Goal: Information Seeking & Learning: Learn about a topic

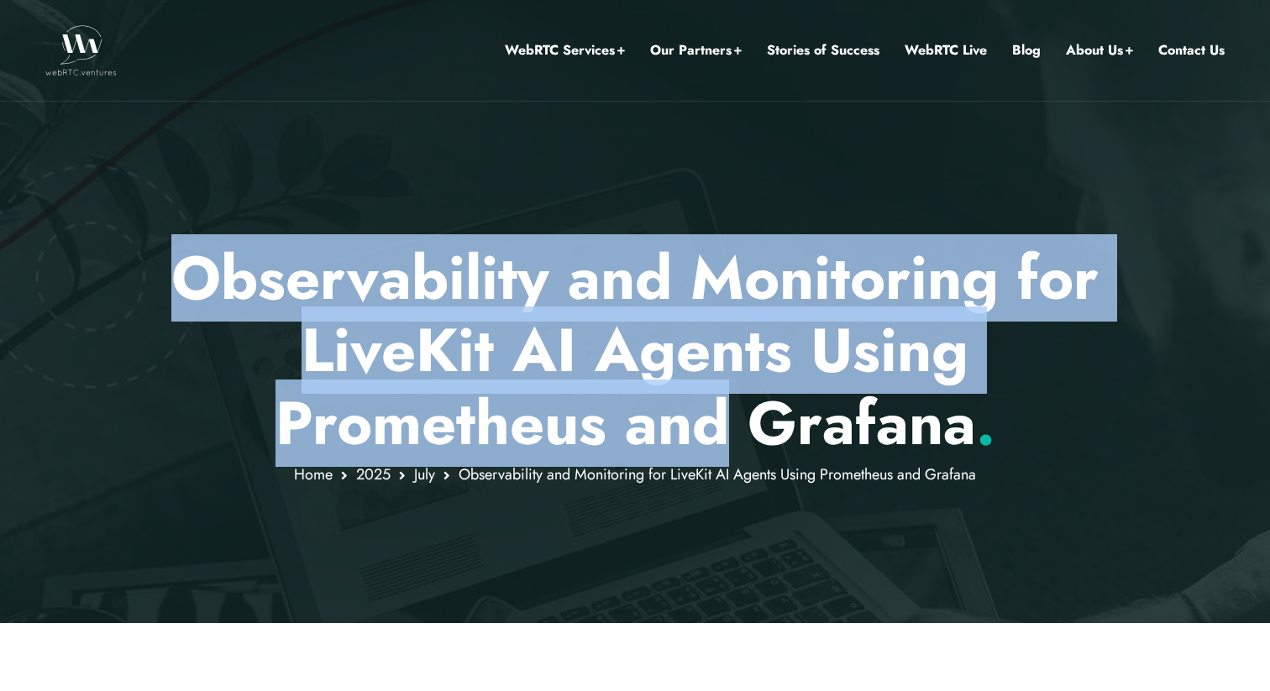
drag, startPoint x: 111, startPoint y: 307, endPoint x: 734, endPoint y: 411, distance: 631.9
click at [734, 411] on div "Observability and Monitoring for LiveKit AI Agents Using Prometheus and Grafana…" at bounding box center [635, 311] width 1270 height 623
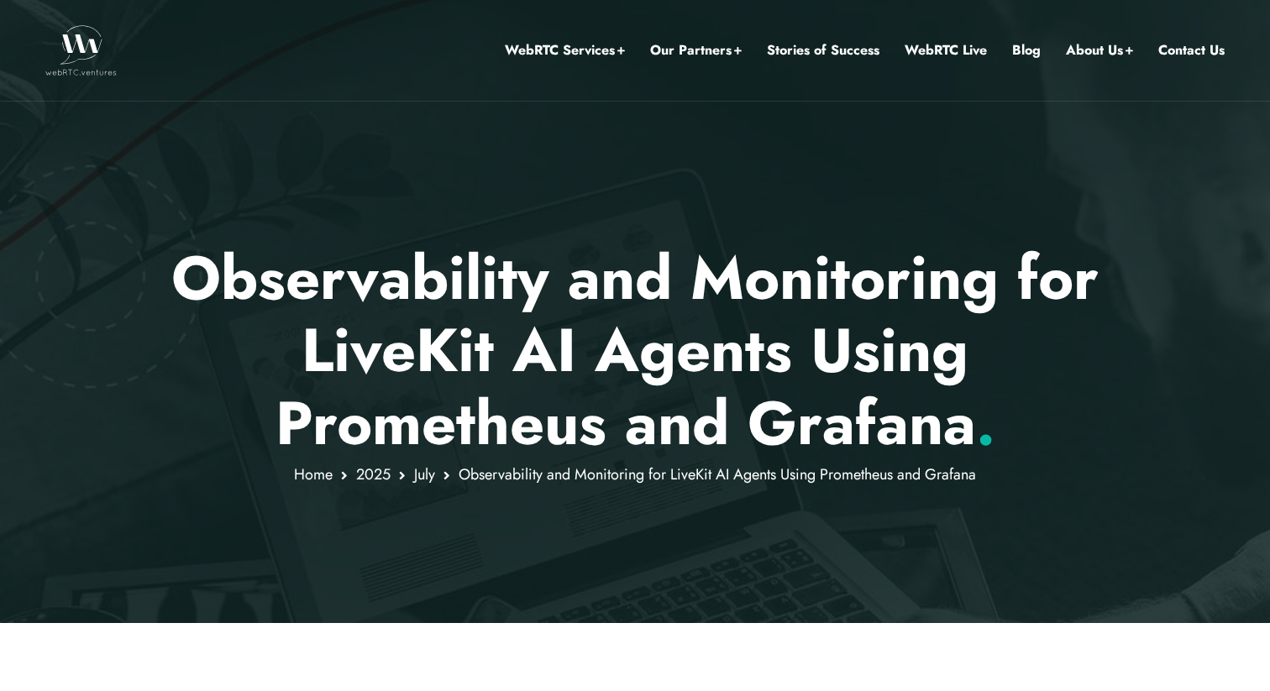
drag, startPoint x: 166, startPoint y: 261, endPoint x: 1032, endPoint y: 491, distance: 895.9
click at [1032, 491] on div "Observability and Monitoring for LiveKit AI Agents Using Prometheus and Grafana…" at bounding box center [635, 311] width 1270 height 623
click at [1032, 491] on div at bounding box center [635, 311] width 1270 height 623
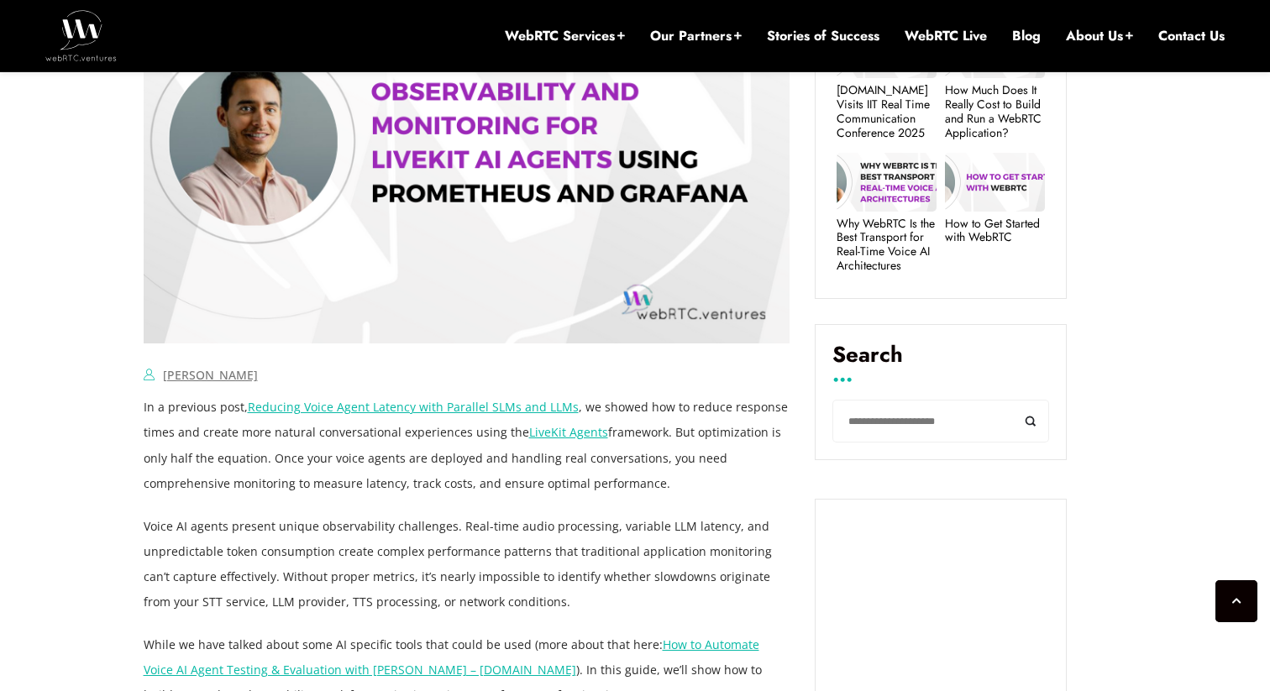
scroll to position [921, 0]
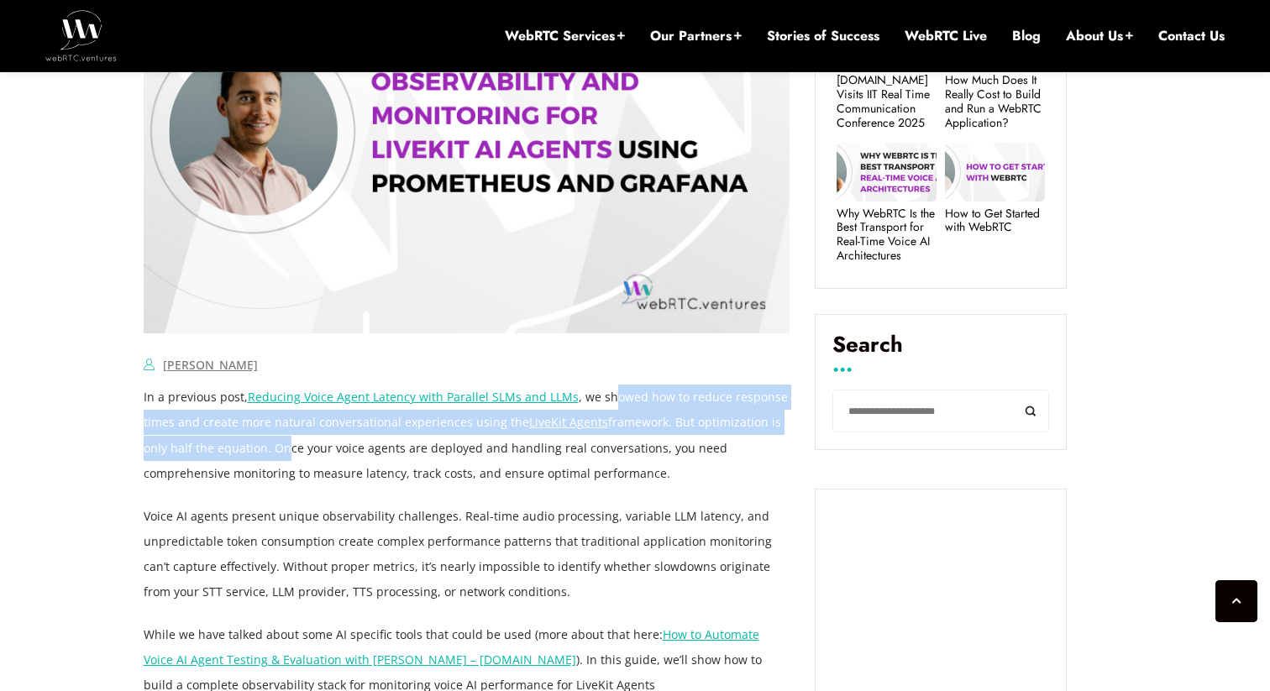
drag, startPoint x: 601, startPoint y: 392, endPoint x: 274, endPoint y: 454, distance: 333.3
click at [274, 454] on p "In a previous post, Reducing Voice Agent Latency with Parallel SLMs and LLMs , …" at bounding box center [467, 435] width 647 height 101
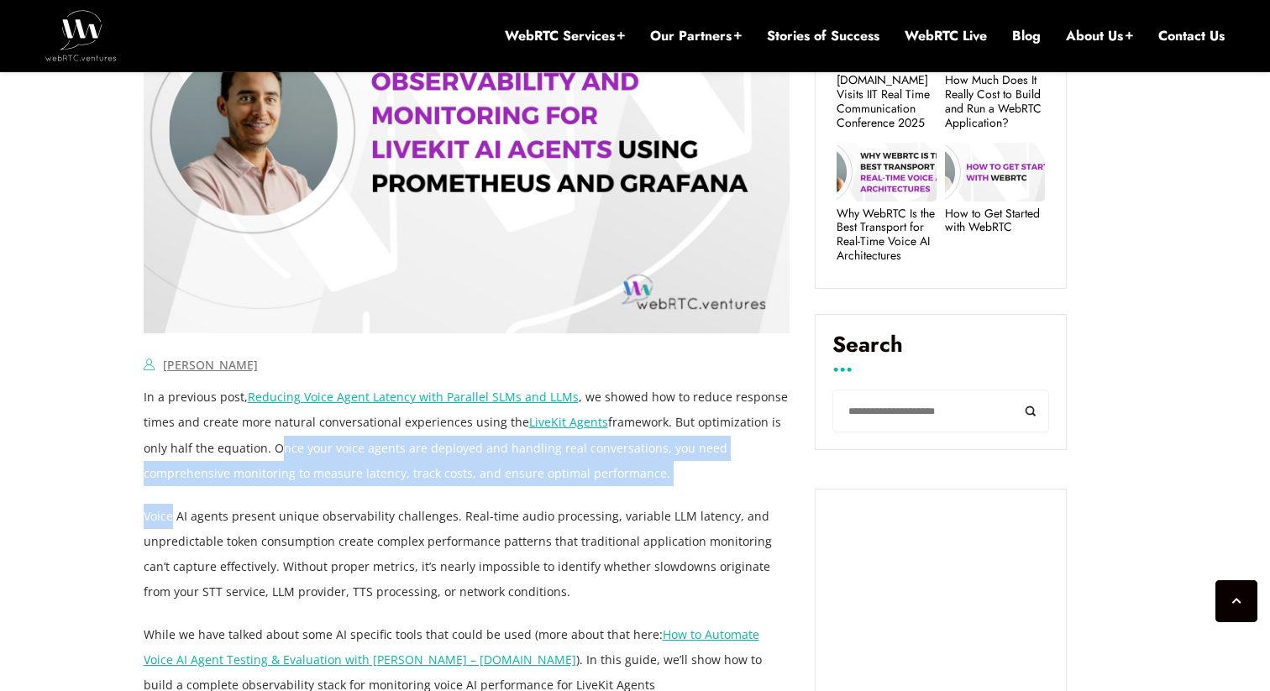
drag, startPoint x: 274, startPoint y: 454, endPoint x: 640, endPoint y: 491, distance: 368.1
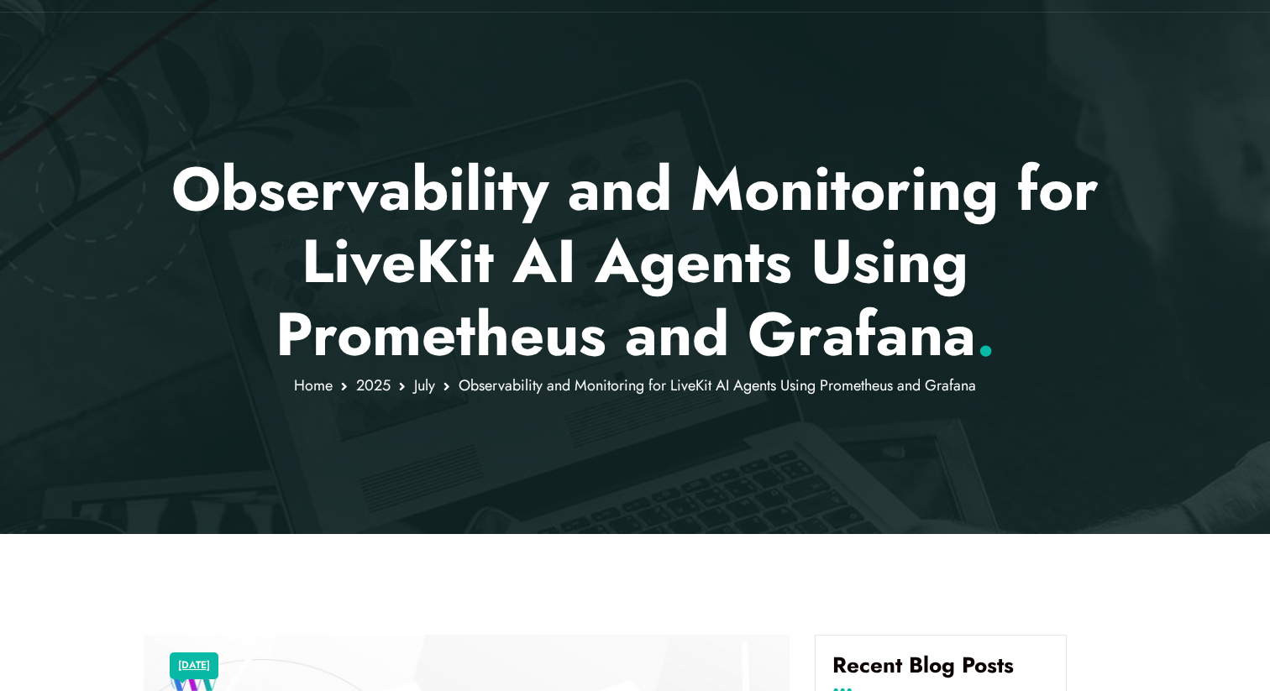
scroll to position [58, 0]
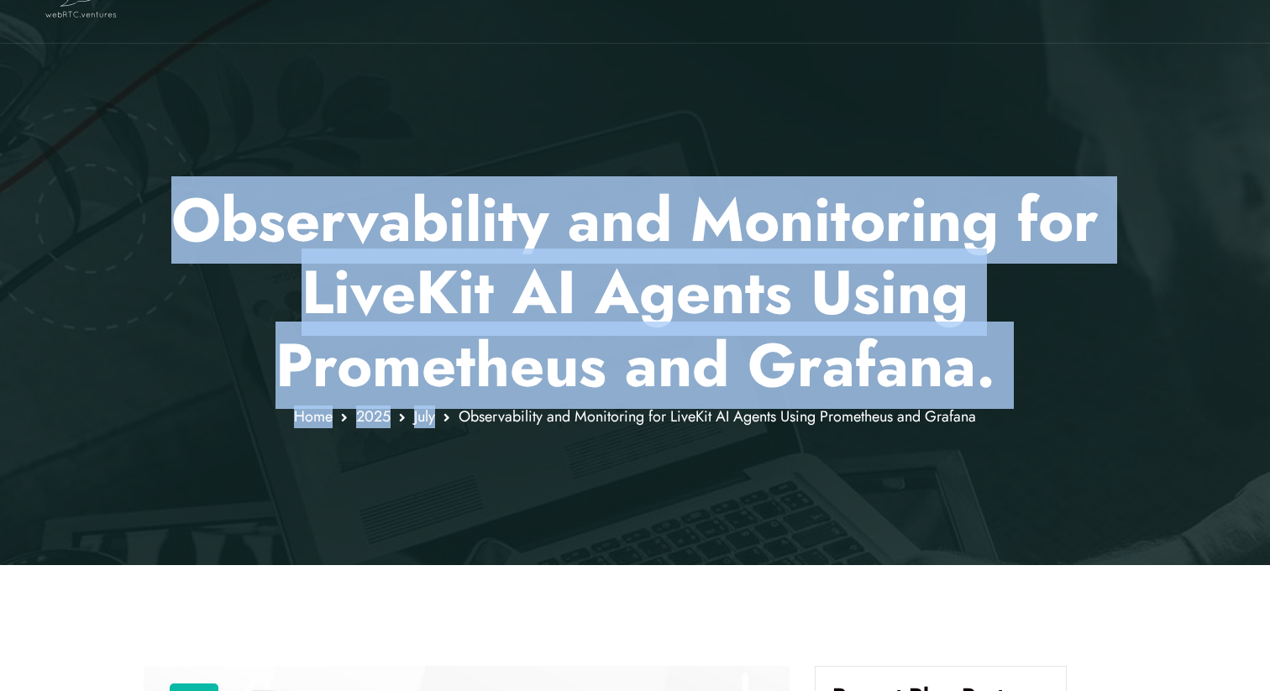
drag, startPoint x: 456, startPoint y: 418, endPoint x: 989, endPoint y: 425, distance: 532.6
click at [989, 425] on div "Observability and Monitoring for LiveKit AI Agents Using Prometheus and Grafana…" at bounding box center [635, 253] width 1270 height 623
click at [989, 425] on div at bounding box center [635, 253] width 1270 height 623
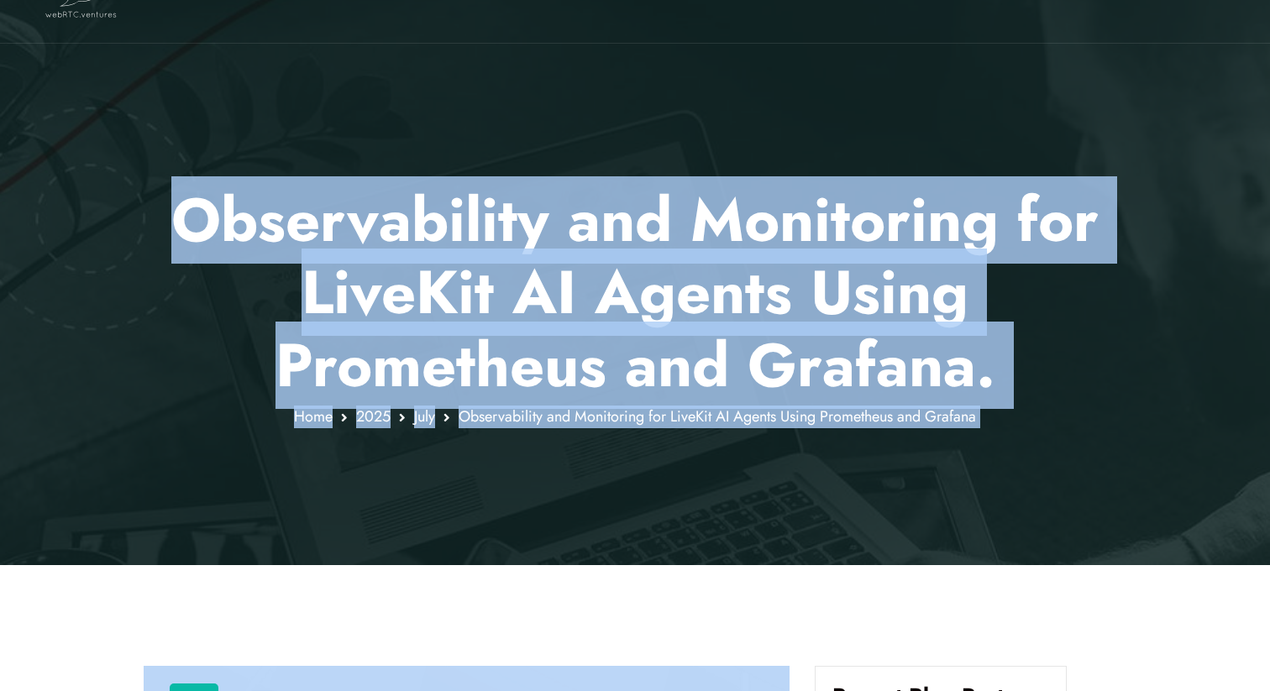
drag, startPoint x: 989, startPoint y: 425, endPoint x: 978, endPoint y: 420, distance: 12.0
click at [978, 420] on div "Observability and Monitoring for LiveKit AI Agents Using Prometheus and Grafana…" at bounding box center [635, 253] width 1270 height 623
click at [976, 420] on span "Observability and Monitoring for LiveKit AI Agents Using Prometheus and Grafana" at bounding box center [717, 417] width 517 height 22
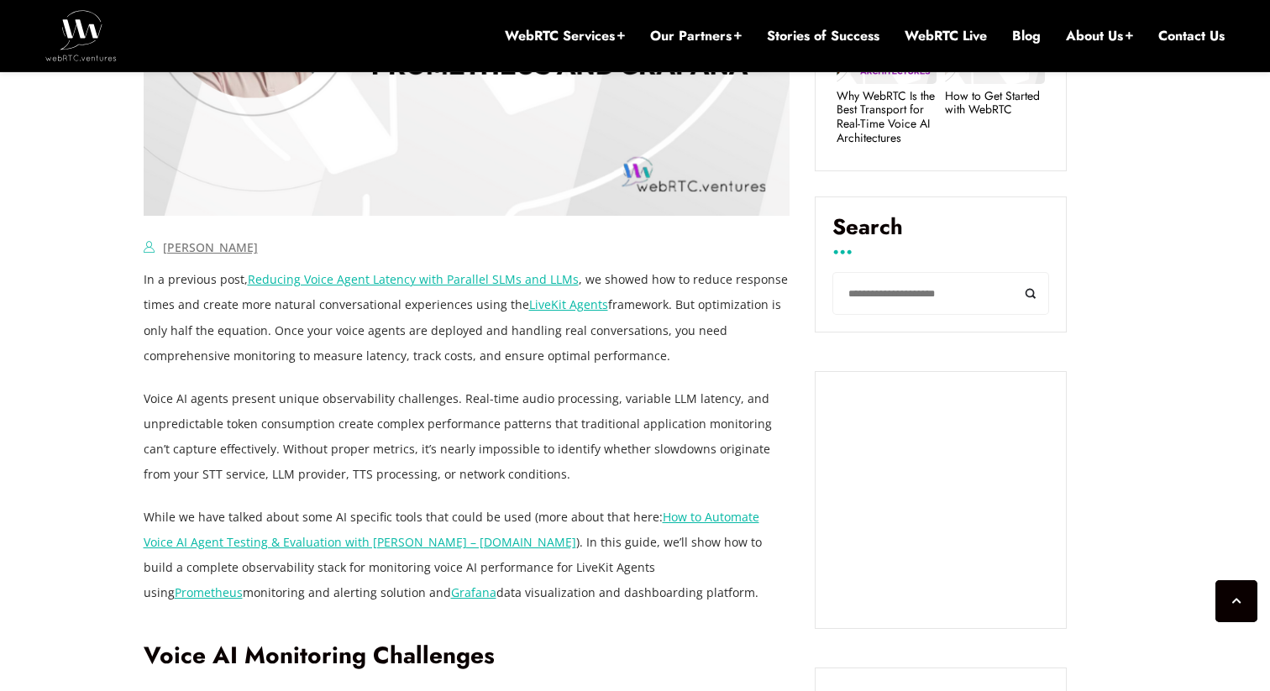
scroll to position [1028, 0]
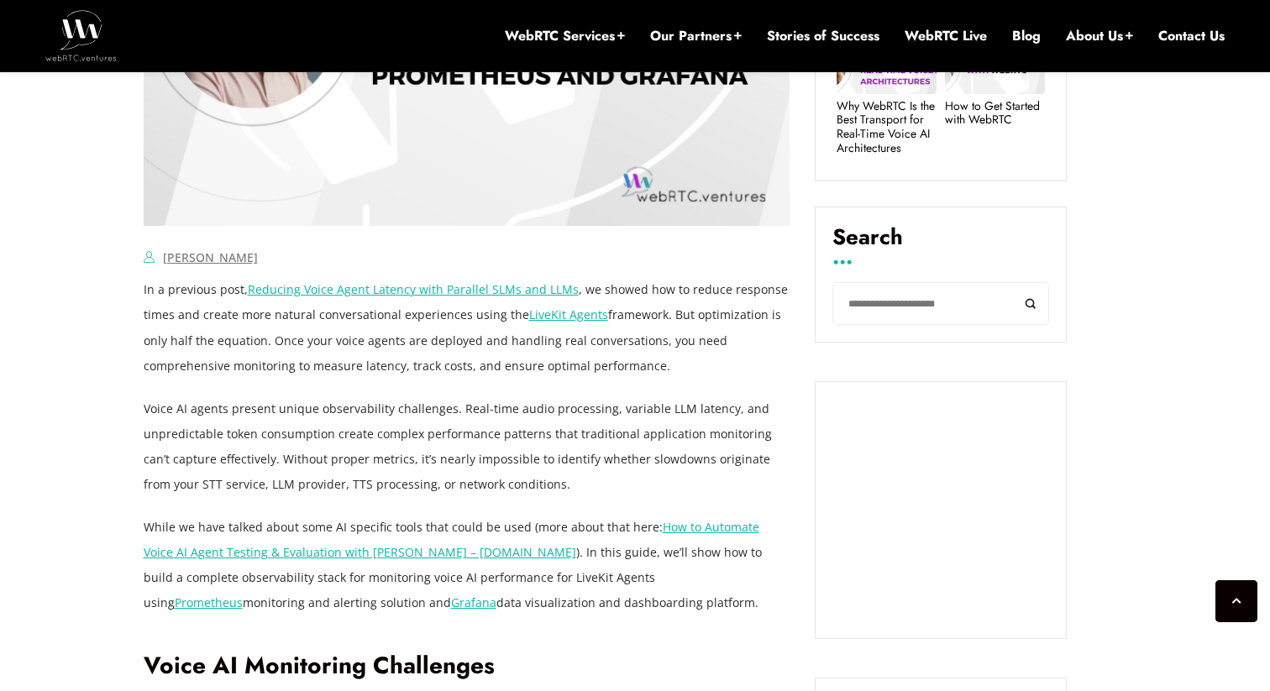
drag, startPoint x: 663, startPoint y: 312, endPoint x: 259, endPoint y: 348, distance: 405.6
click at [259, 349] on p "In a previous post, Reducing Voice Agent Latency with Parallel SLMs and LLMs , …" at bounding box center [467, 327] width 647 height 101
drag, startPoint x: 259, startPoint y: 348, endPoint x: 655, endPoint y: 366, distance: 396.9
click at [655, 366] on p "In a previous post, Reducing Voice Agent Latency with Parallel SLMs and LLMs , …" at bounding box center [467, 327] width 647 height 101
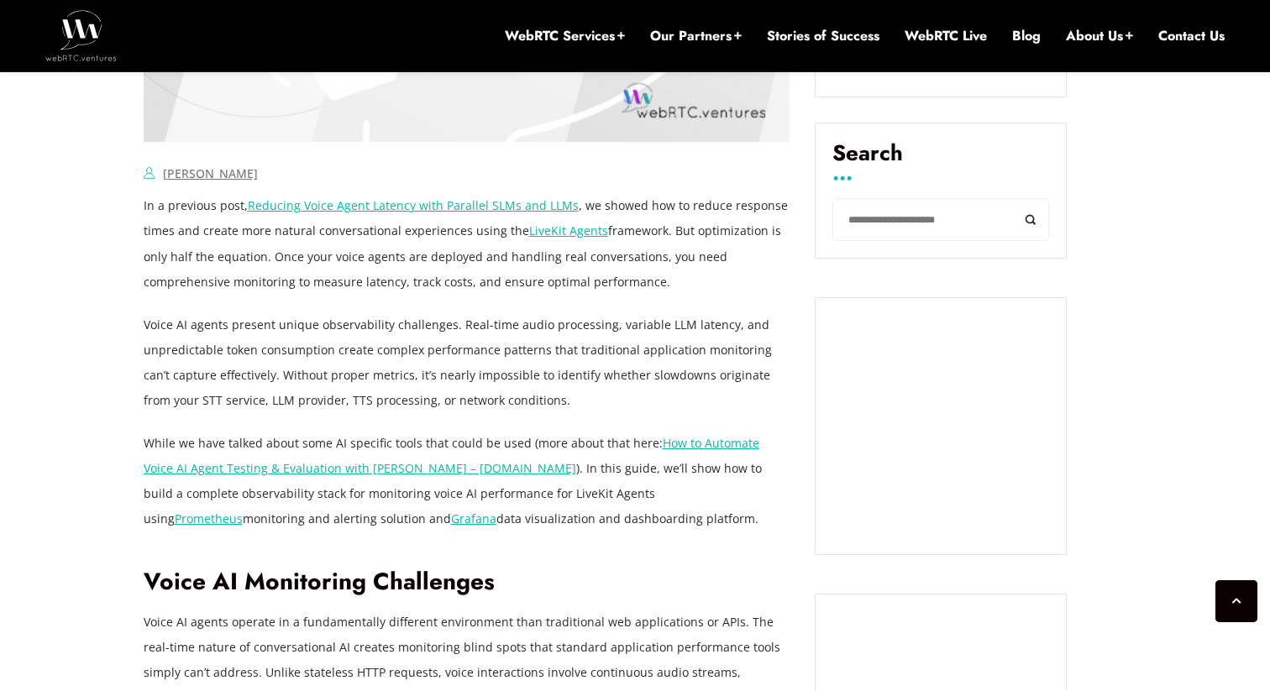
scroll to position [1141, 0]
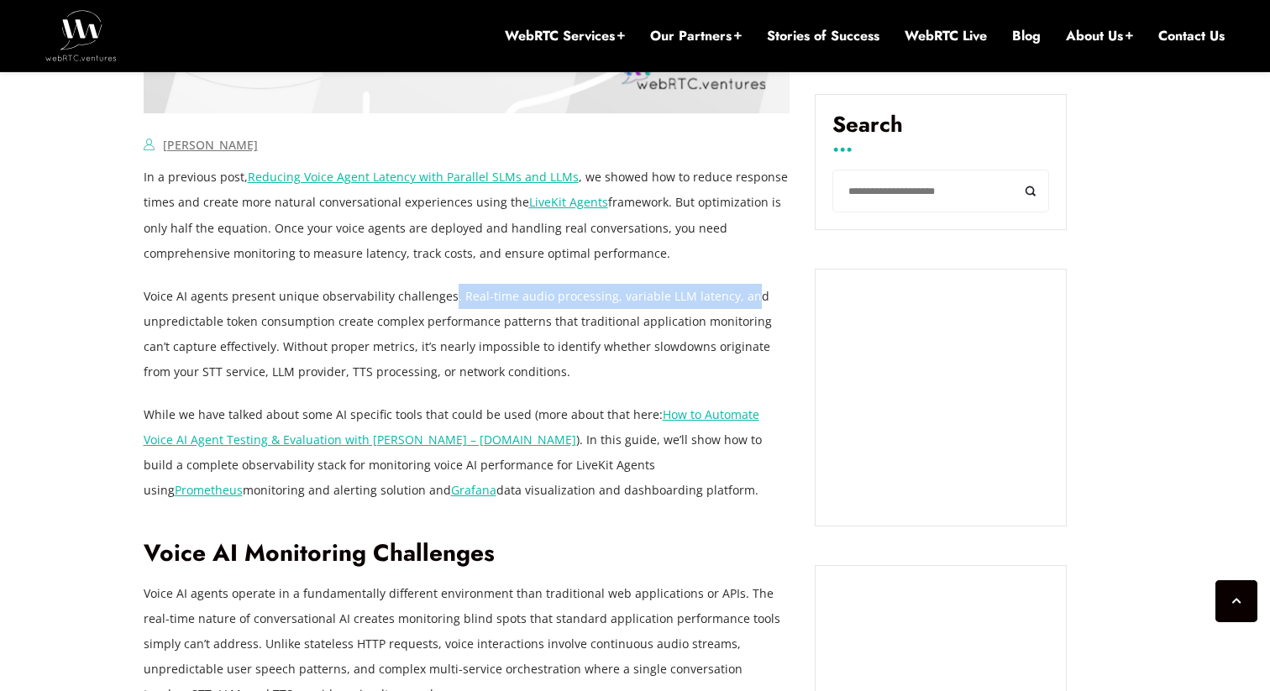
drag, startPoint x: 447, startPoint y: 294, endPoint x: 738, endPoint y: 300, distance: 291.5
click at [738, 300] on p "Voice AI agents present unique observability challenges. Real-time audio proces…" at bounding box center [467, 334] width 647 height 101
drag, startPoint x: 454, startPoint y: 298, endPoint x: 570, endPoint y: 362, distance: 133.1
click at [570, 362] on p "Voice AI agents present unique observability challenges. Real-time audio proces…" at bounding box center [467, 334] width 647 height 101
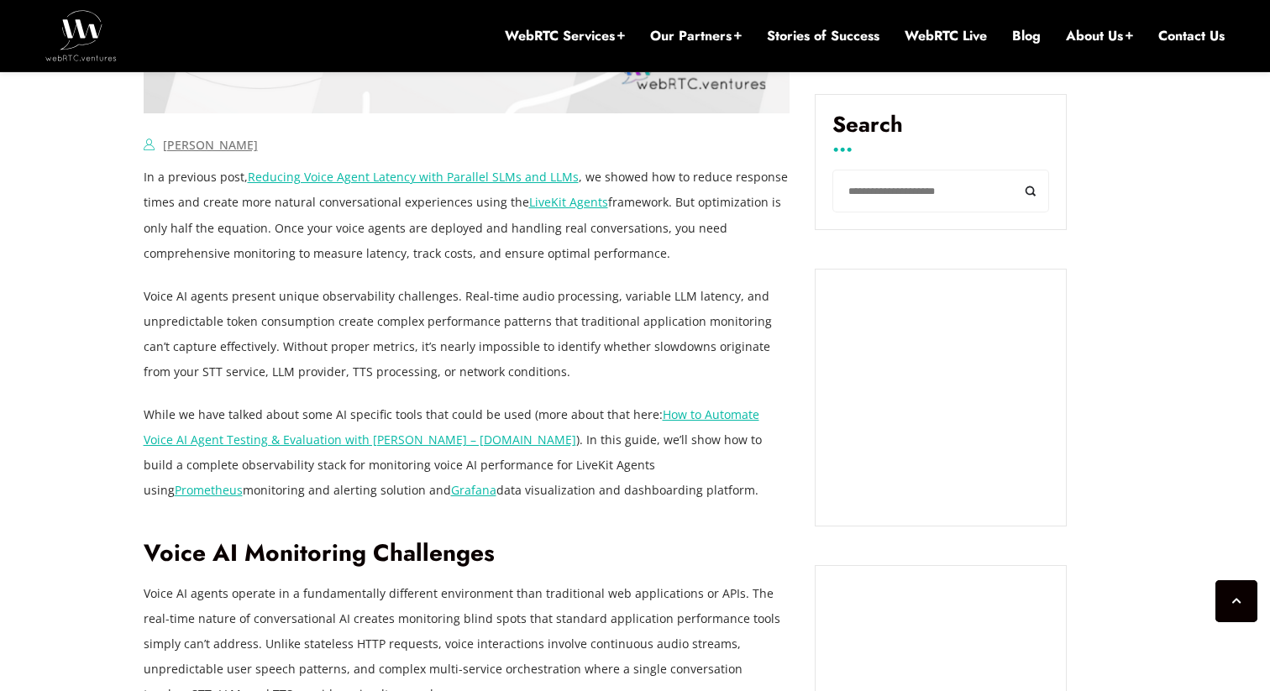
click at [570, 362] on p "Voice AI agents present unique observability challenges. Real-time audio proces…" at bounding box center [467, 334] width 647 height 101
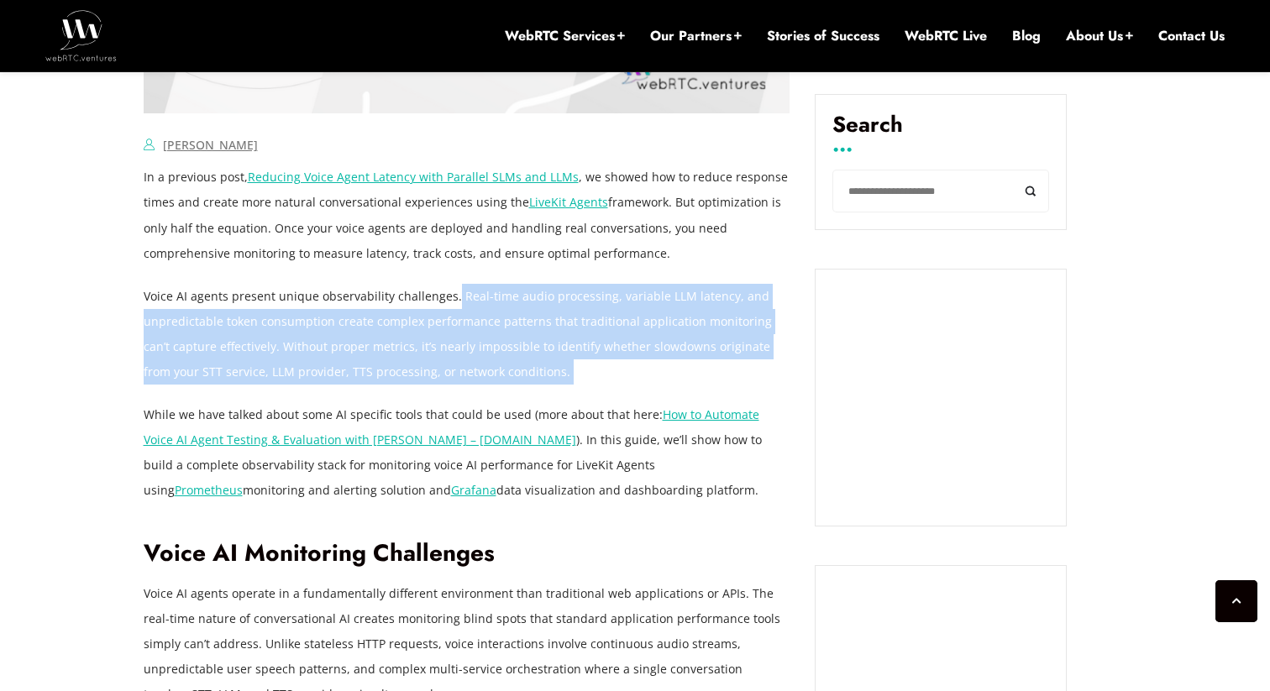
drag, startPoint x: 570, startPoint y: 362, endPoint x: 449, endPoint y: 298, distance: 136.8
click at [449, 298] on p "Voice AI agents present unique observability challenges. Real-time audio proces…" at bounding box center [467, 334] width 647 height 101
drag, startPoint x: 449, startPoint y: 298, endPoint x: 533, endPoint y: 361, distance: 104.3
click at [533, 361] on p "Voice AI agents present unique observability challenges. Real-time audio proces…" at bounding box center [467, 334] width 647 height 101
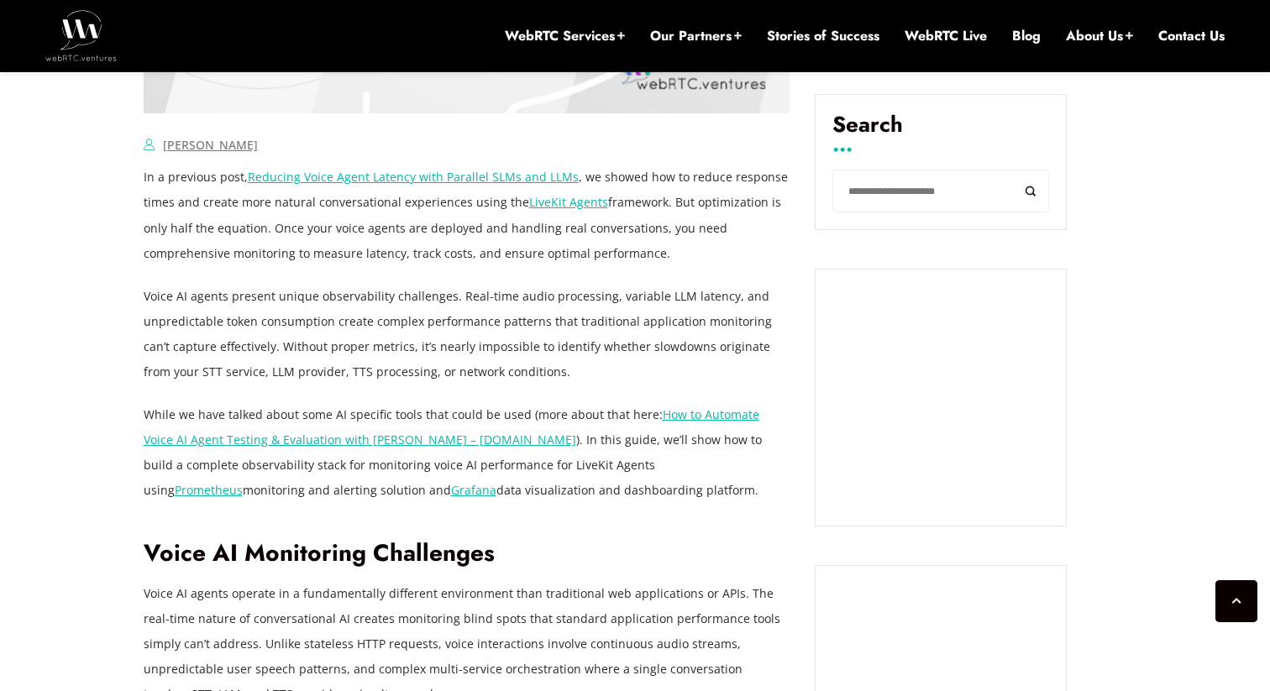
click at [522, 360] on p "Voice AI agents present unique observability challenges. Real-time audio proces…" at bounding box center [467, 334] width 647 height 101
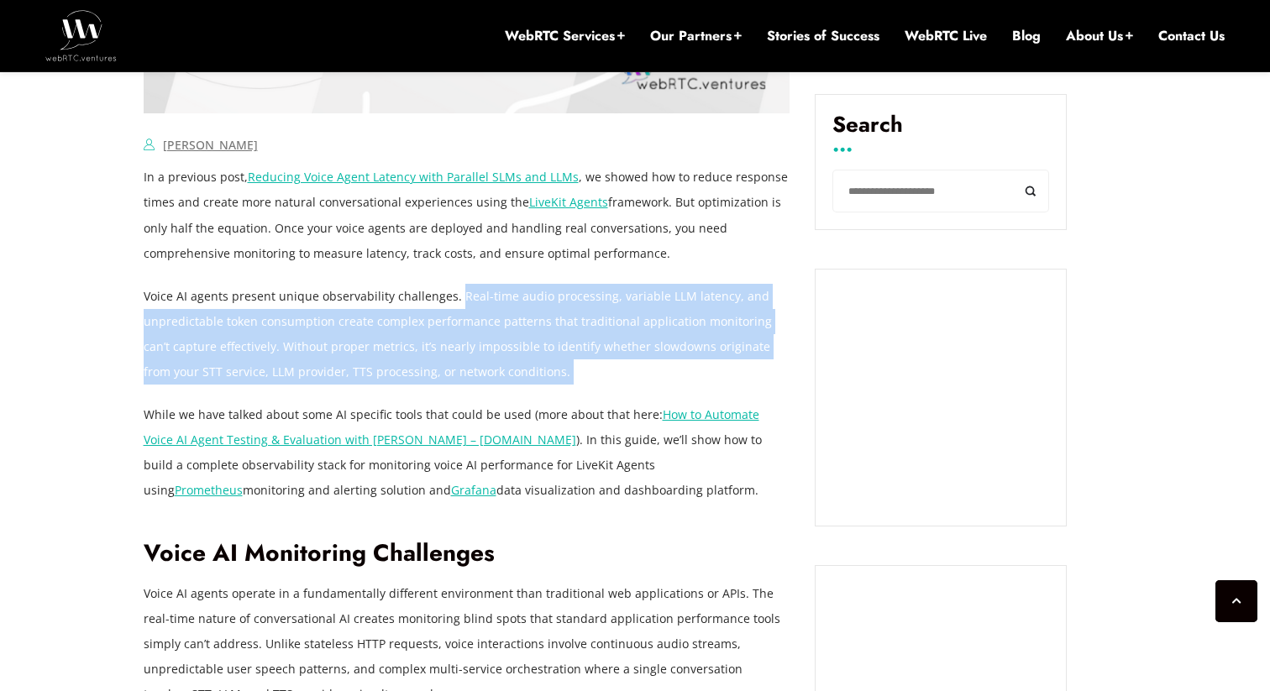
drag, startPoint x: 522, startPoint y: 360, endPoint x: 460, endPoint y: 297, distance: 87.9
click at [460, 297] on p "Voice AI agents present unique observability challenges. Real-time audio proces…" at bounding box center [467, 334] width 647 height 101
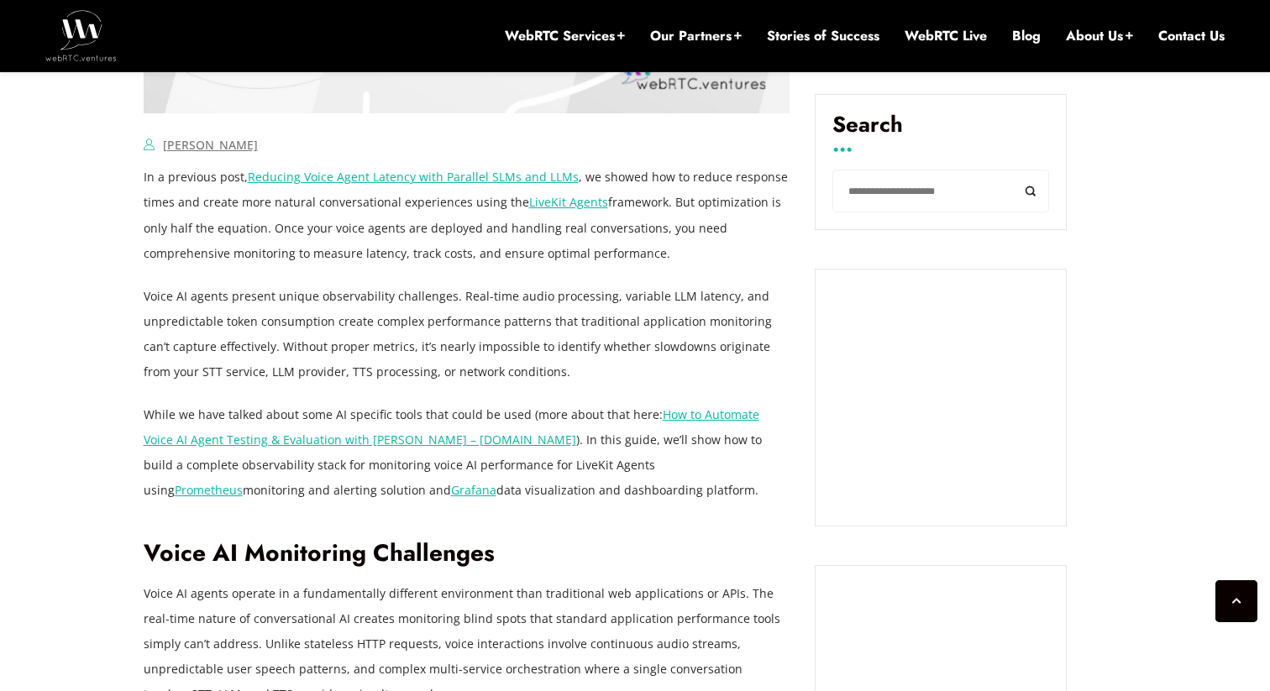
drag, startPoint x: 460, startPoint y: 297, endPoint x: 499, endPoint y: 370, distance: 82.7
click at [499, 370] on p "Voice AI agents present unique observability challenges. Real-time audio proces…" at bounding box center [467, 334] width 647 height 101
drag, startPoint x: 499, startPoint y: 370, endPoint x: 449, endPoint y: 299, distance: 87.4
click at [449, 299] on p "Voice AI agents present unique observability challenges. Real-time audio proces…" at bounding box center [467, 334] width 647 height 101
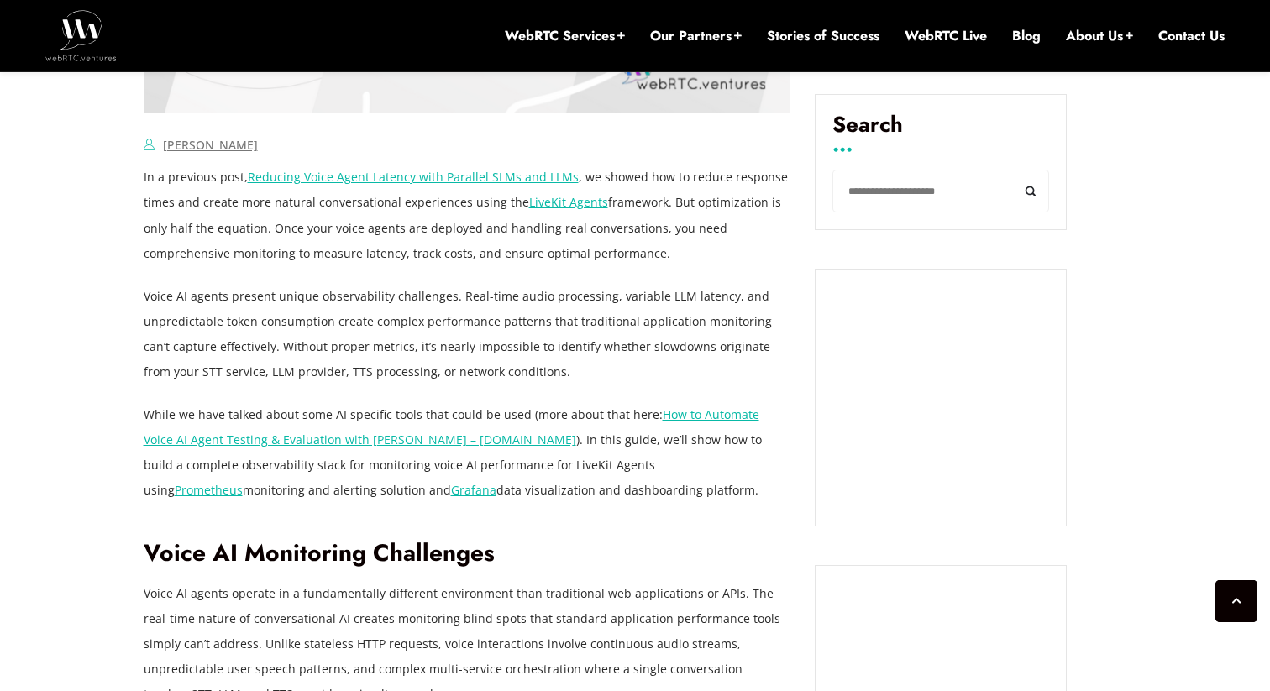
click at [449, 299] on p "Voice AI agents present unique observability challenges. Real-time audio proces…" at bounding box center [467, 334] width 647 height 101
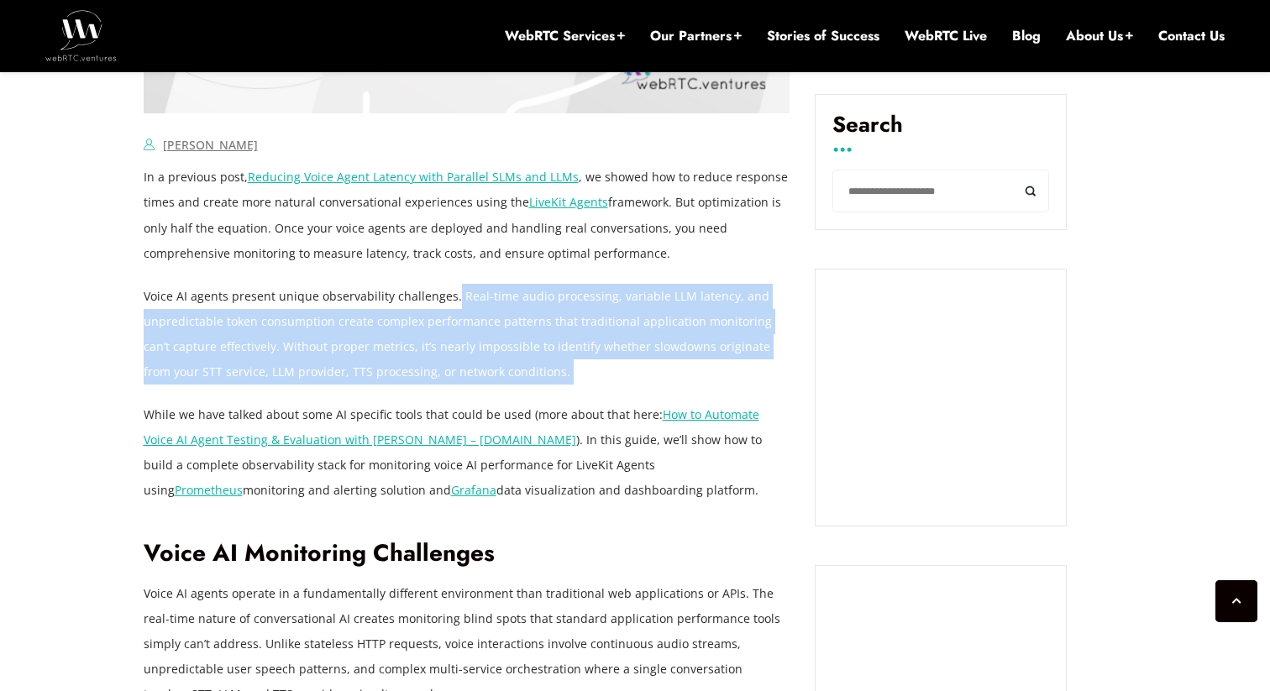
drag, startPoint x: 449, startPoint y: 299, endPoint x: 540, endPoint y: 370, distance: 116.1
click at [540, 370] on p "Voice AI agents present unique observability challenges. Real-time audio proces…" at bounding box center [467, 334] width 647 height 101
drag, startPoint x: 540, startPoint y: 370, endPoint x: 449, endPoint y: 296, distance: 118.2
click at [449, 296] on p "Voice AI agents present unique observability challenges. Real-time audio proces…" at bounding box center [467, 334] width 647 height 101
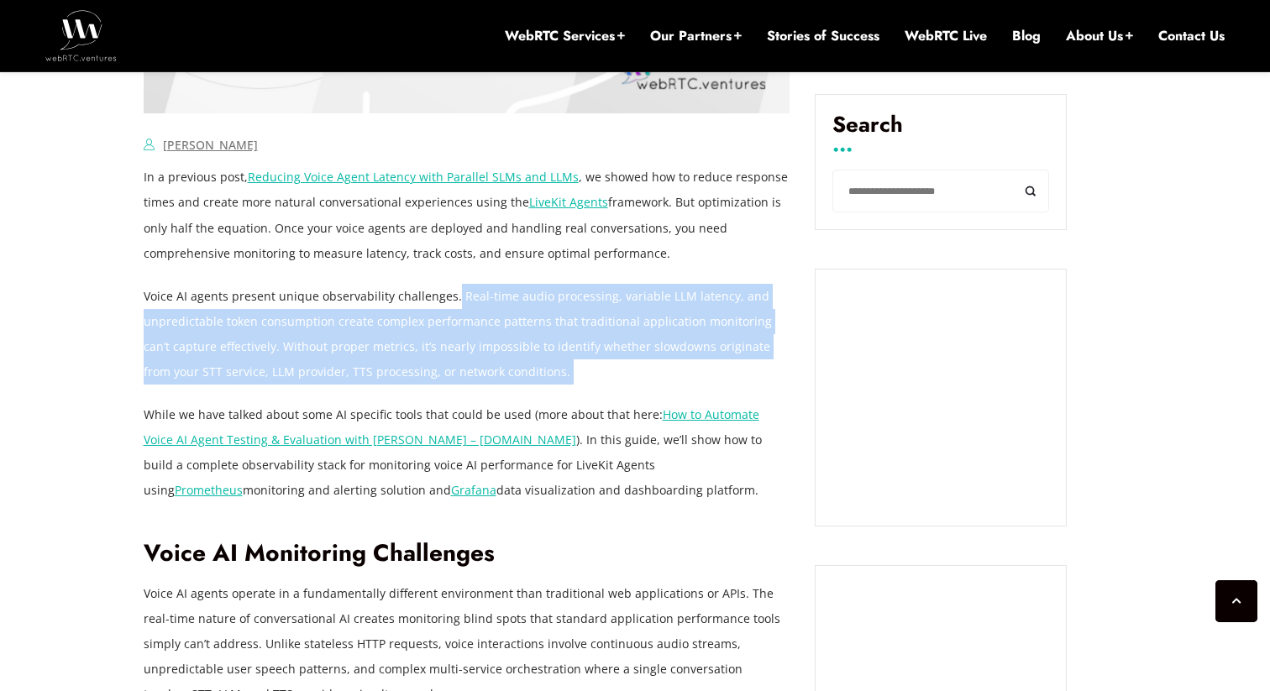
click at [449, 296] on p "Voice AI agents present unique observability challenges. Real-time audio proces…" at bounding box center [467, 334] width 647 height 101
drag, startPoint x: 449, startPoint y: 296, endPoint x: 535, endPoint y: 373, distance: 116.0
click at [535, 373] on p "Voice AI agents present unique observability challenges. Real-time audio proces…" at bounding box center [467, 334] width 647 height 101
drag, startPoint x: 535, startPoint y: 373, endPoint x: 449, endPoint y: 297, distance: 114.3
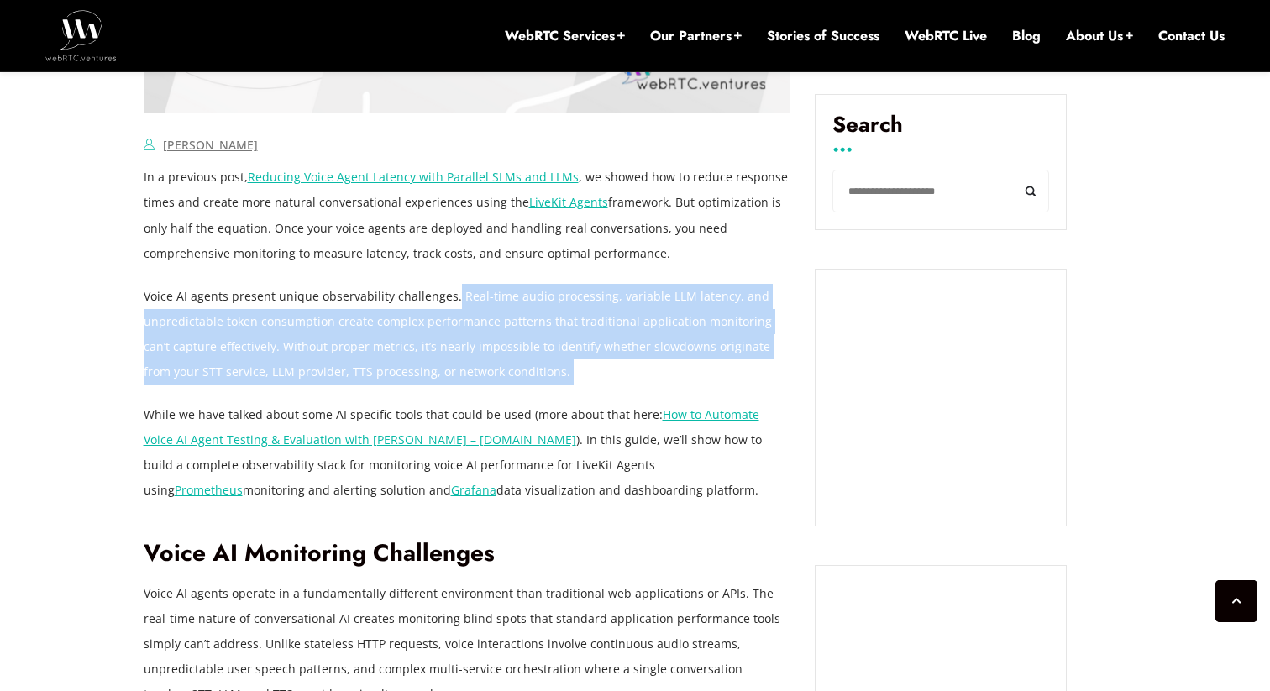
click at [449, 297] on p "Voice AI agents present unique observability challenges. Real-time audio proces…" at bounding box center [467, 334] width 647 height 101
drag, startPoint x: 449, startPoint y: 297, endPoint x: 533, endPoint y: 367, distance: 109.2
click at [533, 367] on p "Voice AI agents present unique observability challenges. Real-time audio proces…" at bounding box center [467, 334] width 647 height 101
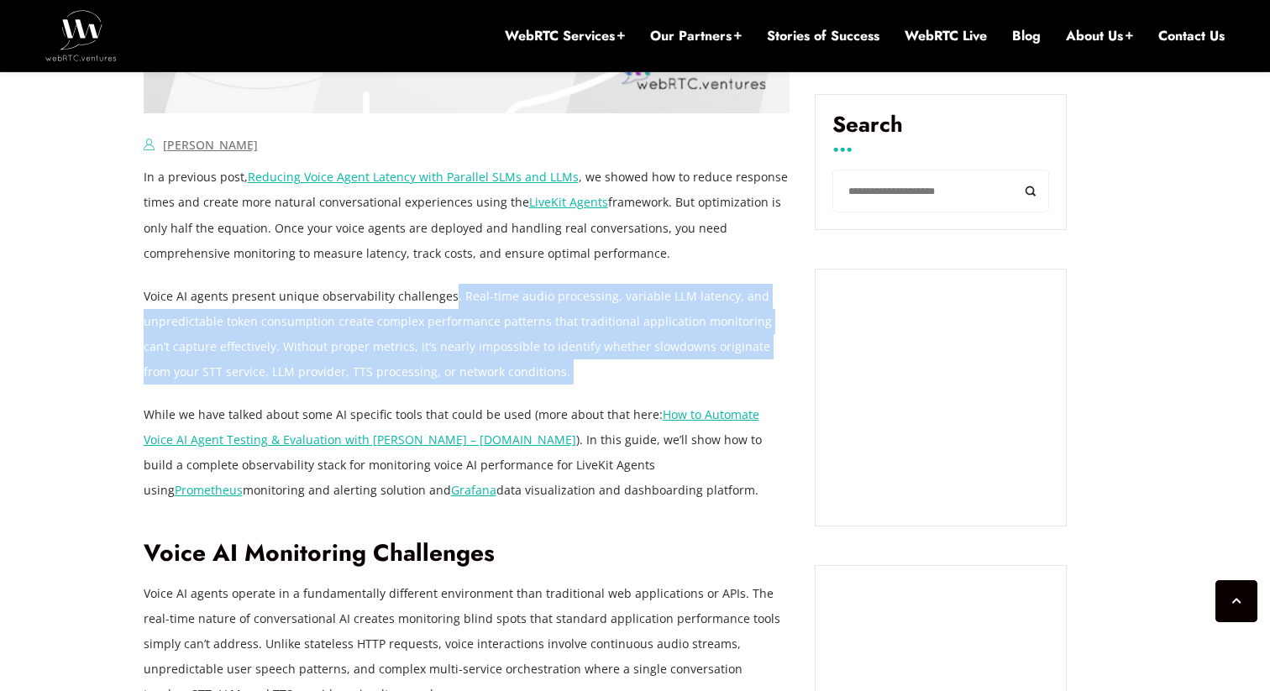
drag, startPoint x: 533, startPoint y: 367, endPoint x: 446, endPoint y: 297, distance: 111.8
click at [446, 297] on p "Voice AI agents present unique observability challenges. Real-time audio proces…" at bounding box center [467, 334] width 647 height 101
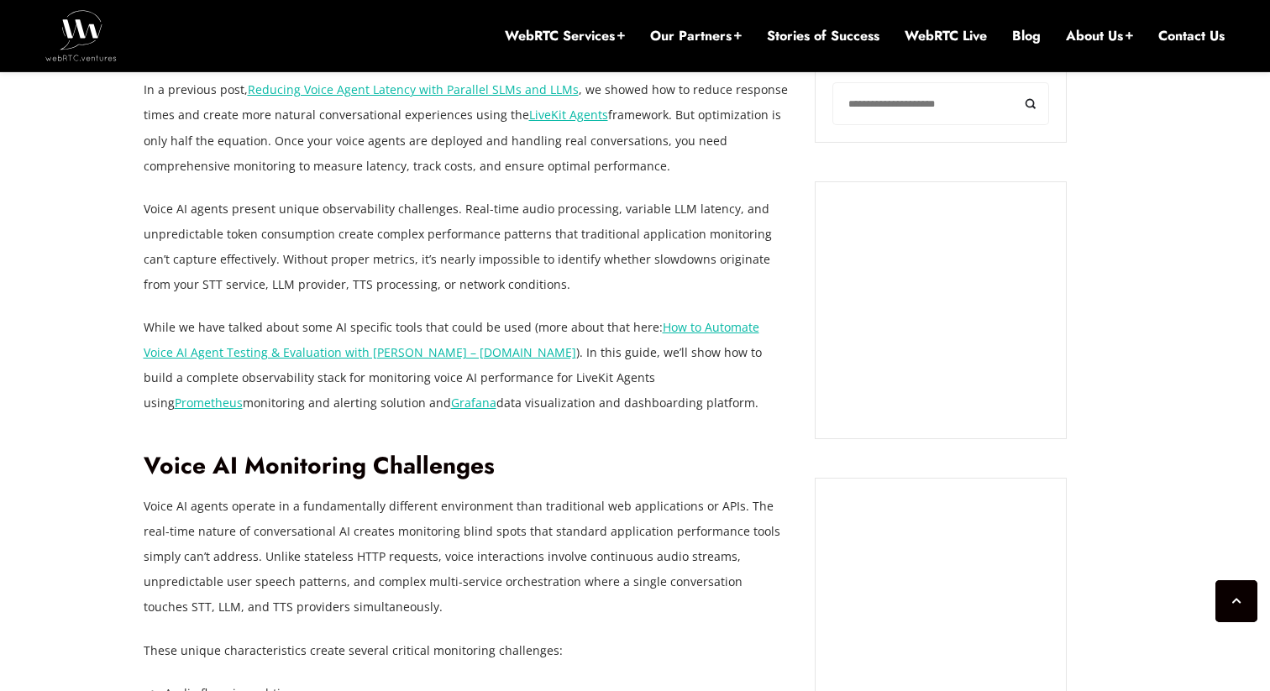
scroll to position [1231, 0]
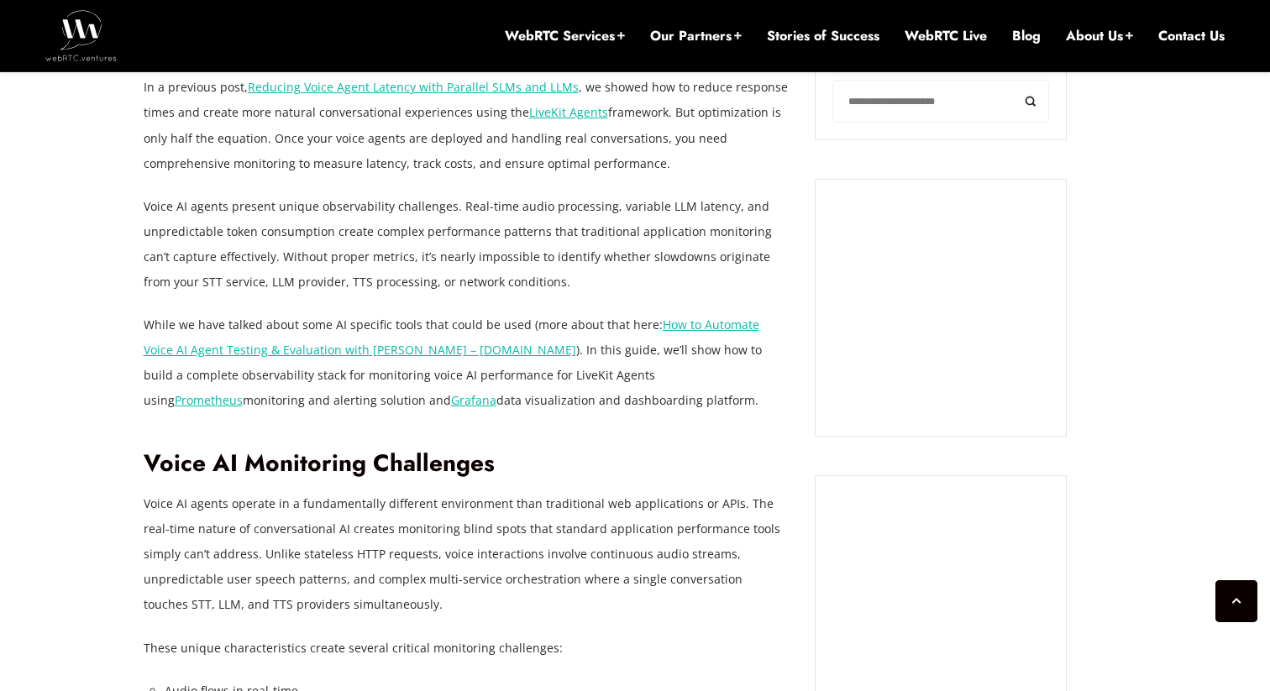
drag, startPoint x: 407, startPoint y: 320, endPoint x: 570, endPoint y: 324, distance: 163.9
click at [570, 324] on p "While we have talked about some AI specific tools that could be used (more abou…" at bounding box center [467, 362] width 647 height 101
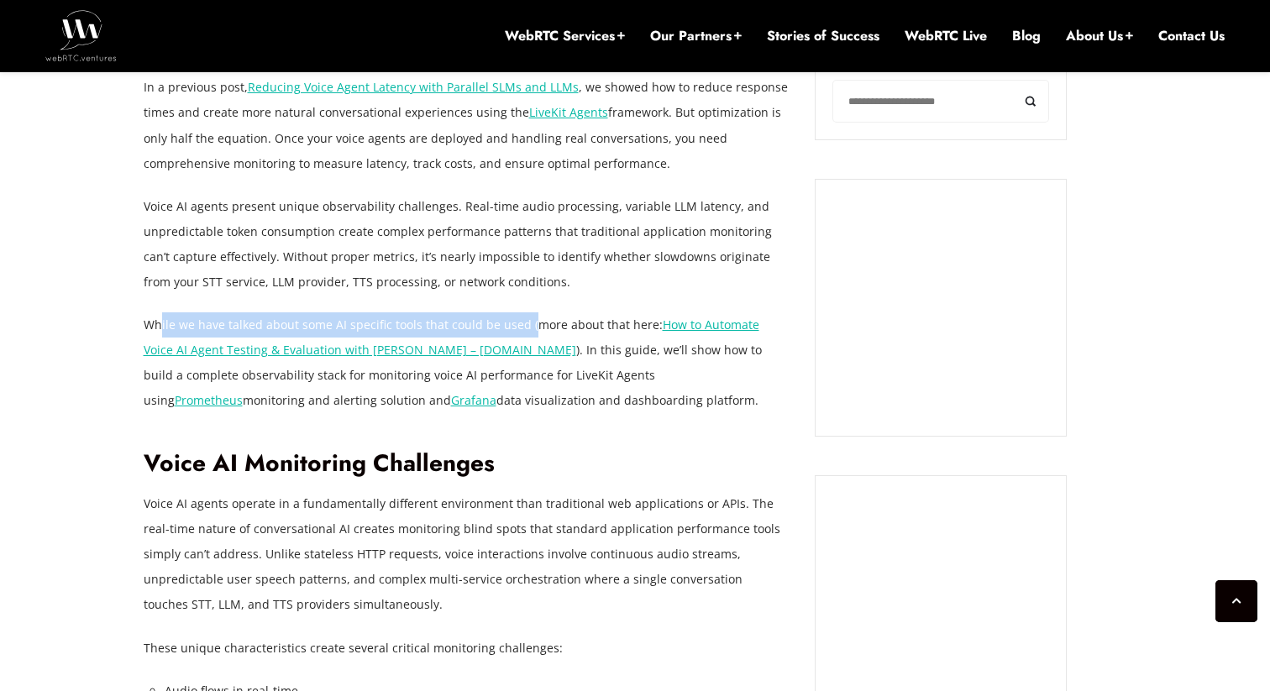
drag, startPoint x: 524, startPoint y: 328, endPoint x: 160, endPoint y: 324, distance: 364.6
click at [160, 324] on p "While we have talked about some AI specific tools that could be used (more abou…" at bounding box center [467, 362] width 647 height 101
drag, startPoint x: 160, startPoint y: 324, endPoint x: 505, endPoint y: 313, distance: 345.4
click at [505, 313] on p "While we have talked about some AI specific tools that could be used (more abou…" at bounding box center [467, 362] width 647 height 101
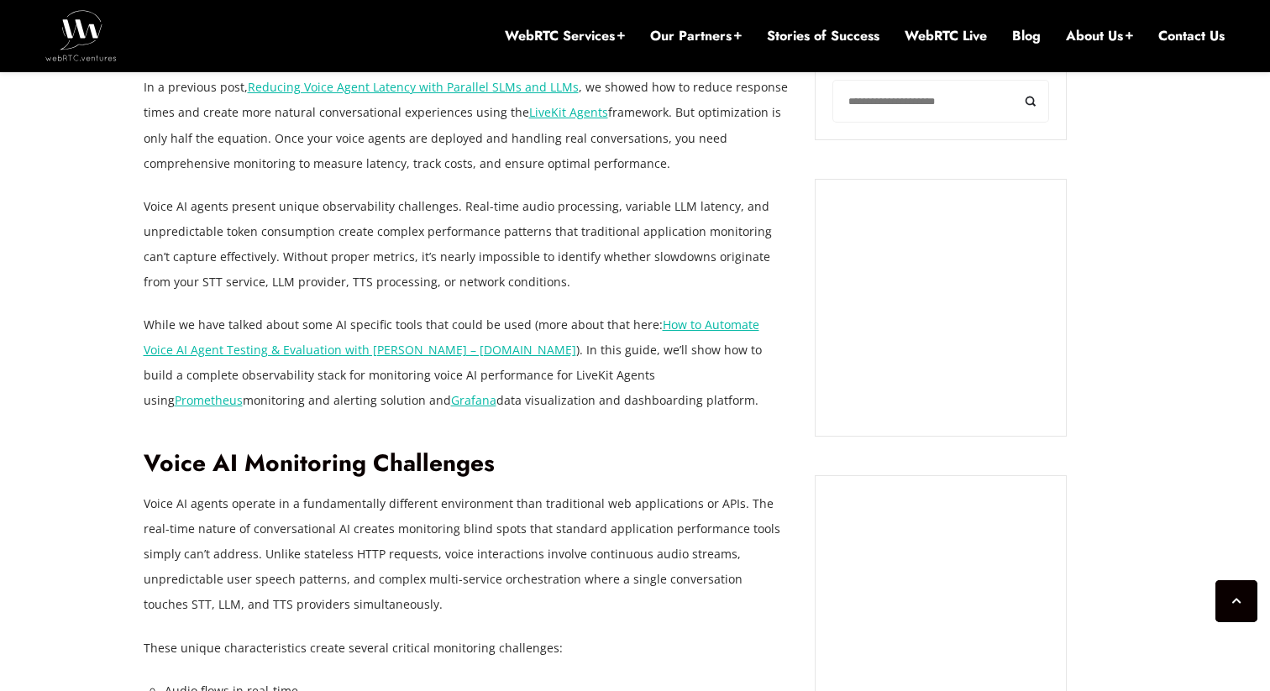
click at [559, 412] on p "While we have talked about some AI specific tools that could be used (more abou…" at bounding box center [467, 362] width 647 height 101
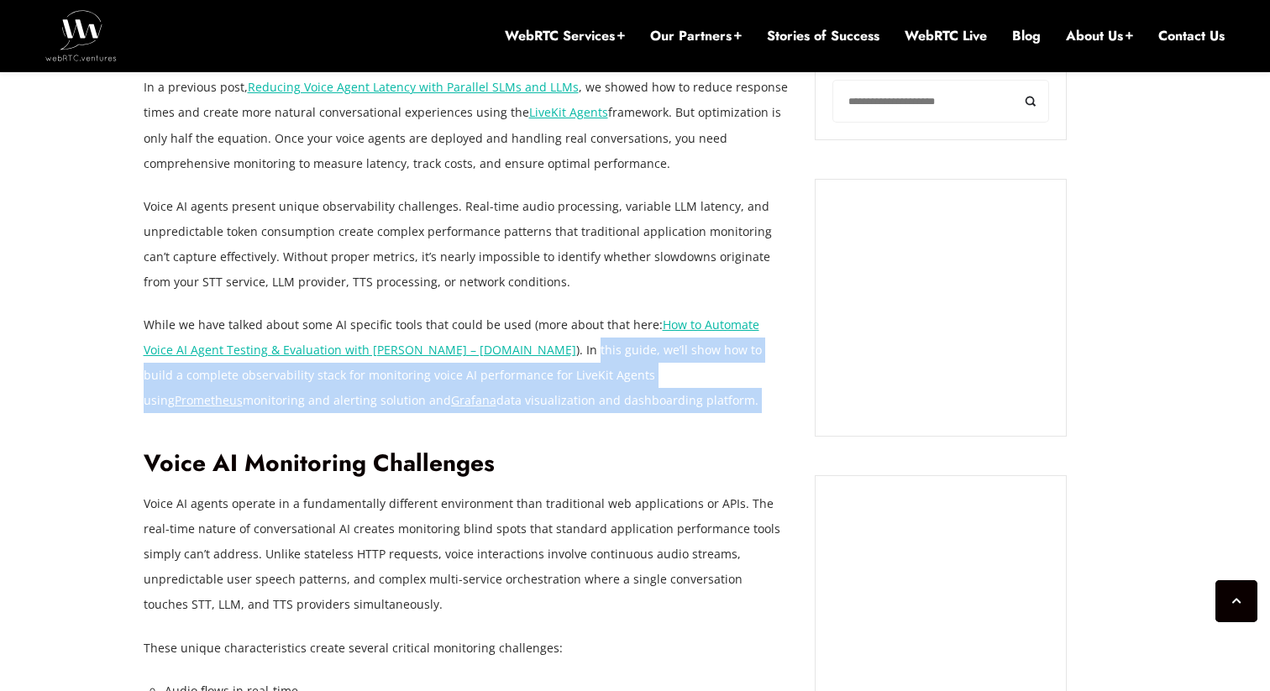
drag, startPoint x: 559, startPoint y: 412, endPoint x: 507, endPoint y: 354, distance: 77.9
click at [507, 354] on p "While we have talked about some AI specific tools that could be used (more abou…" at bounding box center [467, 362] width 647 height 101
click at [602, 405] on p "While we have talked about some AI specific tools that could be used (more abou…" at bounding box center [467, 362] width 647 height 101
drag, startPoint x: 602, startPoint y: 405, endPoint x: 480, endPoint y: 351, distance: 133.1
click at [480, 351] on p "While we have talked about some AI specific tools that could be used (more abou…" at bounding box center [467, 362] width 647 height 101
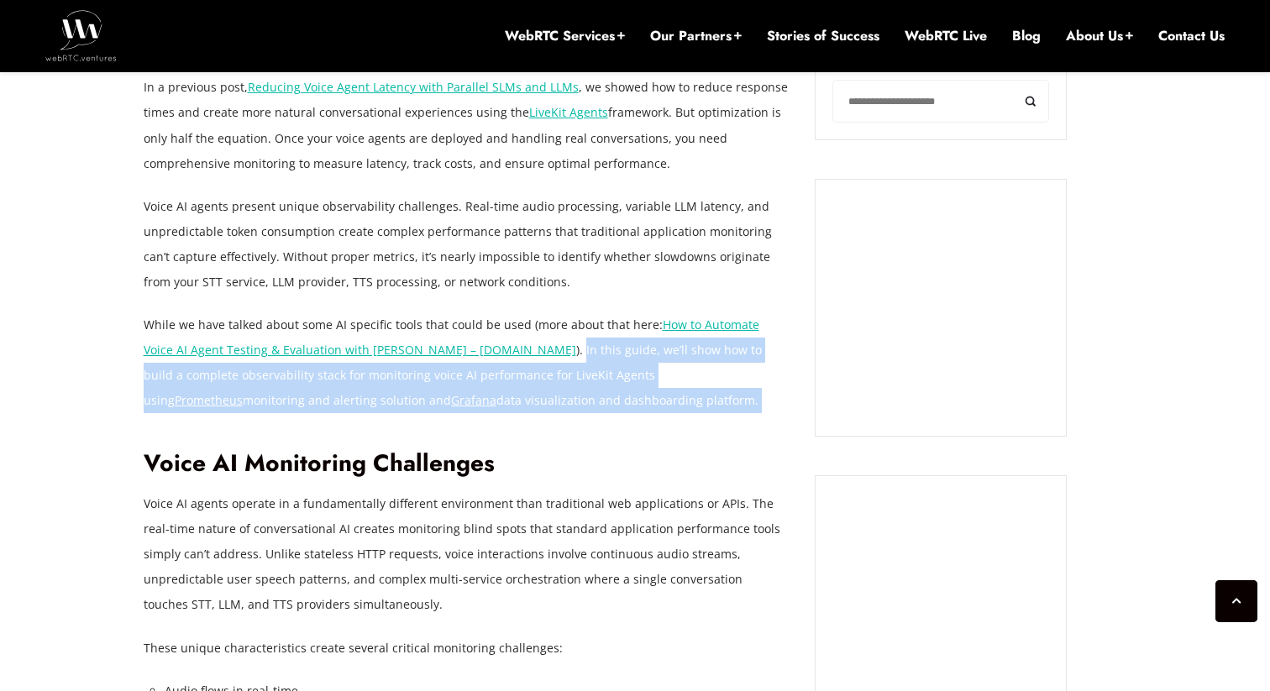
click at [480, 351] on p "While we have talked about some AI specific tools that could be used (more abou…" at bounding box center [467, 362] width 647 height 101
drag, startPoint x: 480, startPoint y: 351, endPoint x: 575, endPoint y: 397, distance: 105.6
click at [575, 397] on p "While we have talked about some AI specific tools that could be used (more abou…" at bounding box center [467, 362] width 647 height 101
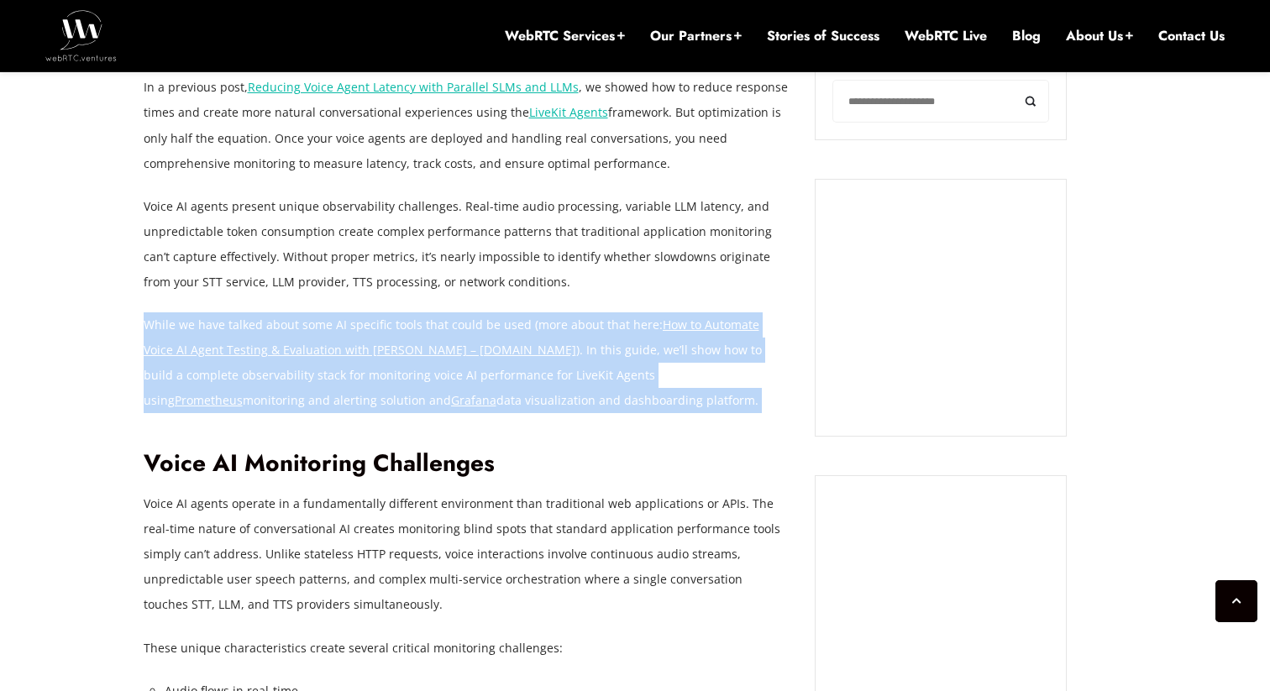
drag, startPoint x: 575, startPoint y: 397, endPoint x: 164, endPoint y: 334, distance: 416.4
click at [164, 334] on p "While we have talked about some AI specific tools that could be used (more abou…" at bounding box center [467, 362] width 647 height 101
drag, startPoint x: 164, startPoint y: 334, endPoint x: 492, endPoint y: 398, distance: 334.6
click at [492, 398] on p "While we have talked about some AI specific tools that could be used (more abou…" at bounding box center [467, 362] width 647 height 101
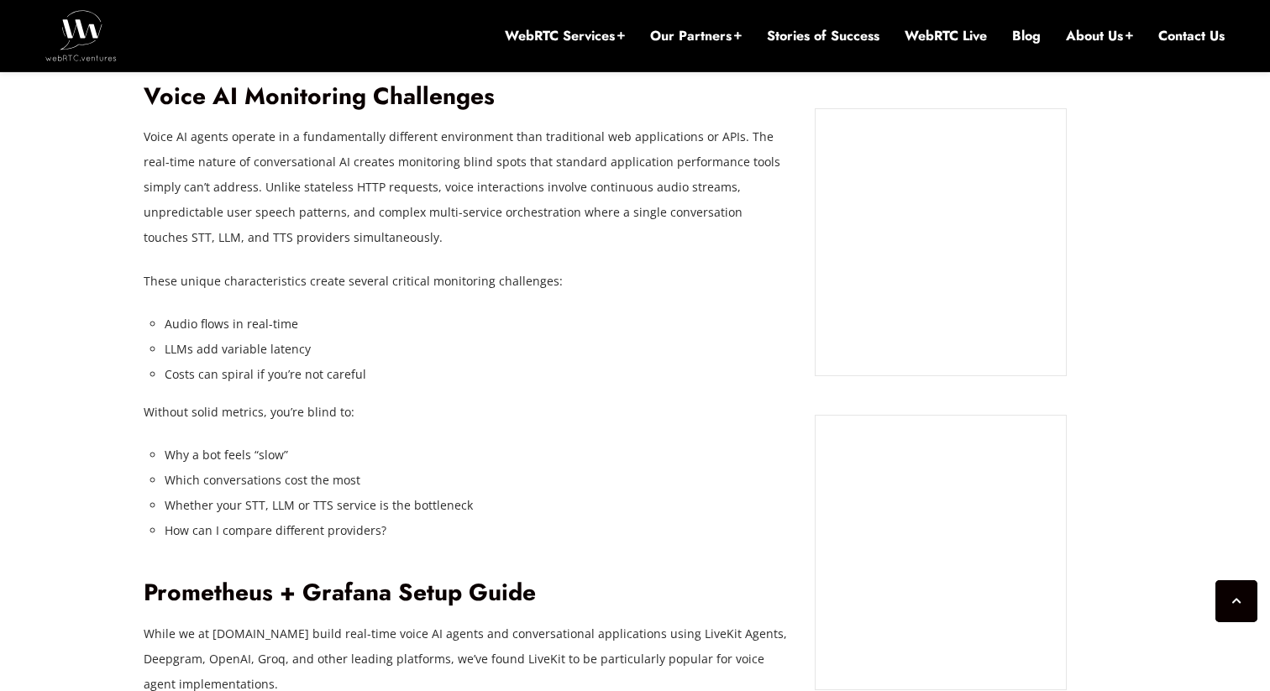
scroll to position [1598, 0]
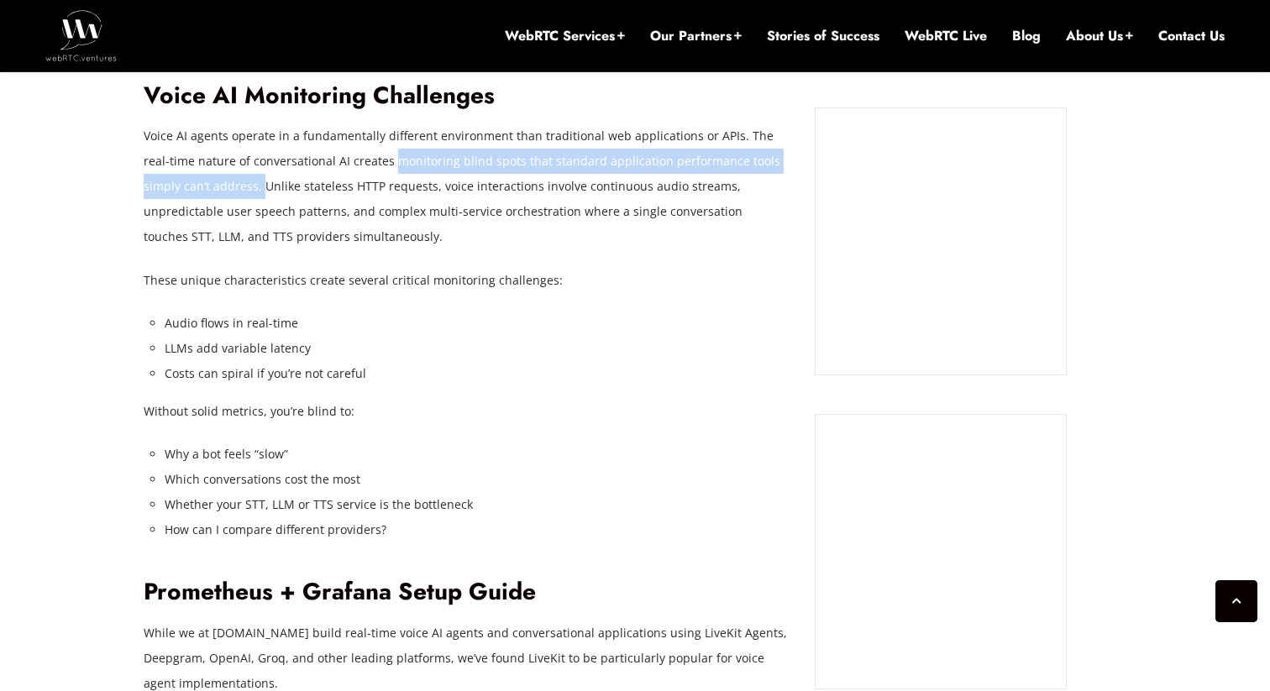
drag, startPoint x: 370, startPoint y: 157, endPoint x: 223, endPoint y: 196, distance: 152.0
click at [223, 196] on p "Voice AI agents operate in a fundamentally different environment than tradition…" at bounding box center [467, 186] width 647 height 126
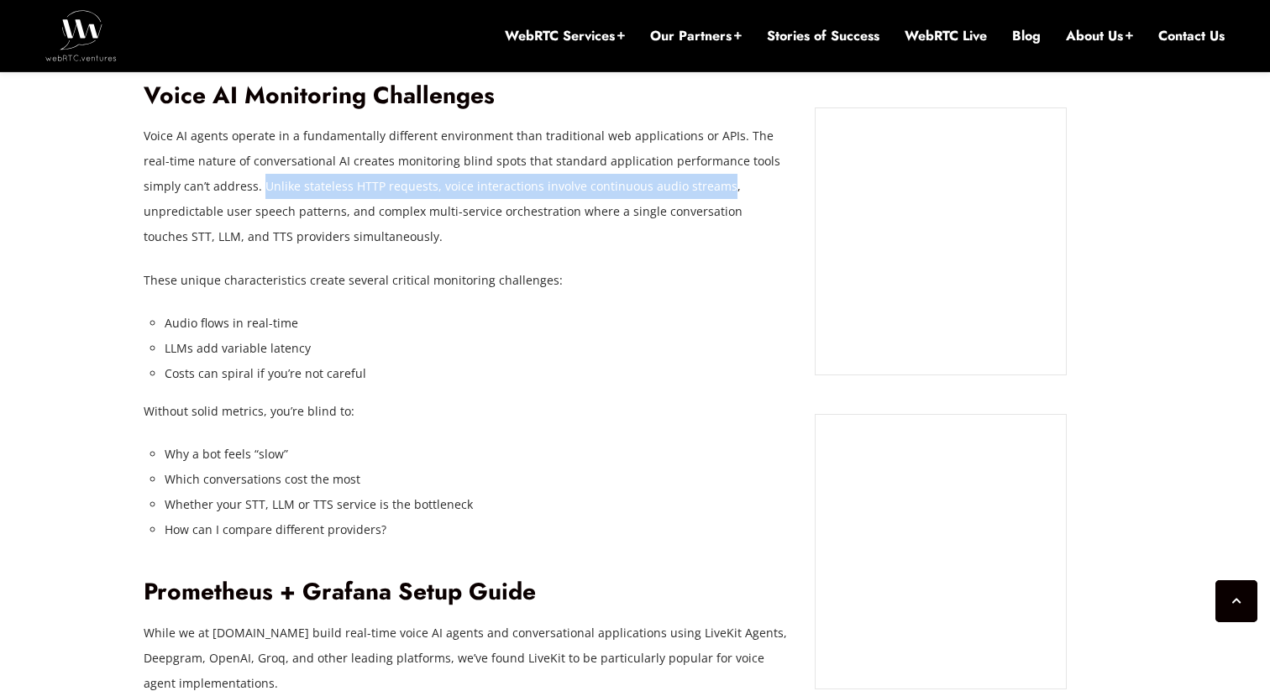
drag, startPoint x: 223, startPoint y: 196, endPoint x: 669, endPoint y: 187, distance: 447.0
click at [669, 187] on p "Voice AI agents operate in a fundamentally different environment than tradition…" at bounding box center [467, 186] width 647 height 126
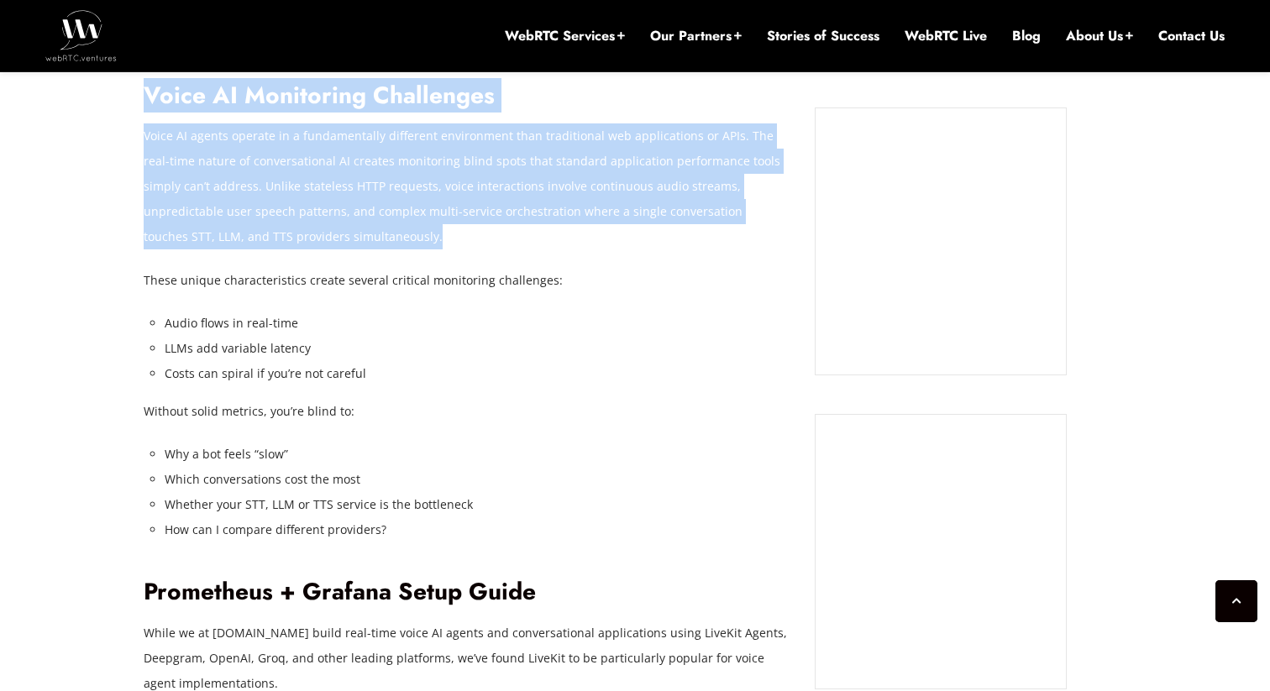
drag, startPoint x: 307, startPoint y: 234, endPoint x: 141, endPoint y: 128, distance: 197.6
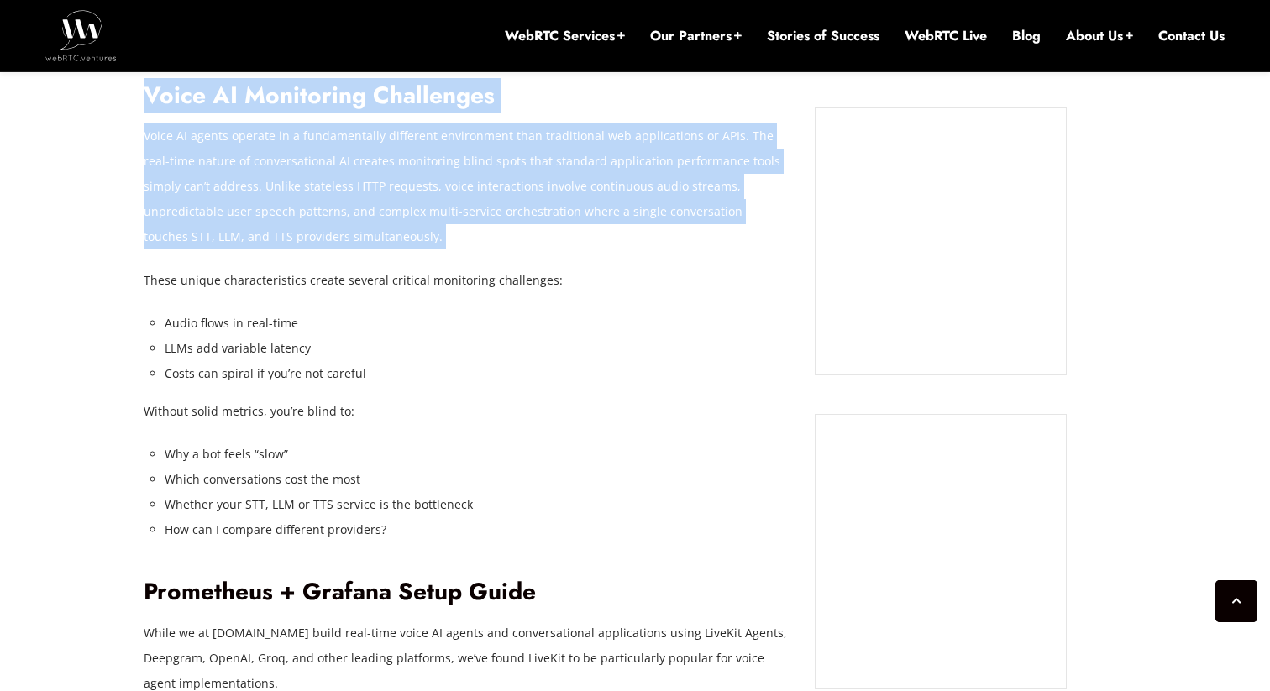
drag, startPoint x: 141, startPoint y: 128, endPoint x: 284, endPoint y: 235, distance: 178.7
click at [284, 235] on p "Voice AI agents operate in a fundamentally different environment than tradition…" at bounding box center [467, 186] width 647 height 126
drag, startPoint x: 284, startPoint y: 235, endPoint x: 135, endPoint y: 124, distance: 185.5
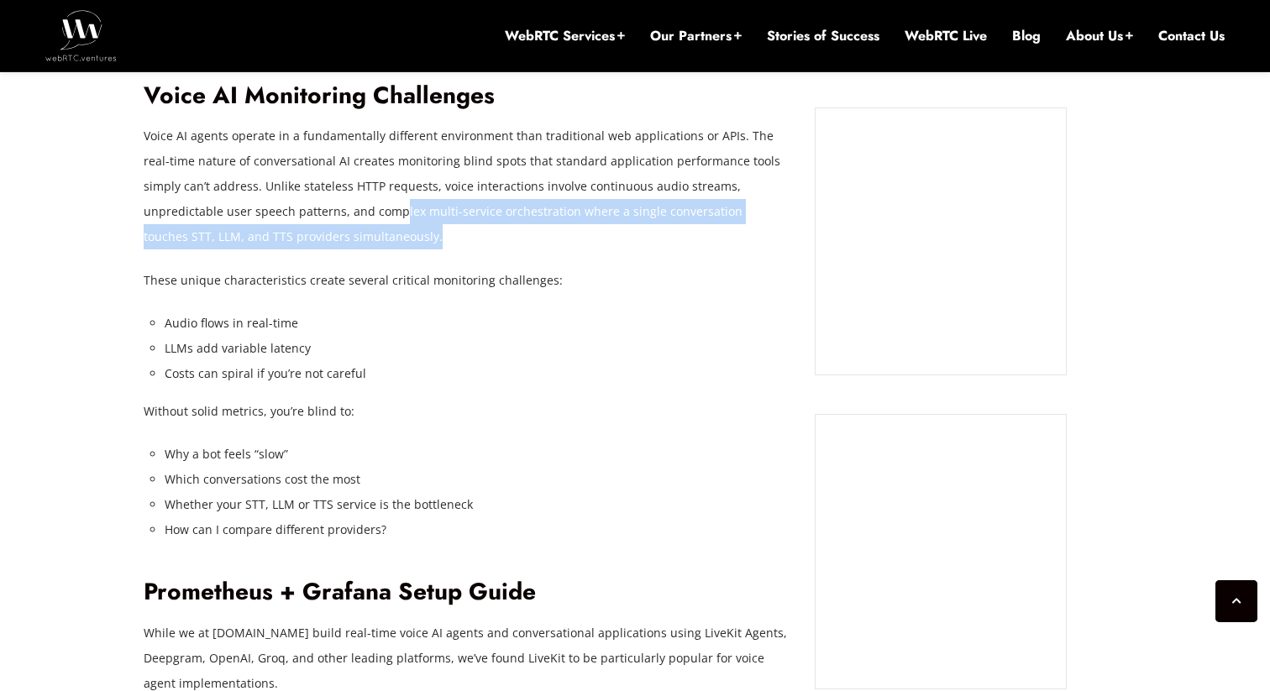
drag, startPoint x: 293, startPoint y: 218, endPoint x: 534, endPoint y: 226, distance: 241.2
click at [534, 226] on p "Voice AI agents operate in a fundamentally different environment than tradition…" at bounding box center [467, 186] width 647 height 126
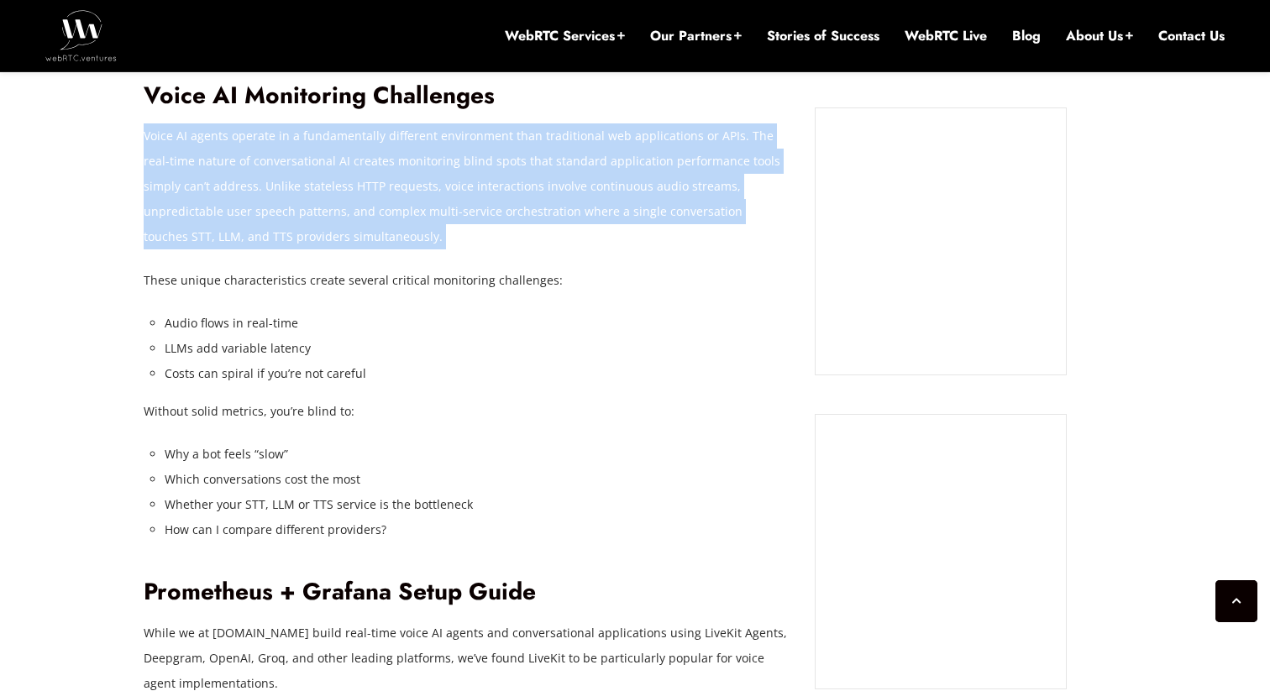
drag, startPoint x: 534, startPoint y: 226, endPoint x: 153, endPoint y: 141, distance: 390.7
click at [153, 141] on p "Voice AI agents operate in a fundamentally different environment than tradition…" at bounding box center [467, 186] width 647 height 126
click at [313, 238] on p "Voice AI agents operate in a fundamentally different environment than tradition…" at bounding box center [467, 186] width 647 height 126
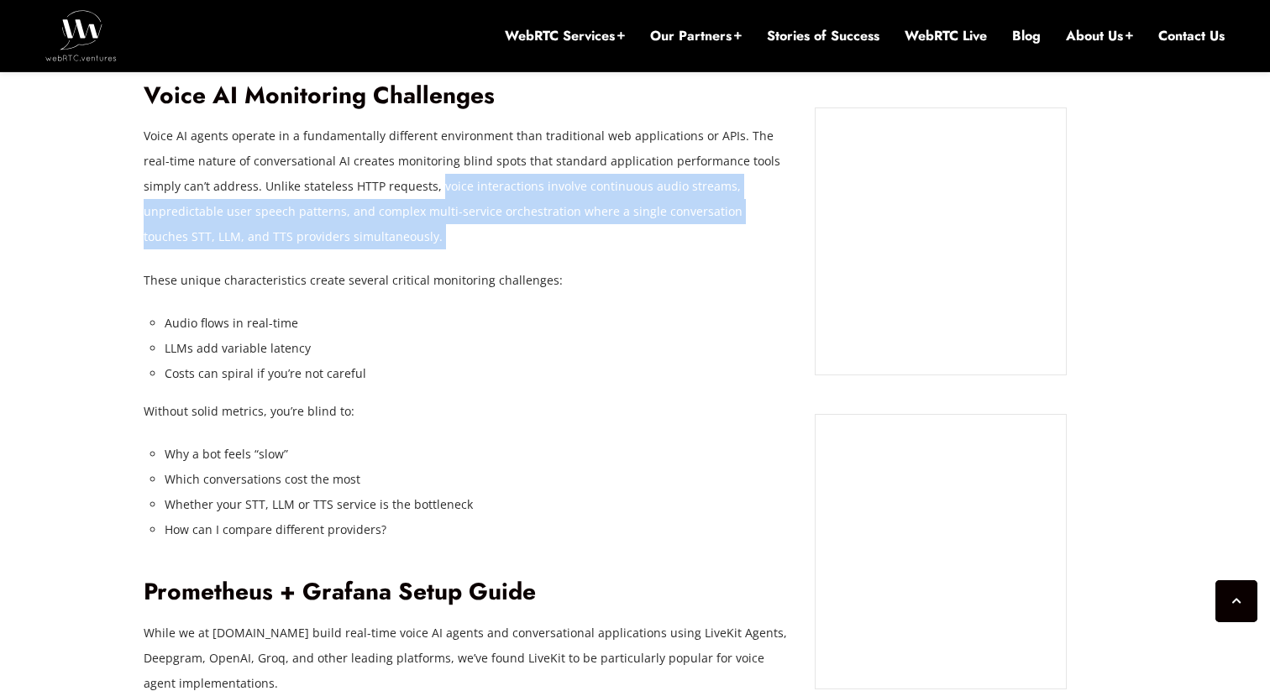
drag, startPoint x: 313, startPoint y: 238, endPoint x: 402, endPoint y: 181, distance: 105.8
click at [402, 181] on p "Voice AI agents operate in a fundamentally different environment than tradition…" at bounding box center [467, 186] width 647 height 126
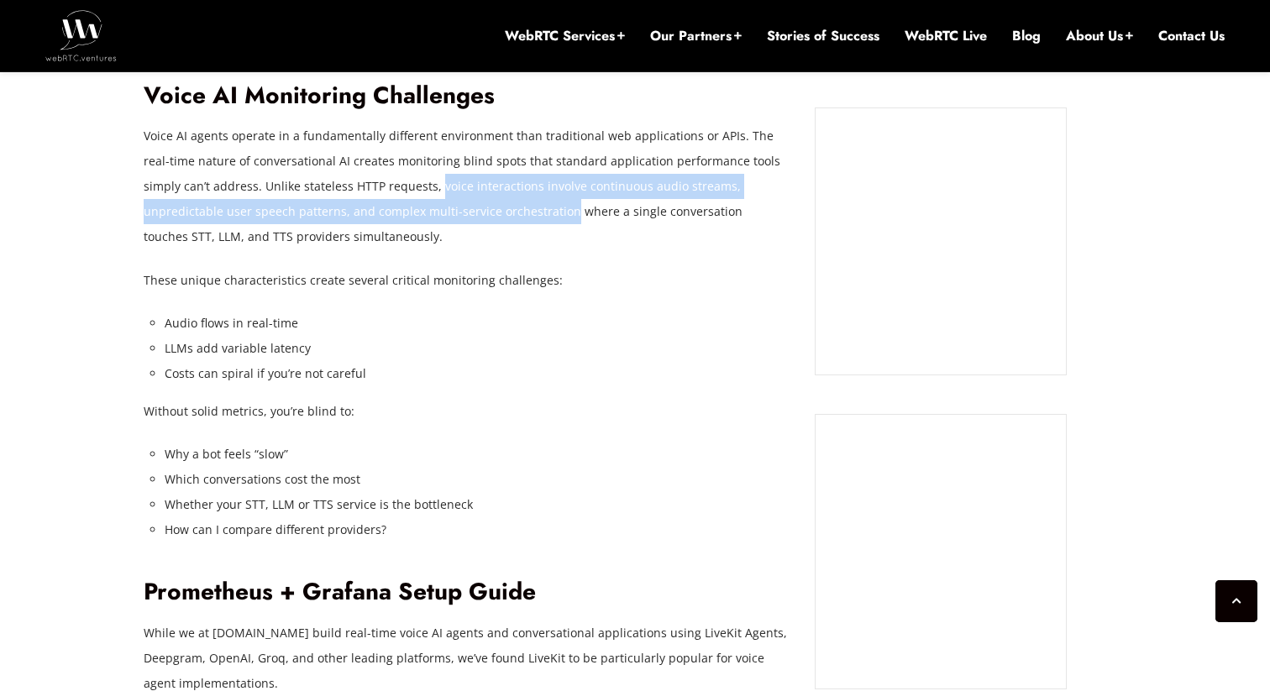
drag, startPoint x: 402, startPoint y: 181, endPoint x: 411, endPoint y: 212, distance: 32.2
click at [411, 212] on p "Voice AI agents operate in a fundamentally different environment than tradition…" at bounding box center [467, 186] width 647 height 126
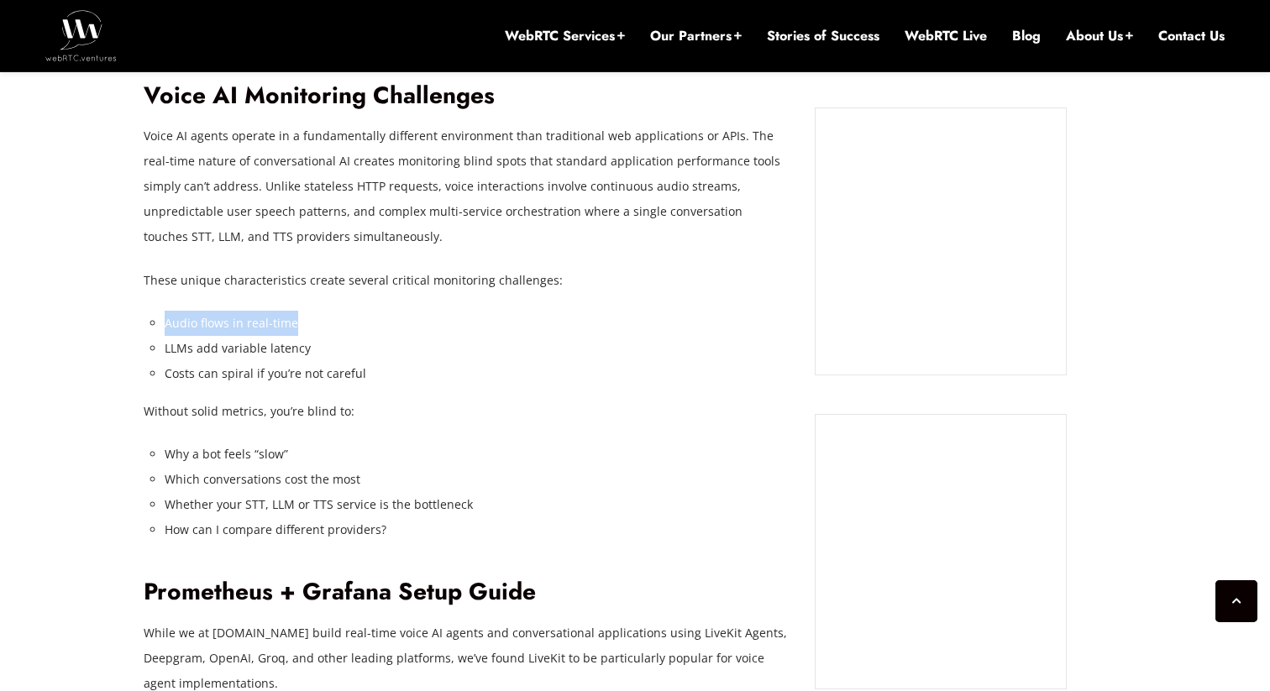
drag, startPoint x: 167, startPoint y: 325, endPoint x: 359, endPoint y: 318, distance: 191.7
click at [359, 318] on li "Audio flows in real-time" at bounding box center [478, 323] width 626 height 25
drag, startPoint x: 160, startPoint y: 348, endPoint x: 298, endPoint y: 354, distance: 137.9
click at [298, 354] on li "LLMs add variable latency" at bounding box center [478, 348] width 626 height 25
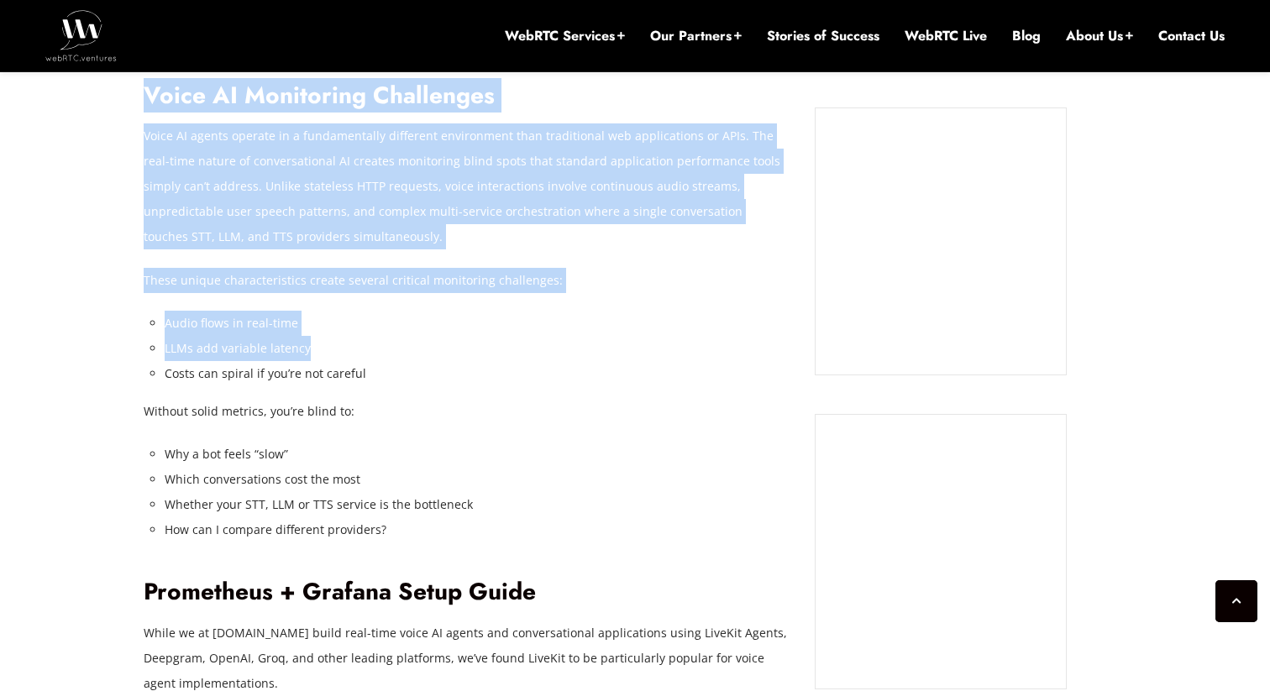
drag, startPoint x: 322, startPoint y: 354, endPoint x: 133, endPoint y: 321, distance: 192.0
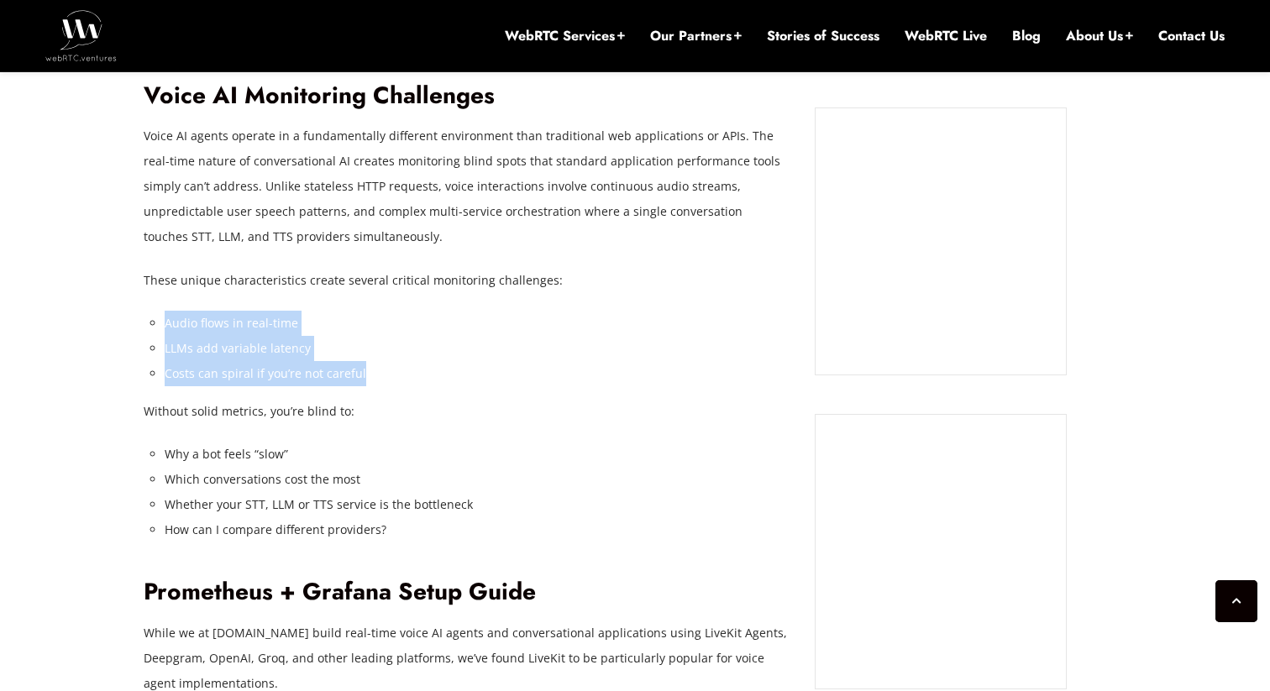
drag, startPoint x: 146, startPoint y: 321, endPoint x: 376, endPoint y: 375, distance: 236.5
click at [376, 375] on li "Costs can spiral if you’re not careful" at bounding box center [478, 373] width 626 height 25
drag, startPoint x: 376, startPoint y: 375, endPoint x: 181, endPoint y: 327, distance: 200.9
click at [181, 327] on ul "Audio flows in real-time LLMs add variable latency Costs can spiral if you’re n…" at bounding box center [478, 349] width 626 height 76
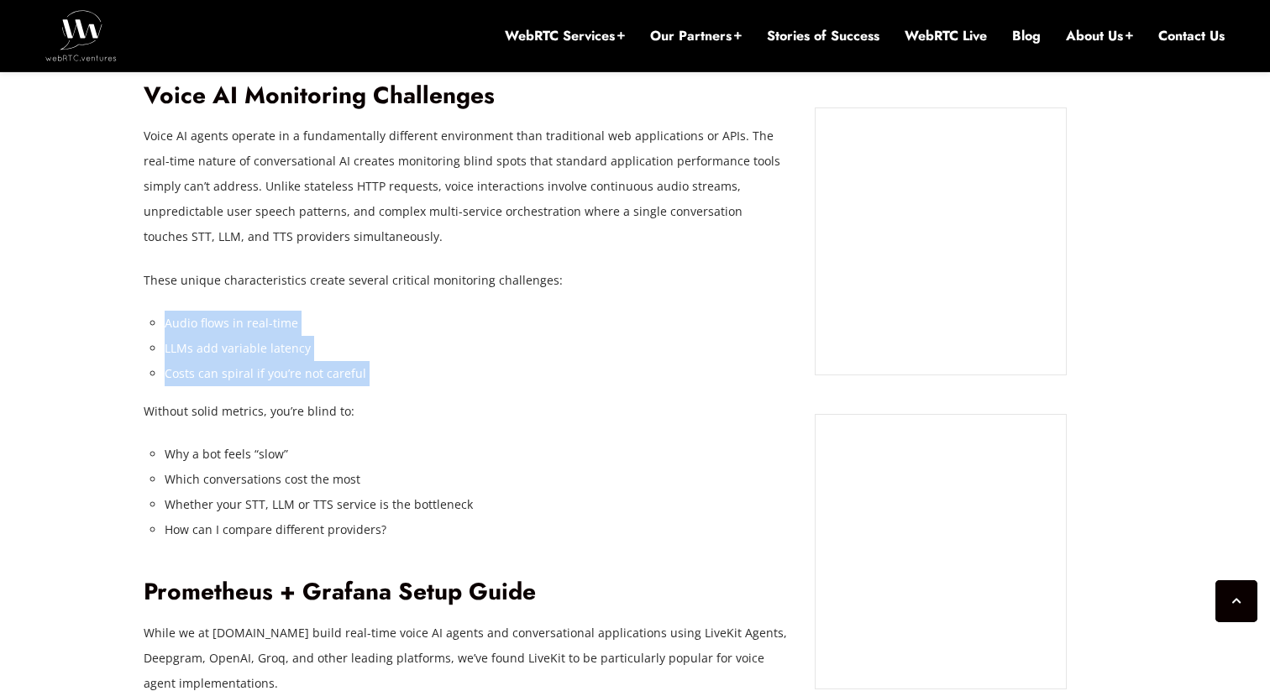
click at [181, 327] on li "Audio flows in real-time" at bounding box center [478, 323] width 626 height 25
drag, startPoint x: 181, startPoint y: 327, endPoint x: 425, endPoint y: 365, distance: 246.5
click at [425, 365] on ul "Audio flows in real-time LLMs add variable latency Costs can spiral if you’re n…" at bounding box center [478, 349] width 626 height 76
click at [425, 365] on li "Costs can spiral if you’re not careful" at bounding box center [478, 373] width 626 height 25
drag, startPoint x: 425, startPoint y: 365, endPoint x: 181, endPoint y: 323, distance: 247.2
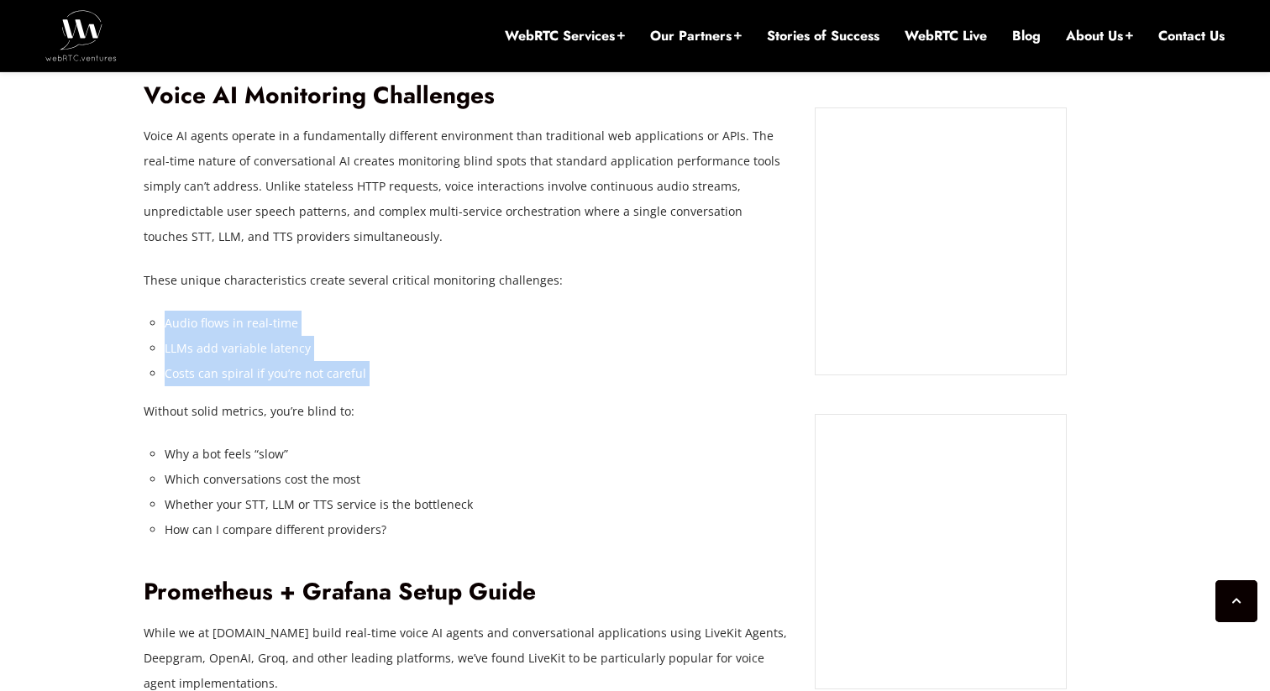
click at [181, 323] on ul "Audio flows in real-time LLMs add variable latency Costs can spiral if you’re n…" at bounding box center [478, 349] width 626 height 76
click at [181, 323] on li "Audio flows in real-time" at bounding box center [478, 323] width 626 height 25
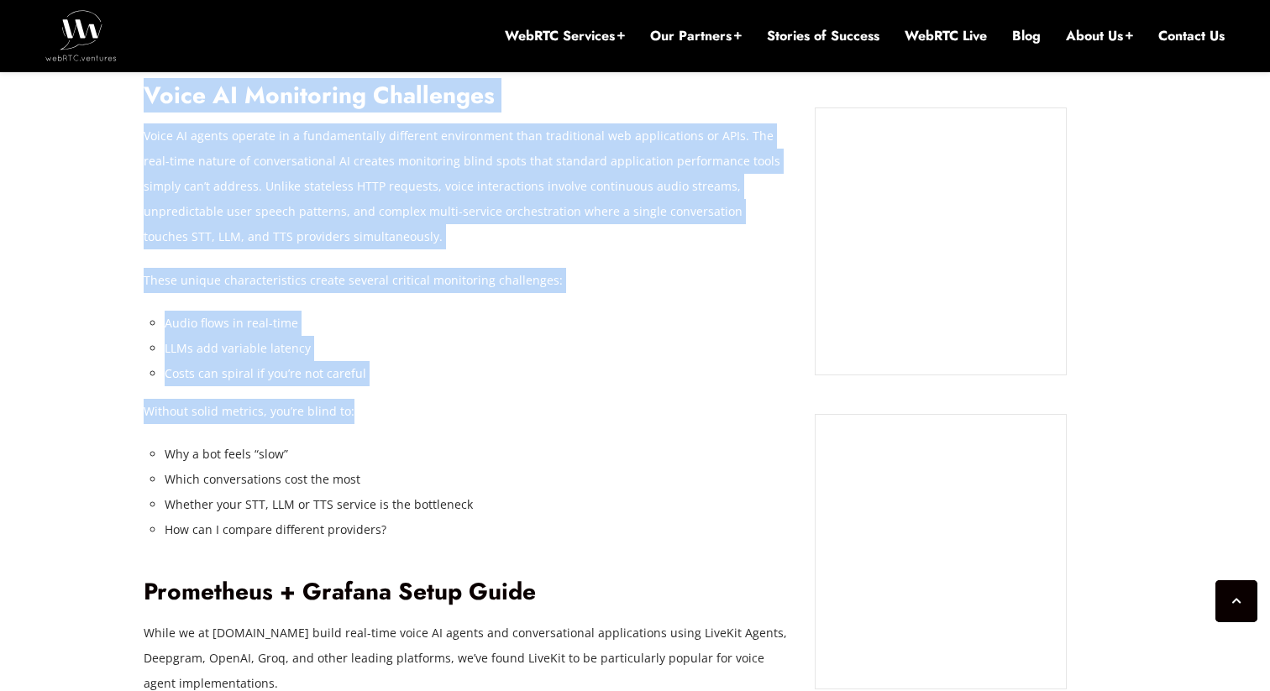
drag, startPoint x: 139, startPoint y: 410, endPoint x: 357, endPoint y: 407, distance: 217.6
click at [357, 407] on p "Without solid metrics, you’re blind to:" at bounding box center [467, 411] width 647 height 25
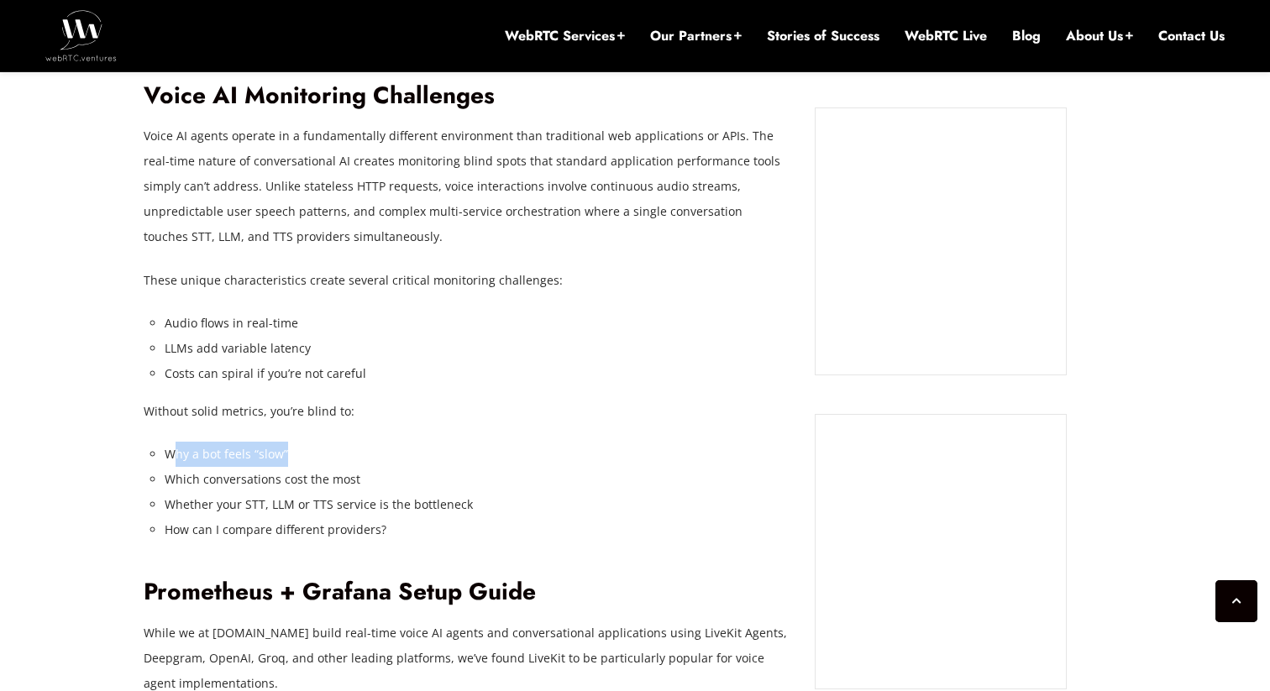
drag, startPoint x: 171, startPoint y: 450, endPoint x: 289, endPoint y: 457, distance: 118.6
click at [289, 457] on li "Why a bot feels “slow”" at bounding box center [478, 454] width 626 height 25
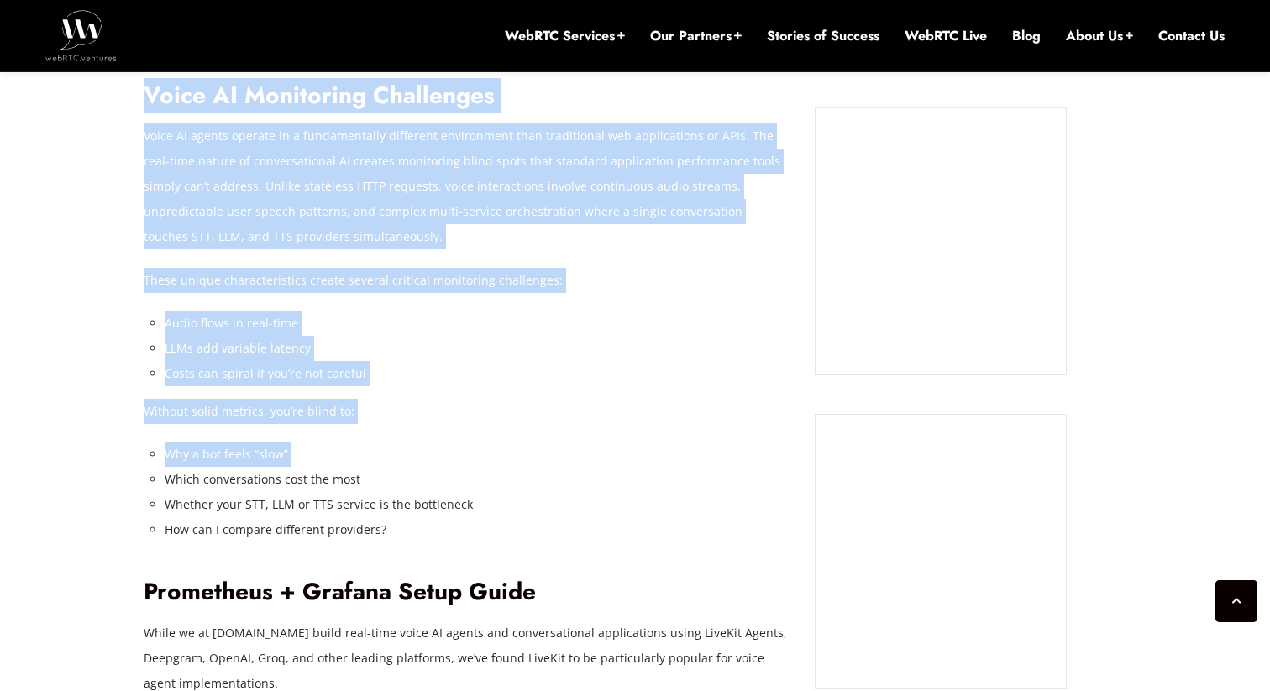
drag, startPoint x: 289, startPoint y: 457, endPoint x: 119, endPoint y: 457, distance: 169.7
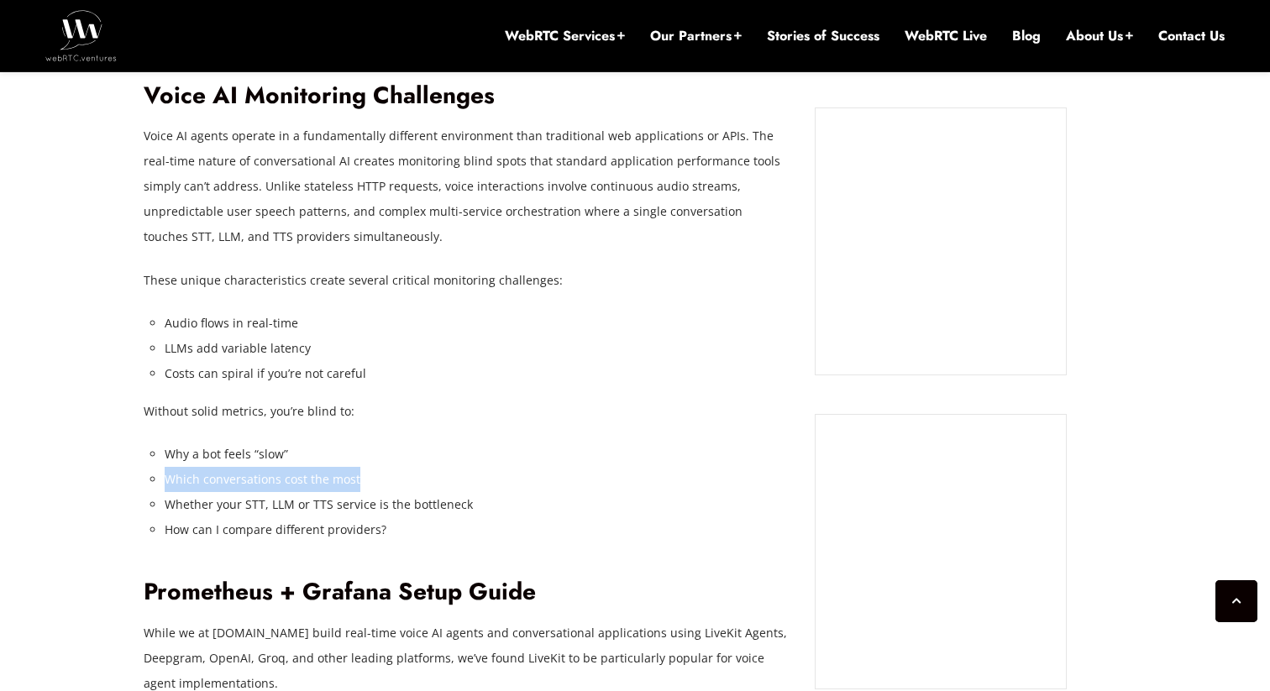
drag, startPoint x: 161, startPoint y: 475, endPoint x: 372, endPoint y: 477, distance: 210.9
click at [372, 477] on li "Which conversations cost the most" at bounding box center [478, 479] width 626 height 25
drag, startPoint x: 372, startPoint y: 477, endPoint x: 165, endPoint y: 459, distance: 208.3
click at [165, 459] on ul "Why a bot feels “slow” Which conversations cost the most Whether your STT, LLM …" at bounding box center [478, 492] width 626 height 101
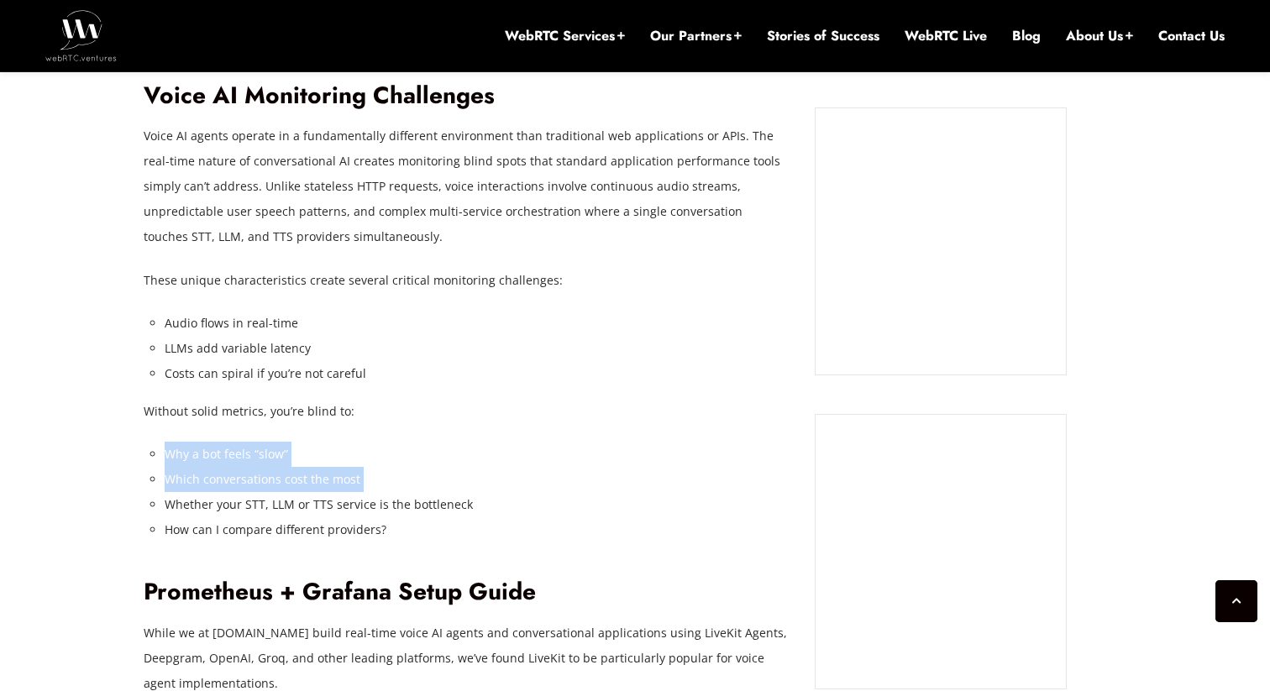
click at [165, 459] on li "Why a bot feels “slow”" at bounding box center [478, 454] width 626 height 25
drag, startPoint x: 165, startPoint y: 459, endPoint x: 490, endPoint y: 500, distance: 327.7
click at [490, 500] on ul "Why a bot feels “slow” Which conversations cost the most Whether your STT, LLM …" at bounding box center [478, 492] width 626 height 101
click at [490, 500] on li "Whether your STT, LLM or TTS service is the bottleneck" at bounding box center [478, 504] width 626 height 25
drag, startPoint x: 490, startPoint y: 500, endPoint x: 163, endPoint y: 459, distance: 329.2
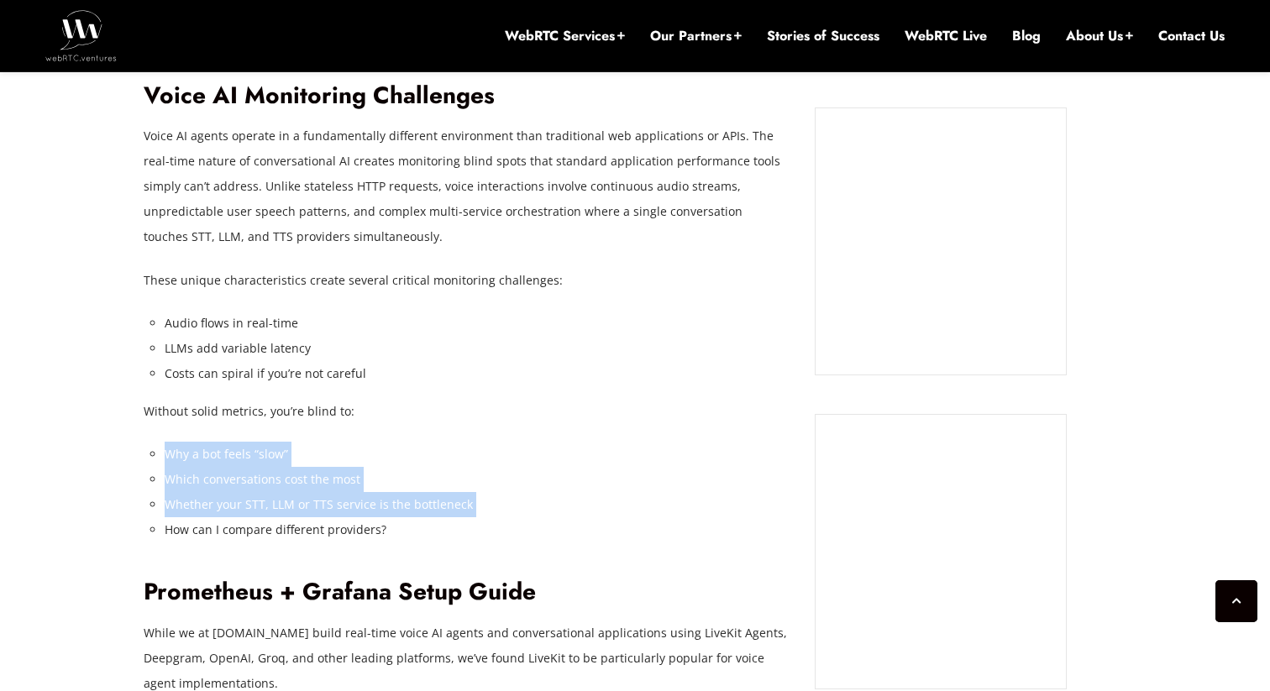
drag, startPoint x: 163, startPoint y: 459, endPoint x: 473, endPoint y: 503, distance: 313.0
click at [473, 503] on li "Whether your STT, LLM or TTS service is the bottleneck" at bounding box center [478, 504] width 626 height 25
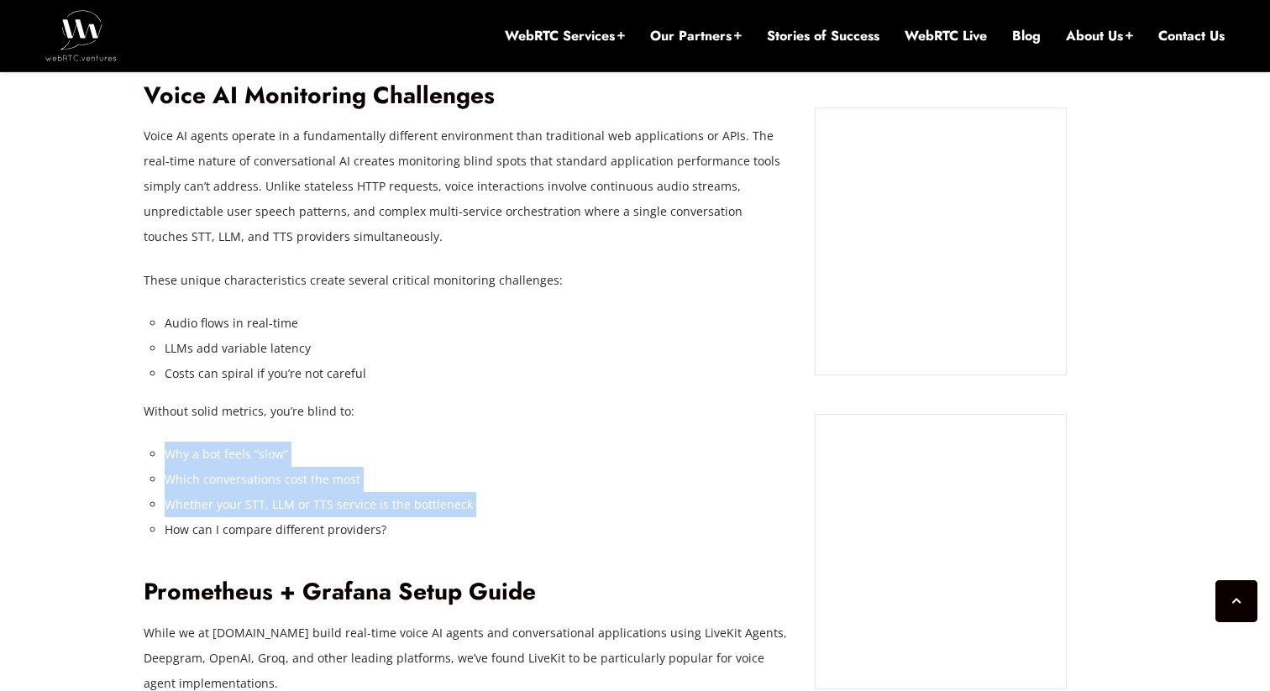
drag, startPoint x: 473, startPoint y: 503, endPoint x: 171, endPoint y: 460, distance: 305.4
click at [171, 460] on ul "Why a bot feels “slow” Which conversations cost the most Whether your STT, LLM …" at bounding box center [478, 492] width 626 height 101
click at [171, 460] on li "Why a bot feels “slow”" at bounding box center [478, 454] width 626 height 25
drag, startPoint x: 171, startPoint y: 460, endPoint x: 471, endPoint y: 510, distance: 304.8
click at [471, 510] on ul "Why a bot feels “slow” Which conversations cost the most Whether your STT, LLM …" at bounding box center [478, 492] width 626 height 101
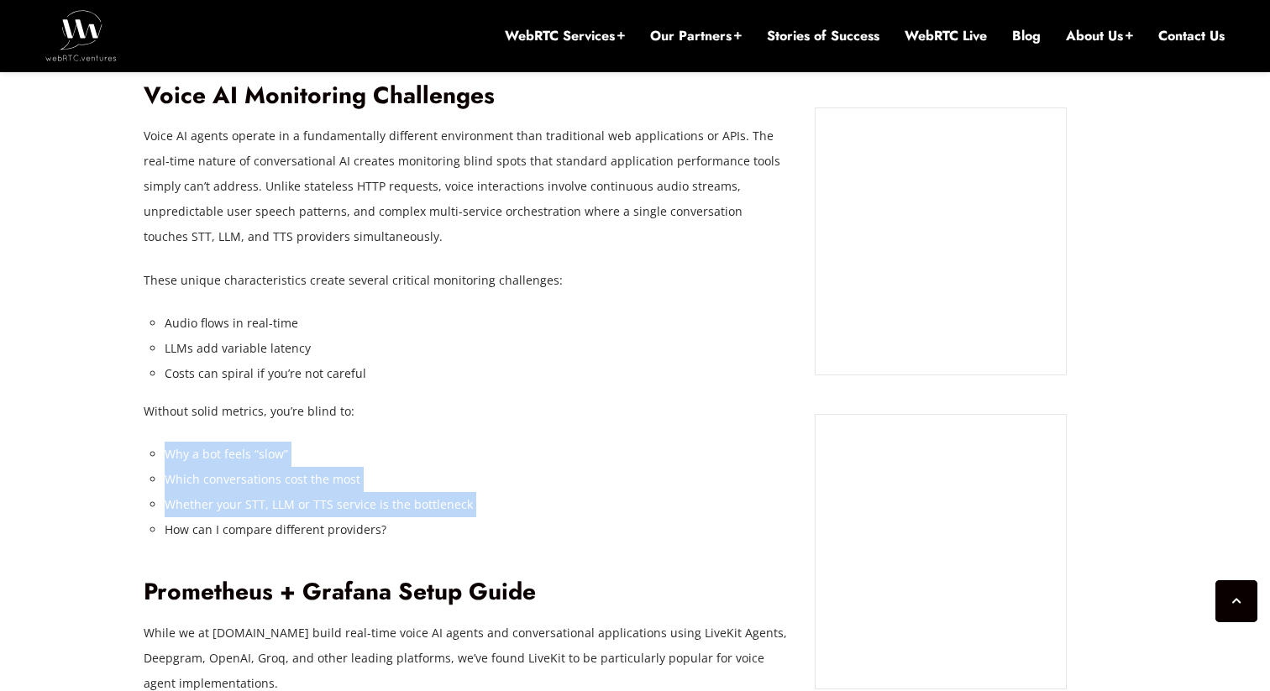
click at [471, 510] on li "Whether your STT, LLM or TTS service is the bottleneck" at bounding box center [478, 504] width 626 height 25
drag, startPoint x: 471, startPoint y: 510, endPoint x: 164, endPoint y: 455, distance: 312.2
click at [165, 455] on ul "Why a bot feels “slow” Which conversations cost the most Whether your STT, LLM …" at bounding box center [478, 492] width 626 height 101
click at [165, 455] on li "Why a bot feels “slow”" at bounding box center [478, 454] width 626 height 25
drag, startPoint x: 164, startPoint y: 455, endPoint x: 472, endPoint y: 508, distance: 312.8
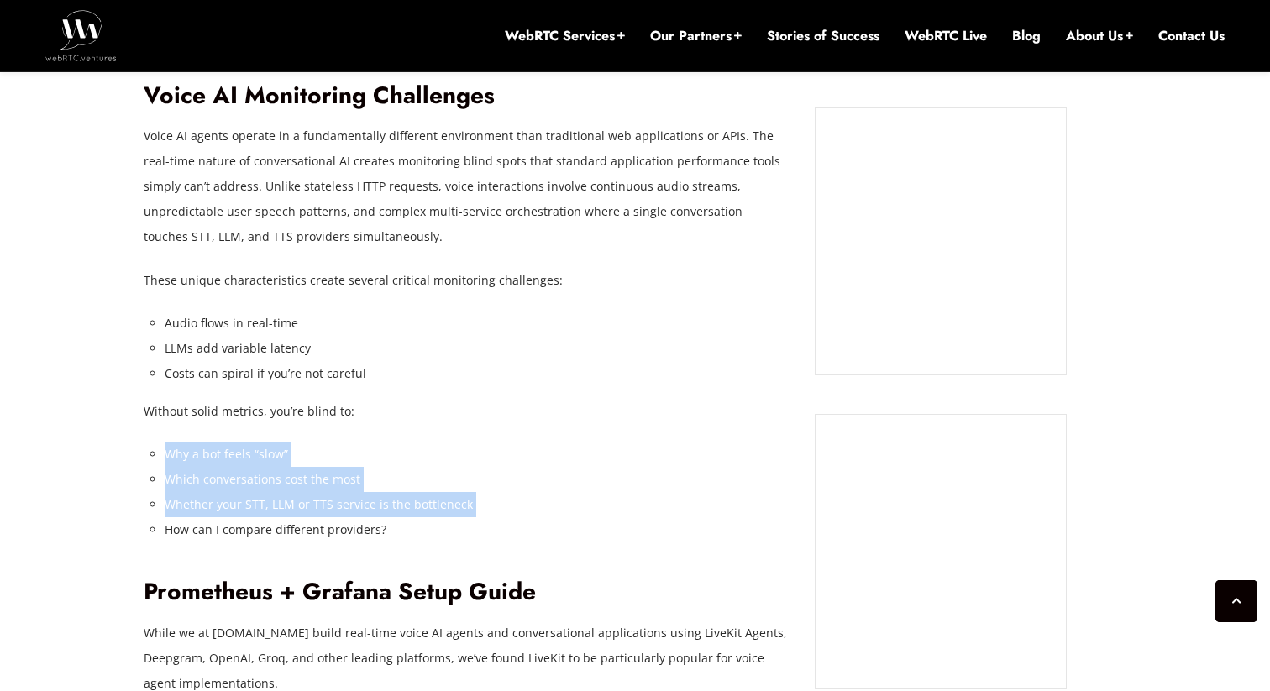
click at [472, 508] on ul "Why a bot feels “slow” Which conversations cost the most Whether your STT, LLM …" at bounding box center [478, 492] width 626 height 101
click at [472, 508] on li "Whether your STT, LLM or TTS service is the bottleneck" at bounding box center [478, 504] width 626 height 25
drag, startPoint x: 472, startPoint y: 508, endPoint x: 172, endPoint y: 450, distance: 305.4
click at [172, 450] on ul "Why a bot feels “slow” Which conversations cost the most Whether your STT, LLM …" at bounding box center [478, 492] width 626 height 101
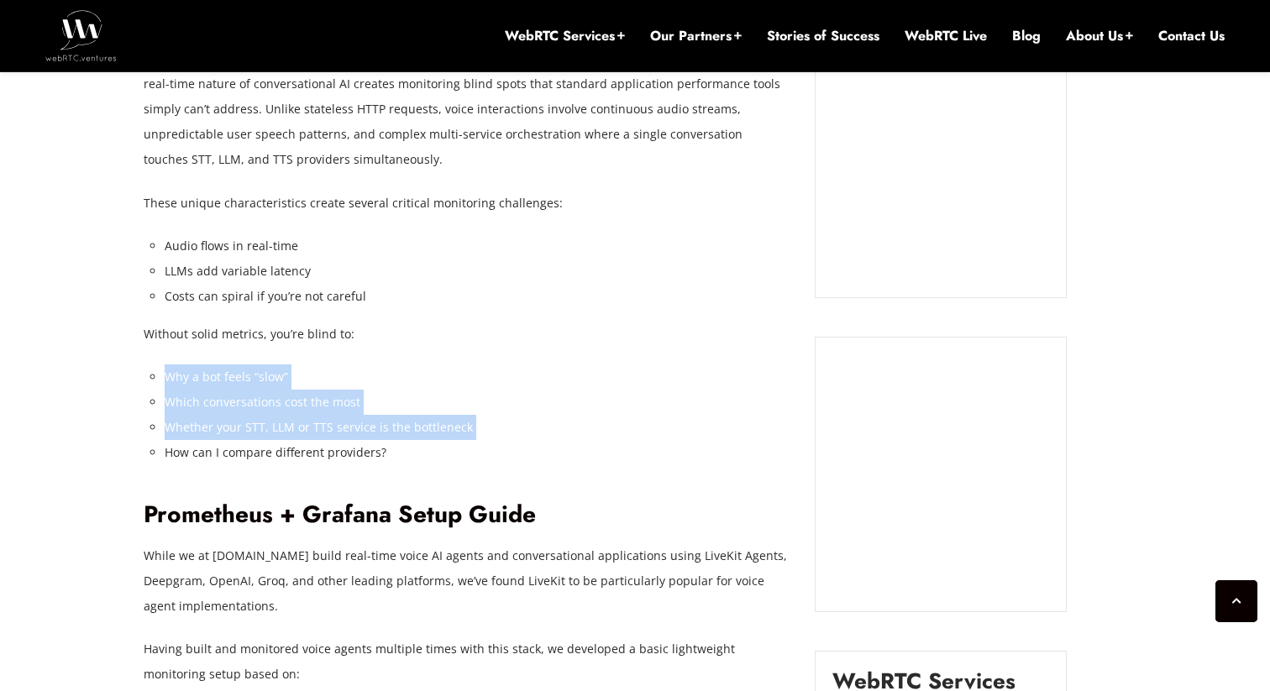
scroll to position [1680, 0]
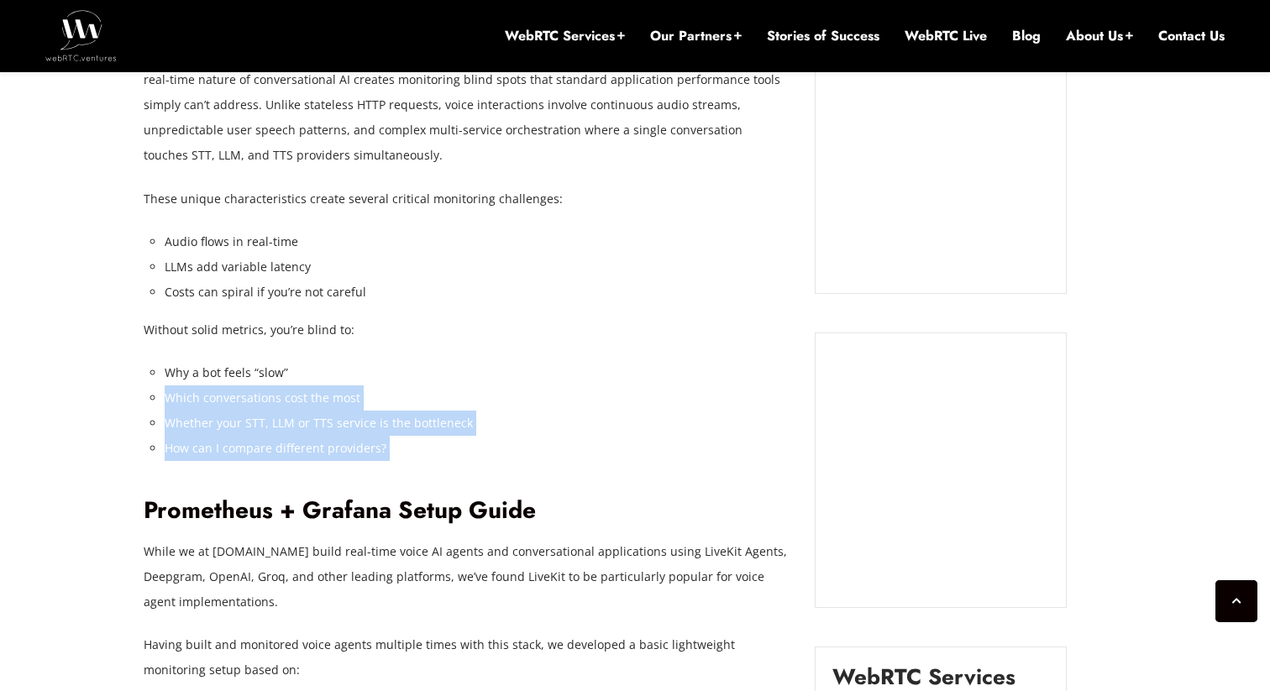
drag, startPoint x: 148, startPoint y: 404, endPoint x: 479, endPoint y: 438, distance: 332.7
click at [479, 438] on li "How can I compare different providers?" at bounding box center [478, 448] width 626 height 25
drag, startPoint x: 479, startPoint y: 438, endPoint x: 159, endPoint y: 381, distance: 325.2
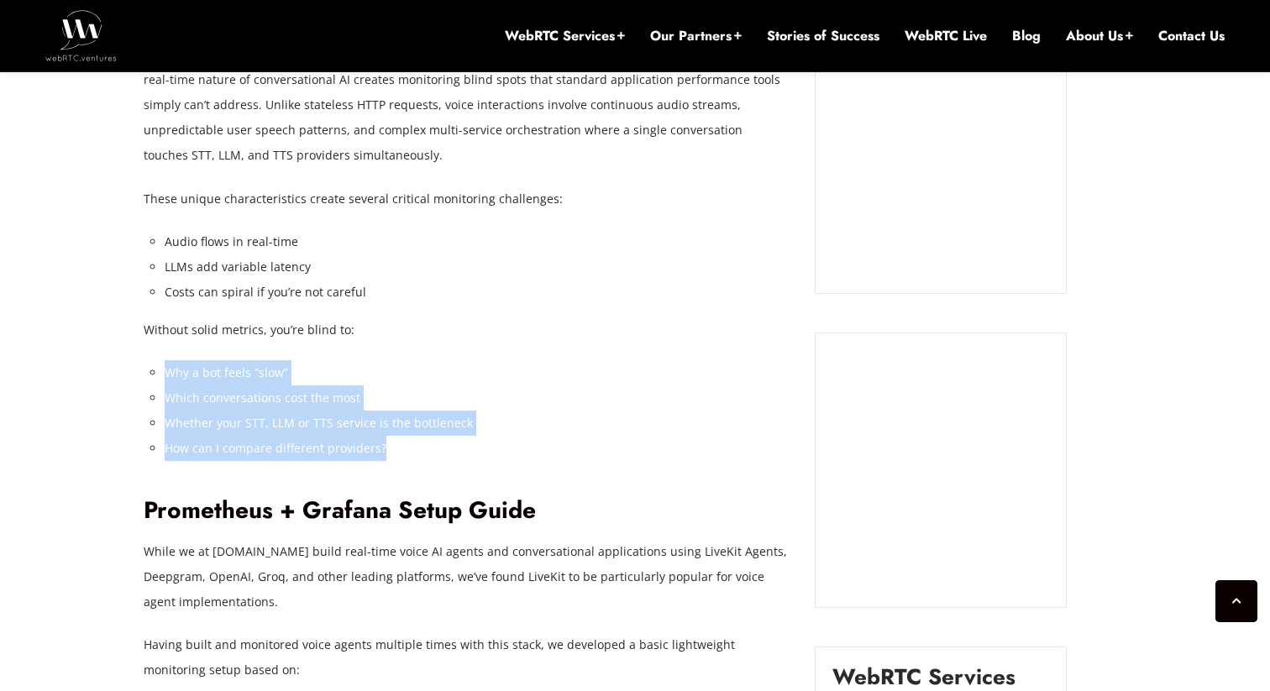
drag, startPoint x: 159, startPoint y: 381, endPoint x: 365, endPoint y: 444, distance: 215.2
click at [365, 444] on li "How can I compare different providers?" at bounding box center [478, 448] width 626 height 25
drag, startPoint x: 365, startPoint y: 444, endPoint x: 162, endPoint y: 364, distance: 217.6
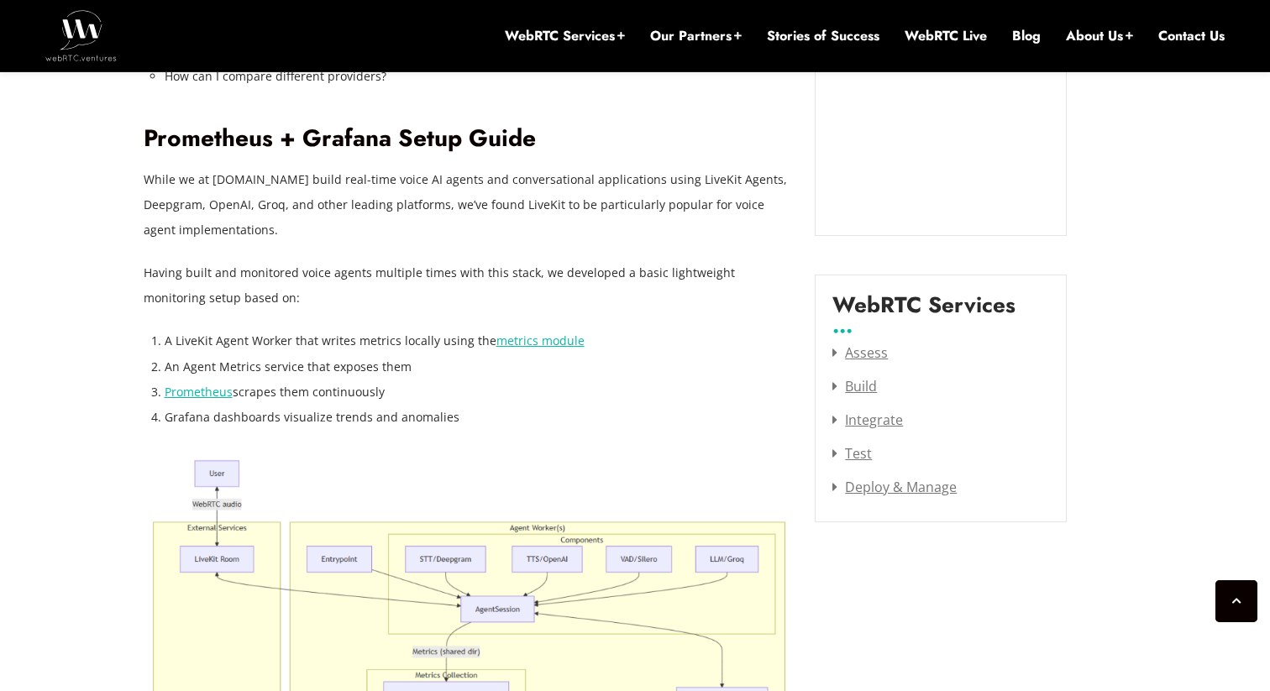
scroll to position [2055, 0]
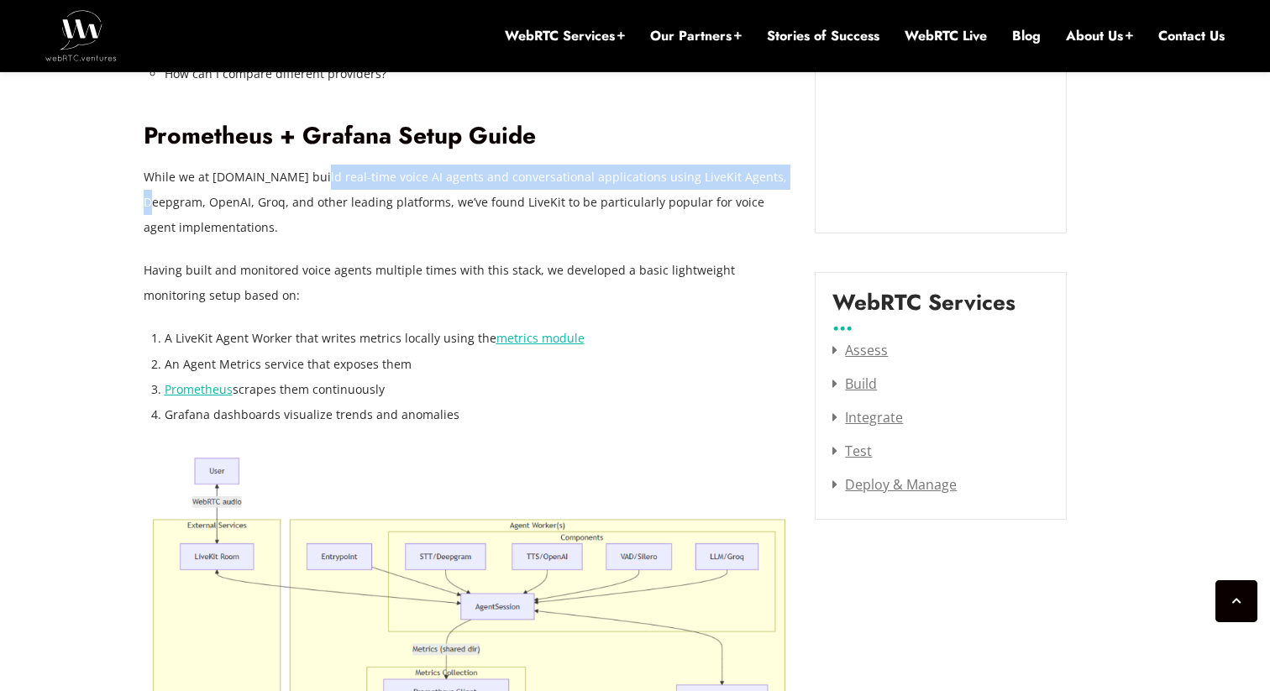
drag, startPoint x: 317, startPoint y: 179, endPoint x: 771, endPoint y: 181, distance: 454.4
click at [771, 181] on p "While we at [DOMAIN_NAME] build real-time voice AI agents and conversational ap…" at bounding box center [467, 203] width 647 height 76
click at [771, 182] on p "While we at [DOMAIN_NAME] build real-time voice AI agents and conversational ap…" at bounding box center [467, 203] width 647 height 76
drag, startPoint x: 771, startPoint y: 182, endPoint x: 151, endPoint y: 181, distance: 619.9
click at [151, 181] on p "While we at [DOMAIN_NAME] build real-time voice AI agents and conversational ap…" at bounding box center [467, 203] width 647 height 76
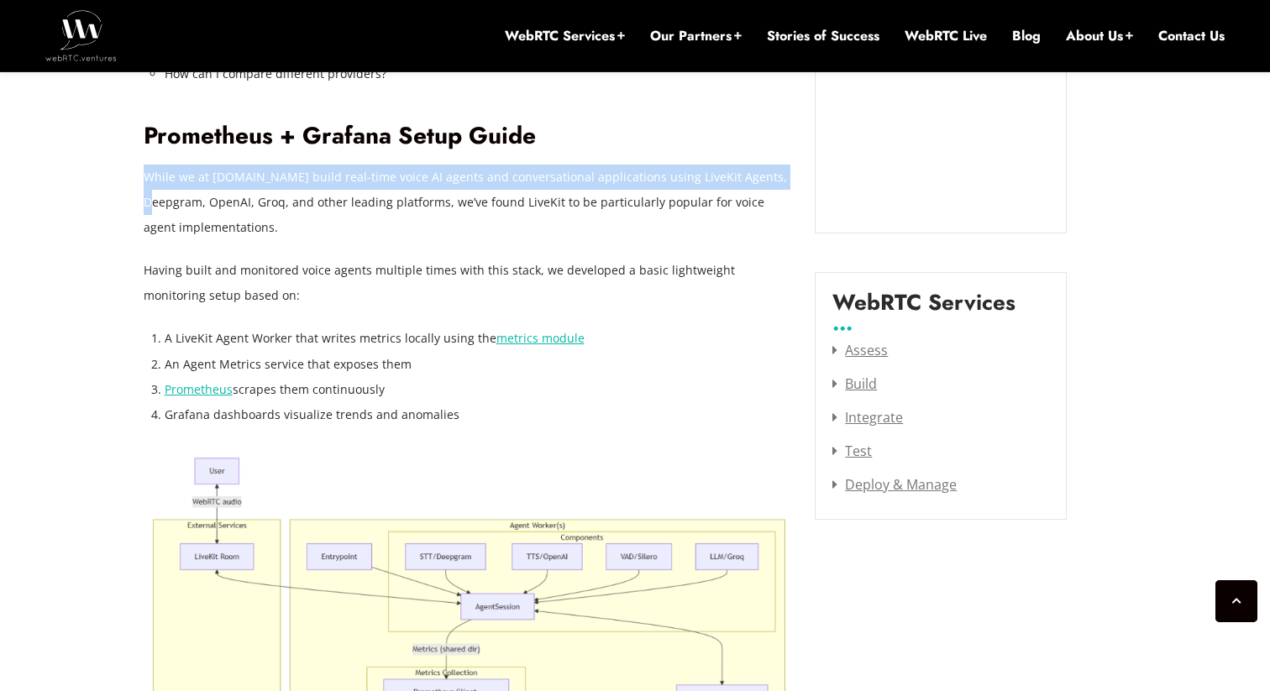
click at [151, 181] on p "While we at [DOMAIN_NAME] build real-time voice AI agents and conversational ap…" at bounding box center [467, 203] width 647 height 76
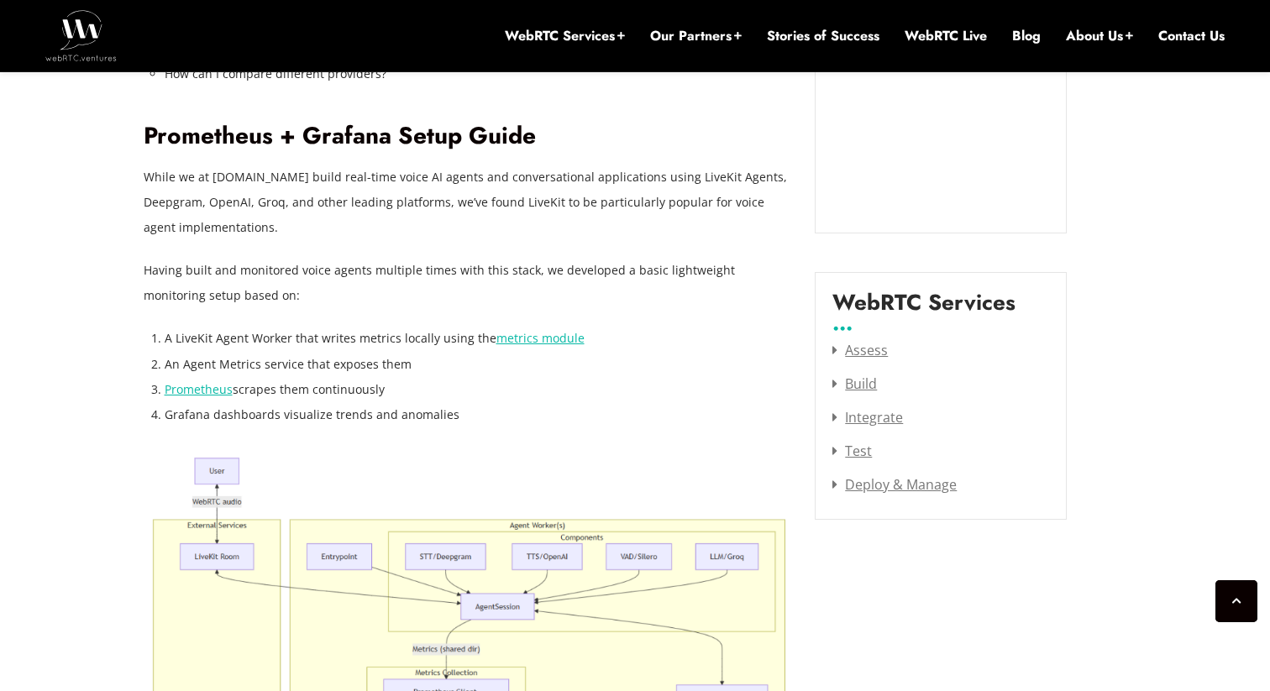
drag, startPoint x: 144, startPoint y: 207, endPoint x: 726, endPoint y: 223, distance: 581.5
click at [726, 223] on p "While we at [DOMAIN_NAME] build real-time voice AI agents and conversational ap…" at bounding box center [467, 203] width 647 height 76
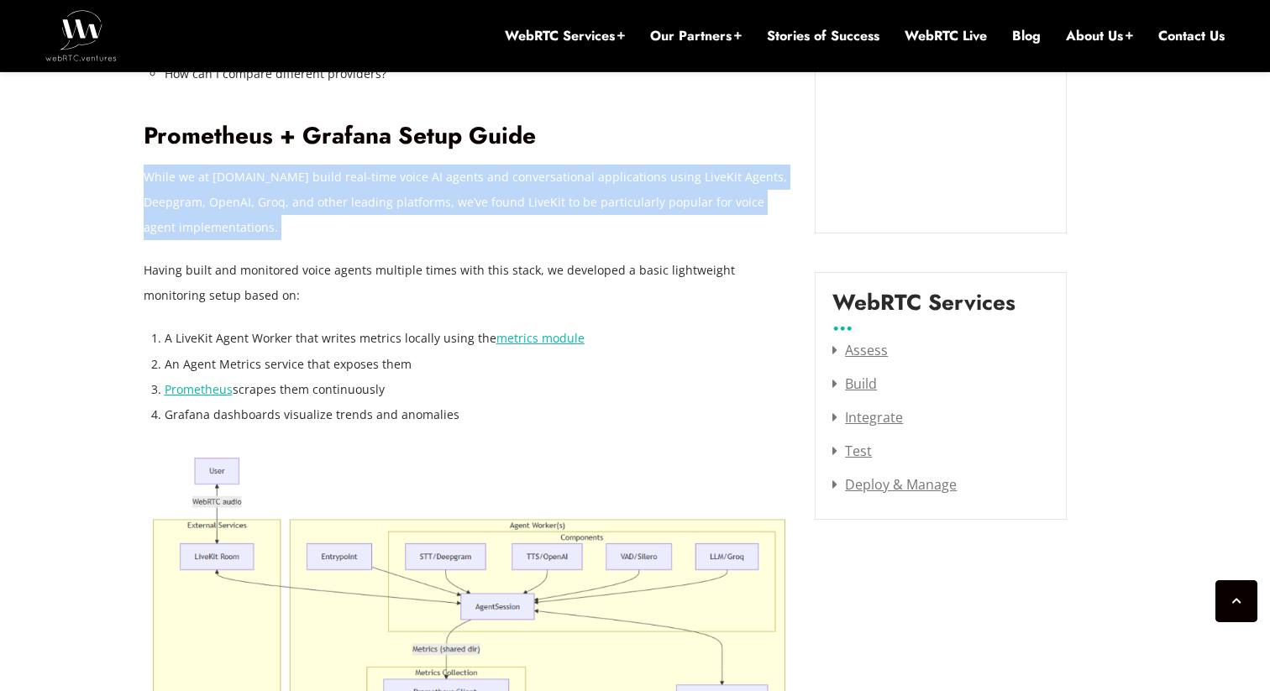
drag, startPoint x: 726, startPoint y: 223, endPoint x: 147, endPoint y: 181, distance: 580.3
click at [147, 181] on p "While we at [DOMAIN_NAME] build real-time voice AI agents and conversational ap…" at bounding box center [467, 203] width 647 height 76
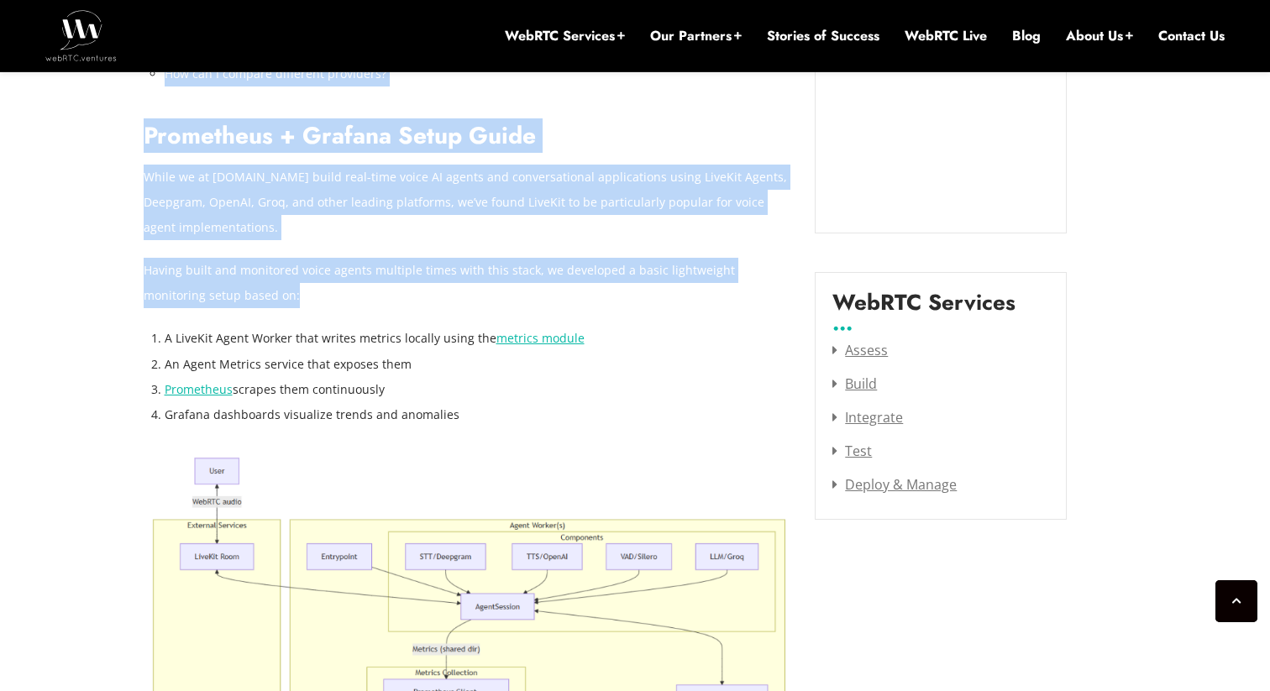
drag, startPoint x: 138, startPoint y: 265, endPoint x: 250, endPoint y: 287, distance: 114.7
click at [250, 287] on p "Having built and monitored voice agents multiple times with this stack, we deve…" at bounding box center [467, 283] width 647 height 50
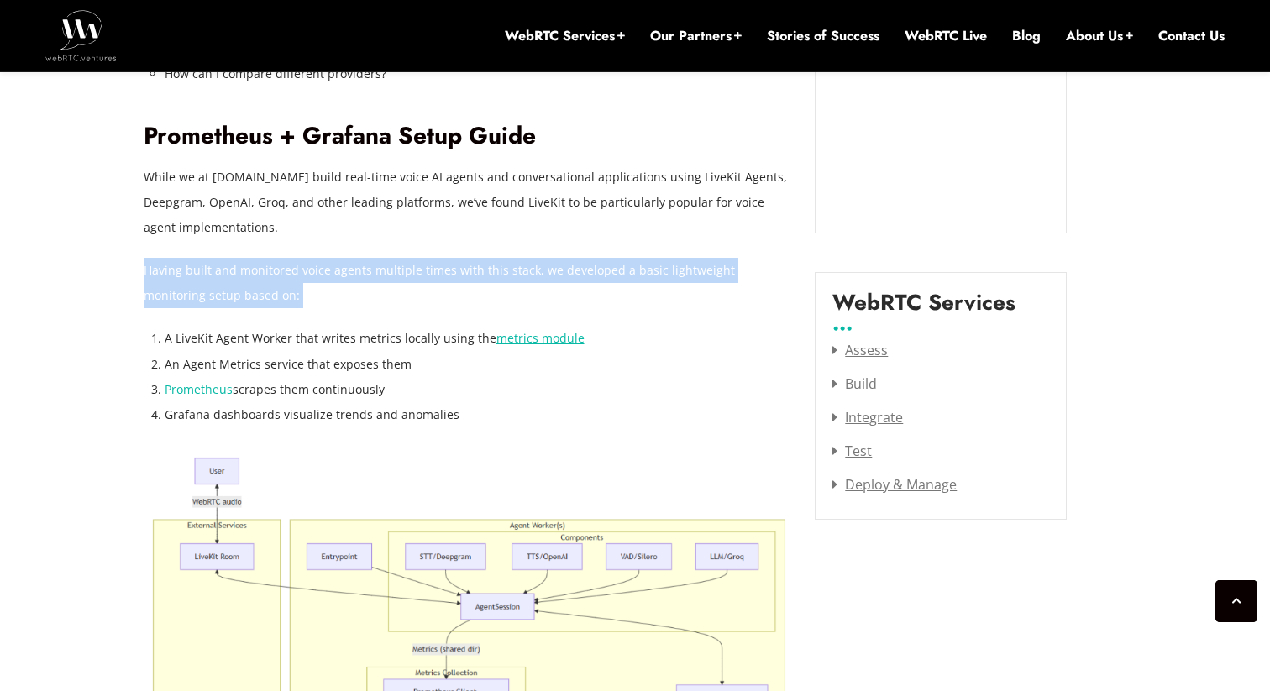
drag, startPoint x: 250, startPoint y: 287, endPoint x: 150, endPoint y: 271, distance: 101.2
click at [150, 271] on p "Having built and monitored voice agents multiple times with this stack, we deve…" at bounding box center [467, 283] width 647 height 50
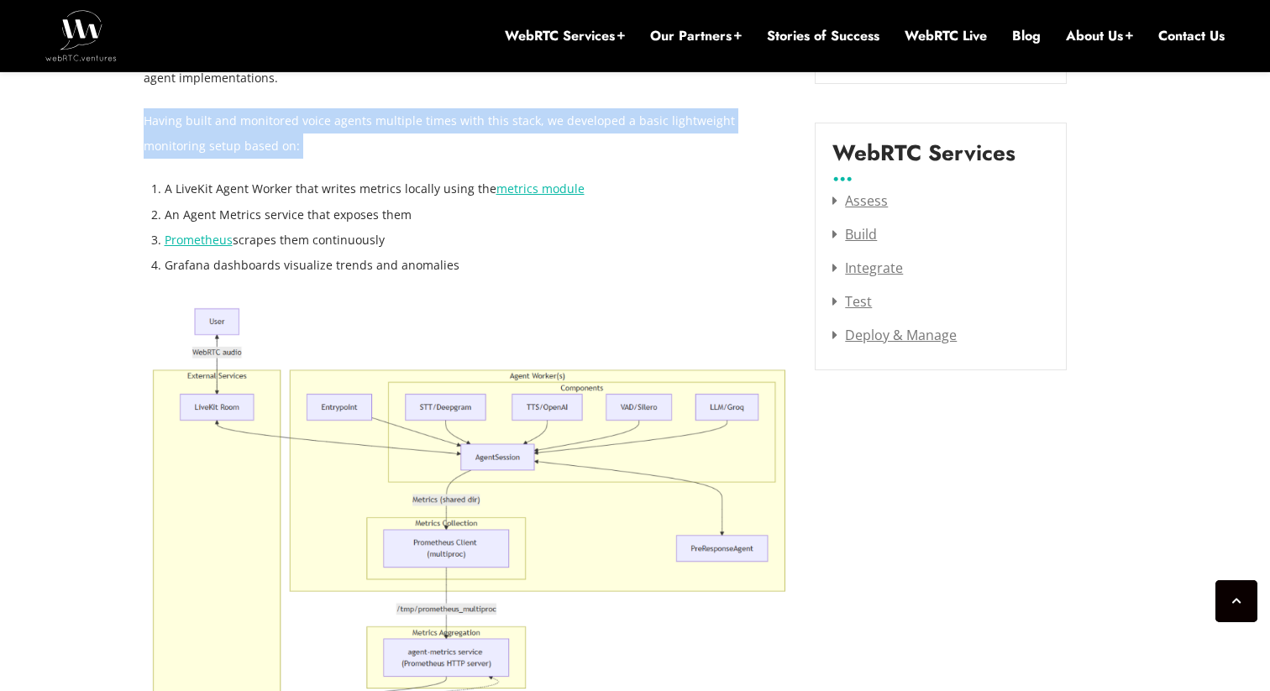
scroll to position [2213, 0]
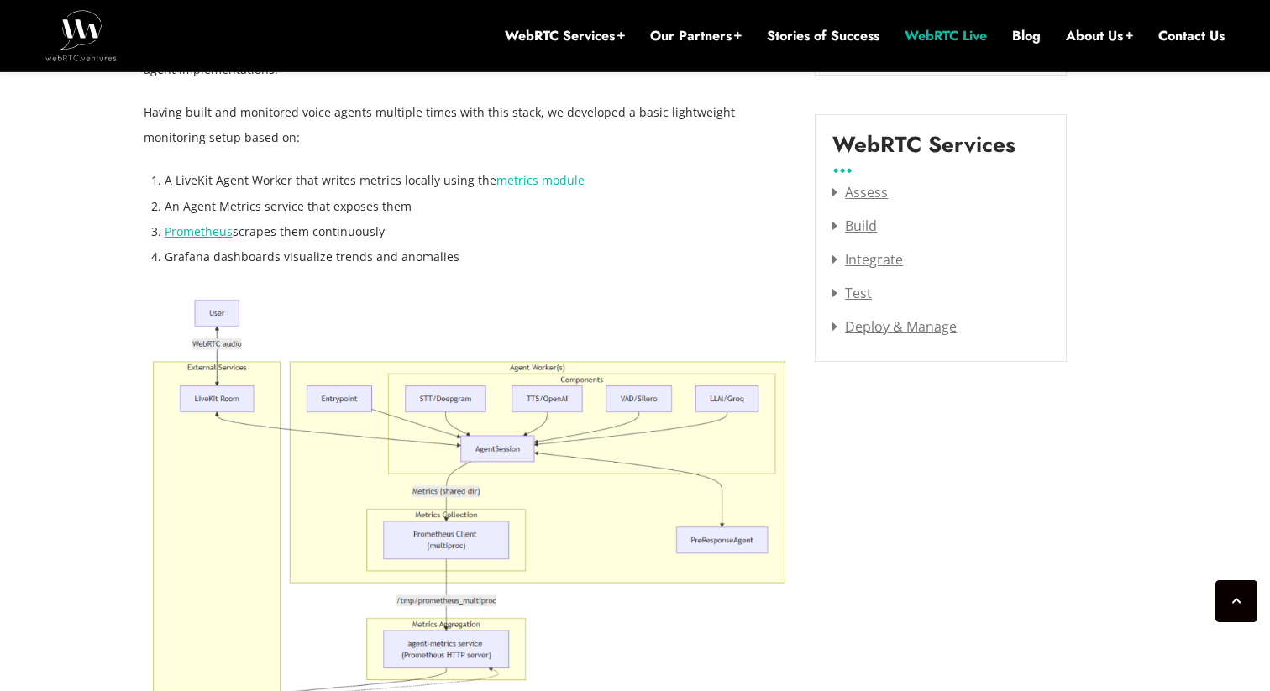
click at [958, 0] on li "WebRTC Live" at bounding box center [946, 35] width 82 height 71
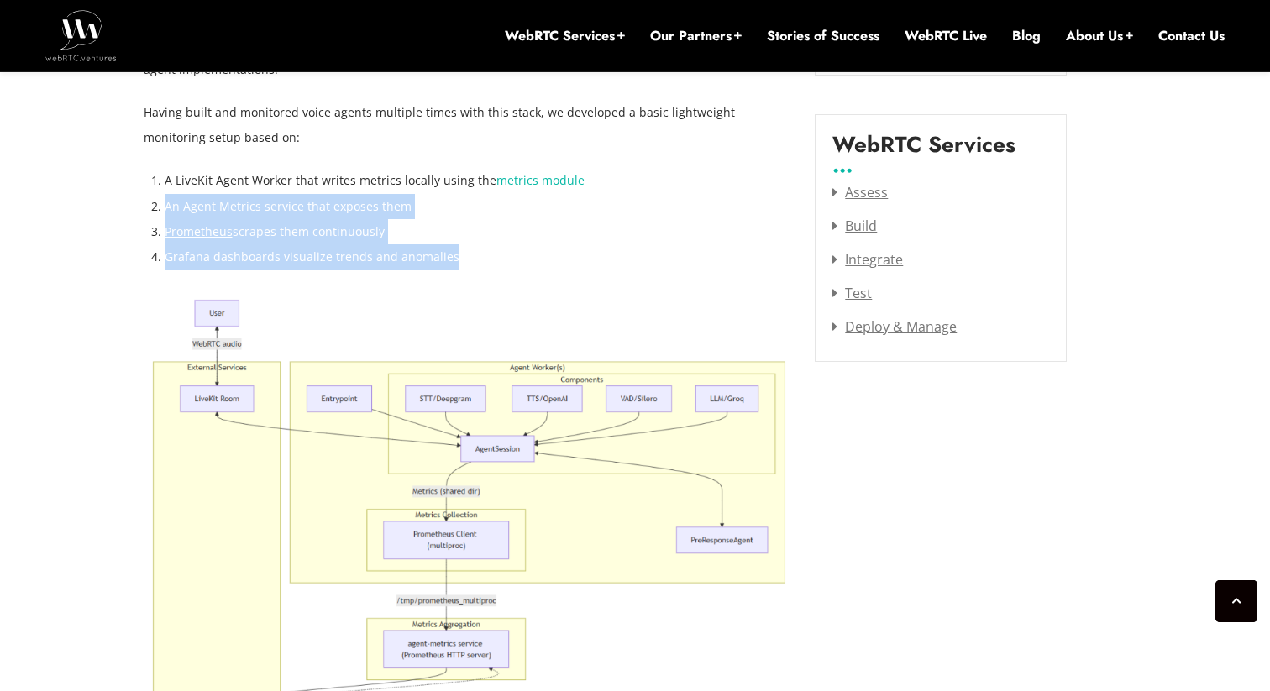
drag, startPoint x: 472, startPoint y: 252, endPoint x: 150, endPoint y: 215, distance: 323.8
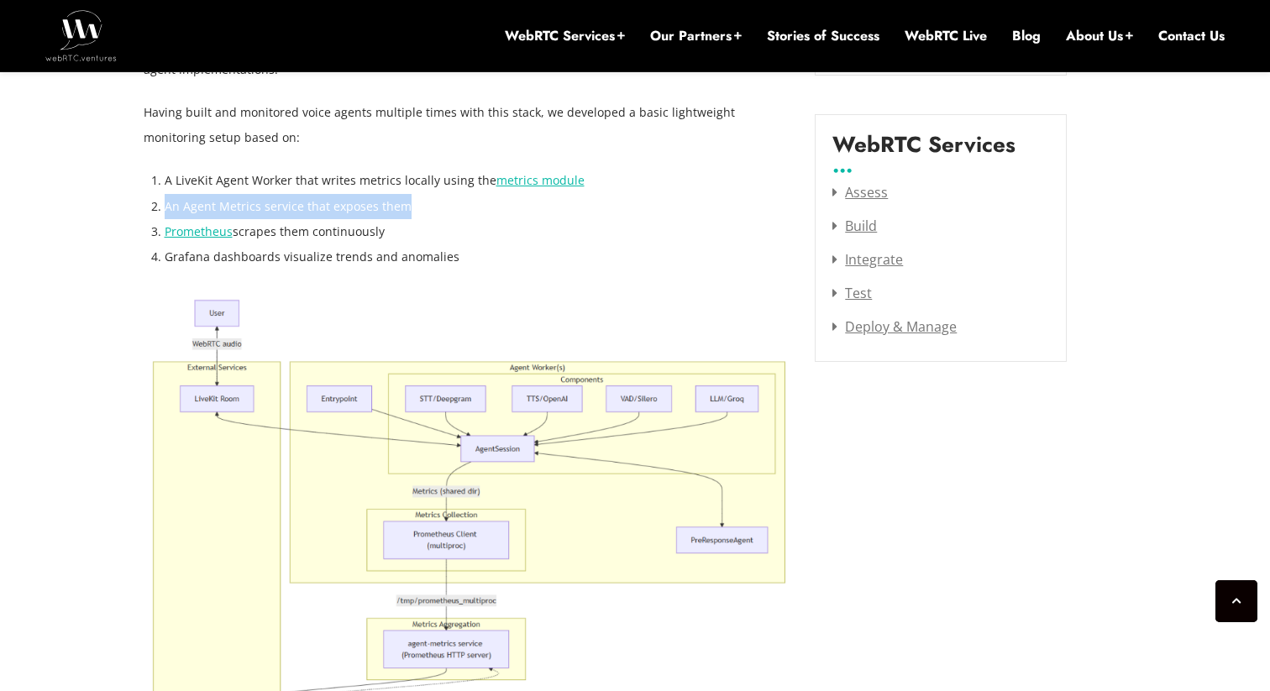
drag, startPoint x: 150, startPoint y: 215, endPoint x: 396, endPoint y: 204, distance: 246.4
click at [396, 204] on li "An Agent Metrics service that exposes them" at bounding box center [478, 206] width 626 height 25
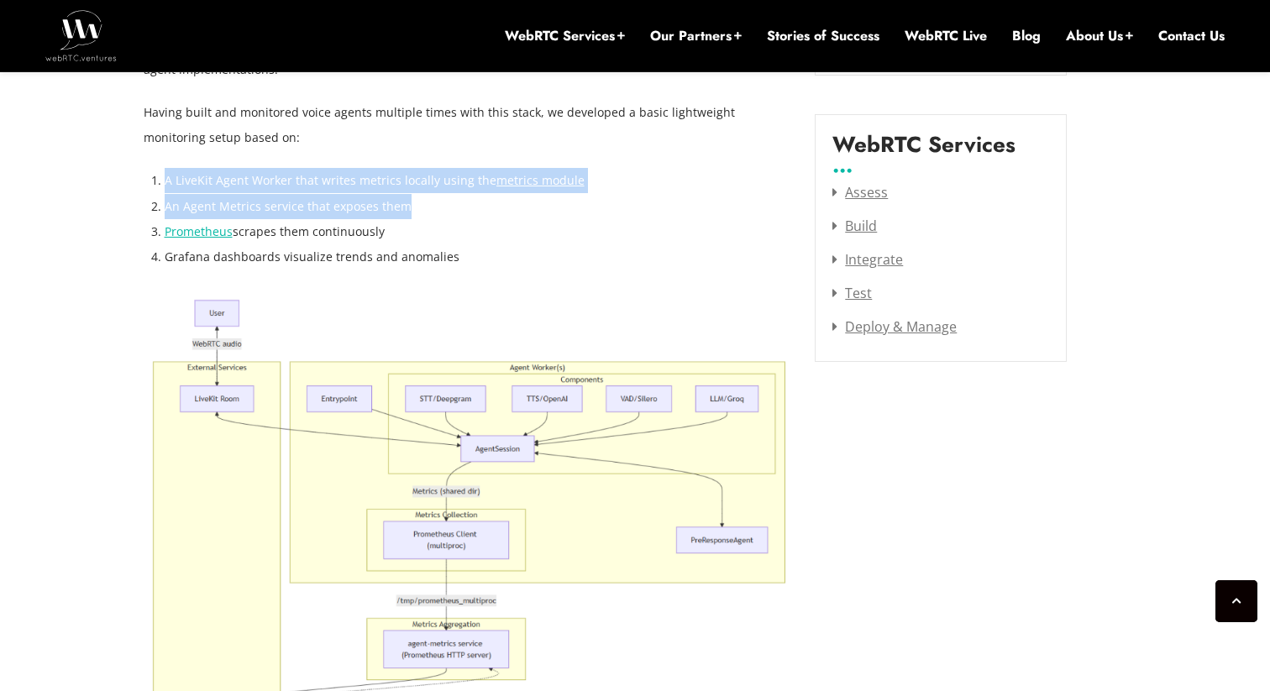
drag, startPoint x: 396, startPoint y: 204, endPoint x: 161, endPoint y: 176, distance: 236.9
click at [165, 176] on ol "A LiveKit Agent Worker that writes metrics locally using the metrics module An …" at bounding box center [478, 218] width 626 height 101
click at [165, 176] on li "A LiveKit Agent Worker that writes metrics locally using the metrics module" at bounding box center [478, 180] width 626 height 25
drag, startPoint x: 161, startPoint y: 176, endPoint x: 401, endPoint y: 201, distance: 240.7
click at [401, 201] on ol "A LiveKit Agent Worker that writes metrics locally using the metrics module An …" at bounding box center [478, 218] width 626 height 101
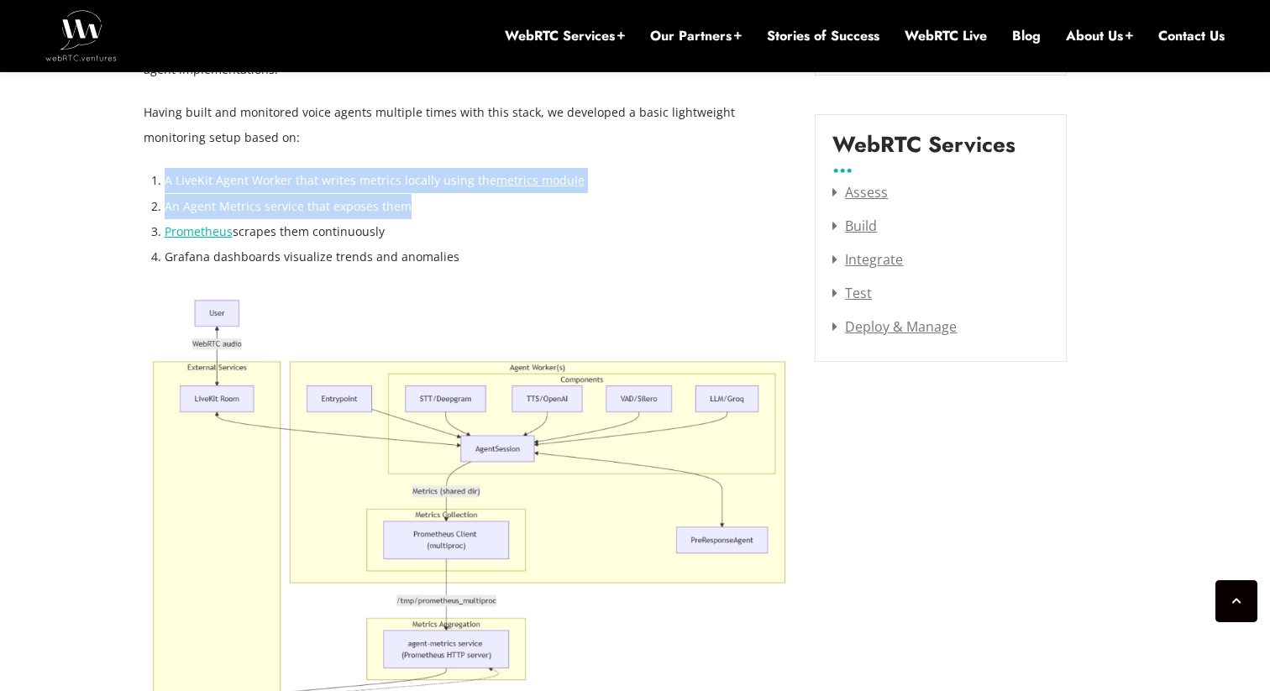
click at [401, 201] on li "An Agent Metrics service that exposes them" at bounding box center [478, 206] width 626 height 25
drag, startPoint x: 401, startPoint y: 201, endPoint x: 188, endPoint y: 176, distance: 214.0
click at [188, 176] on ol "A LiveKit Agent Worker that writes metrics locally using the metrics module An …" at bounding box center [478, 218] width 626 height 101
click at [188, 176] on li "A LiveKit Agent Worker that writes metrics locally using the metrics module" at bounding box center [478, 180] width 626 height 25
drag, startPoint x: 188, startPoint y: 176, endPoint x: 599, endPoint y: 209, distance: 412.1
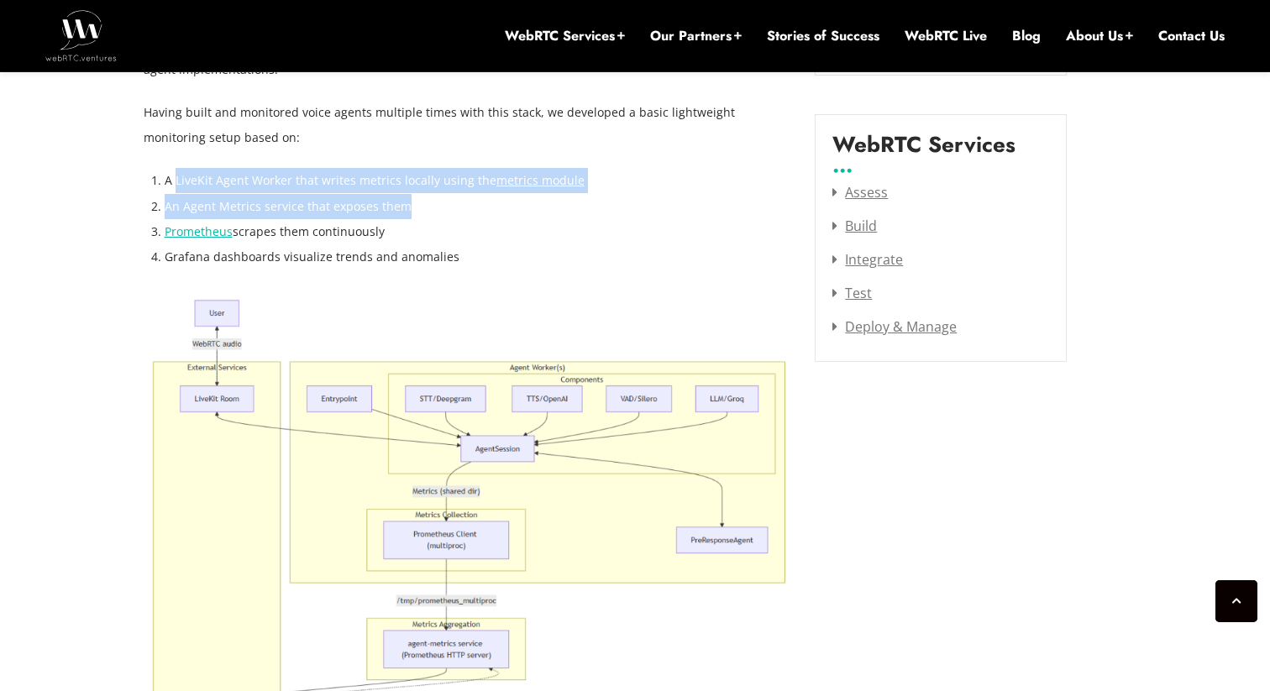
click at [599, 209] on ol "A LiveKit Agent Worker that writes metrics locally using the metrics module An …" at bounding box center [478, 218] width 626 height 101
click at [599, 209] on li "An Agent Metrics service that exposes them" at bounding box center [478, 206] width 626 height 25
drag, startPoint x: 599, startPoint y: 209, endPoint x: 146, endPoint y: 153, distance: 456.2
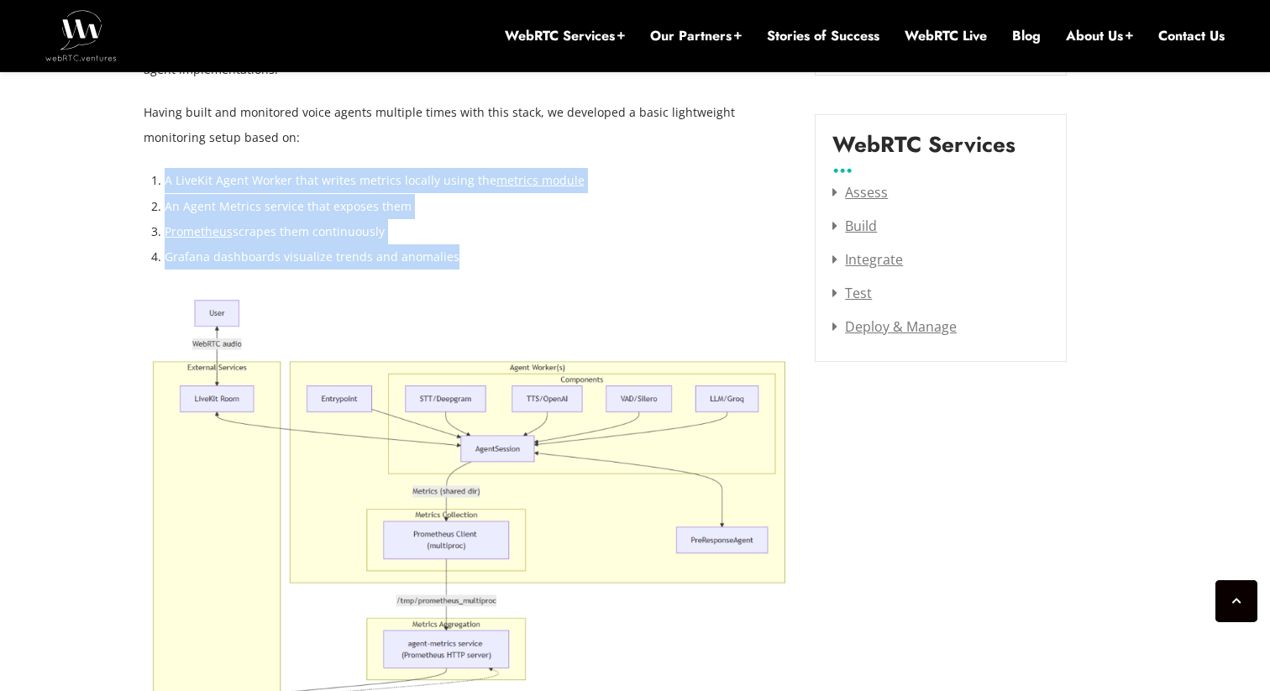
drag, startPoint x: 146, startPoint y: 153, endPoint x: 454, endPoint y: 251, distance: 323.6
click at [454, 251] on li "Grafana dashboards visualize trends and anomalies" at bounding box center [478, 256] width 626 height 25
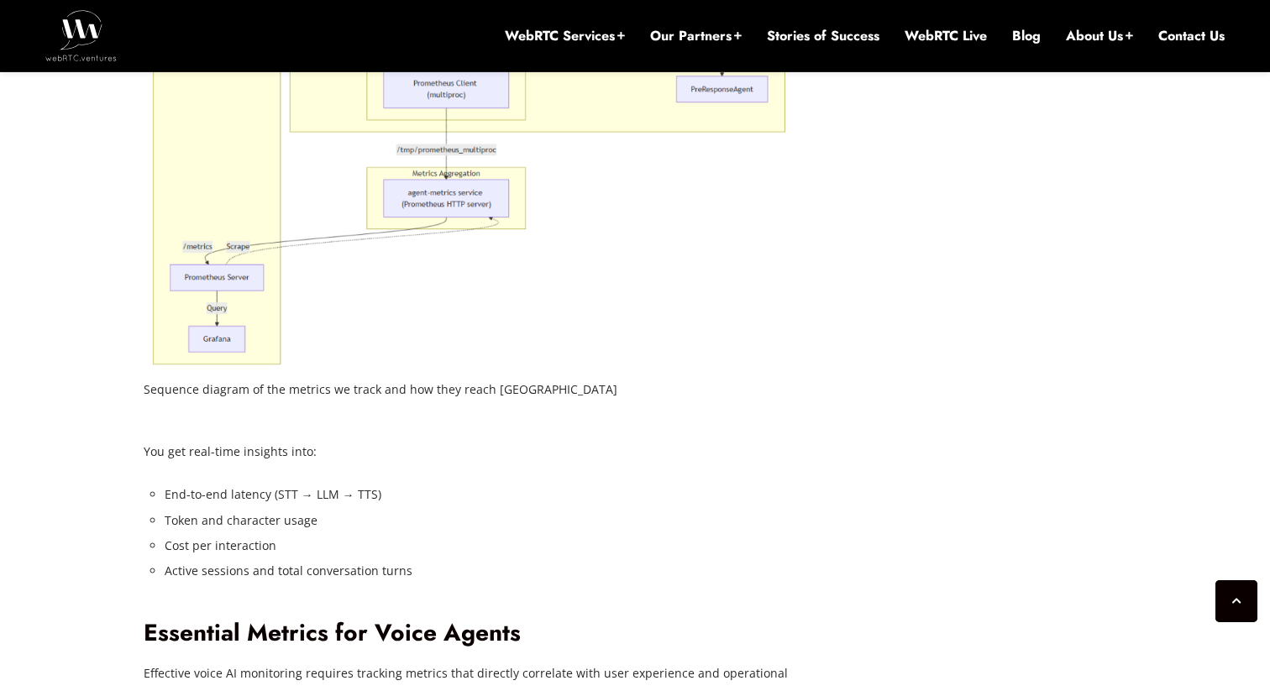
scroll to position [2664, 0]
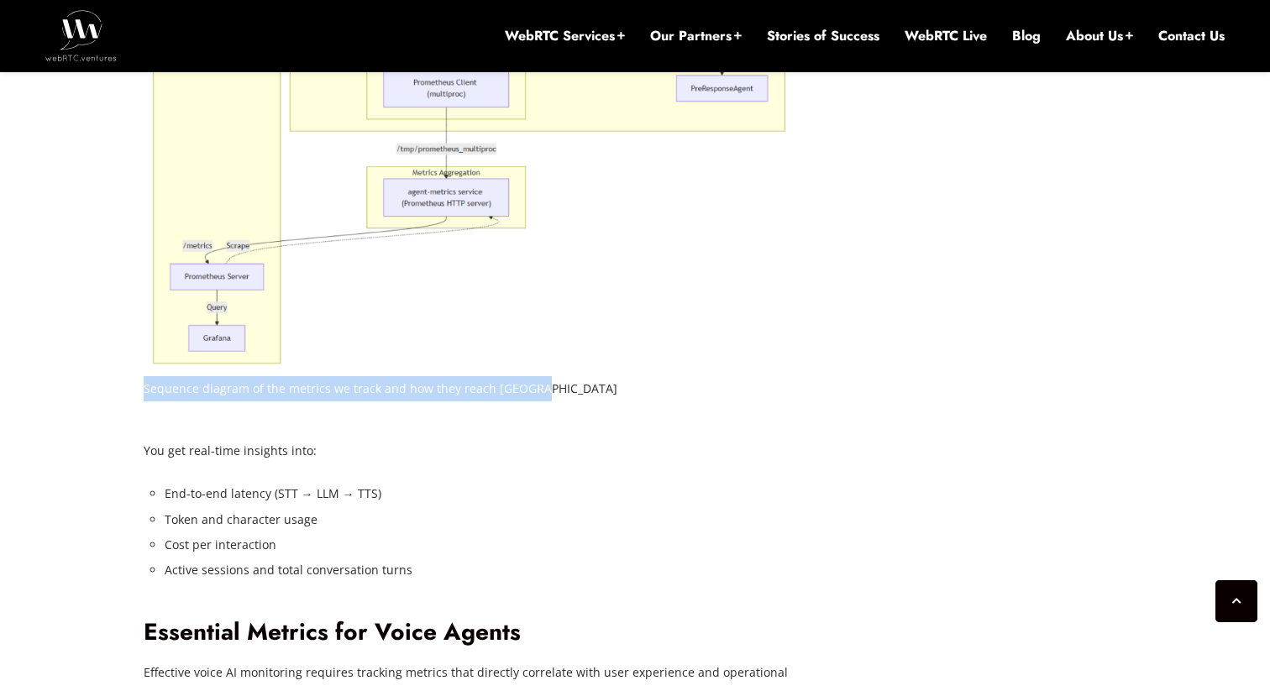
drag, startPoint x: 143, startPoint y: 393, endPoint x: 546, endPoint y: 396, distance: 403.2
click at [546, 396] on figcaption "Sequence diagram of the metrics we track and how they reach [GEOGRAPHIC_DATA]" at bounding box center [467, 388] width 647 height 25
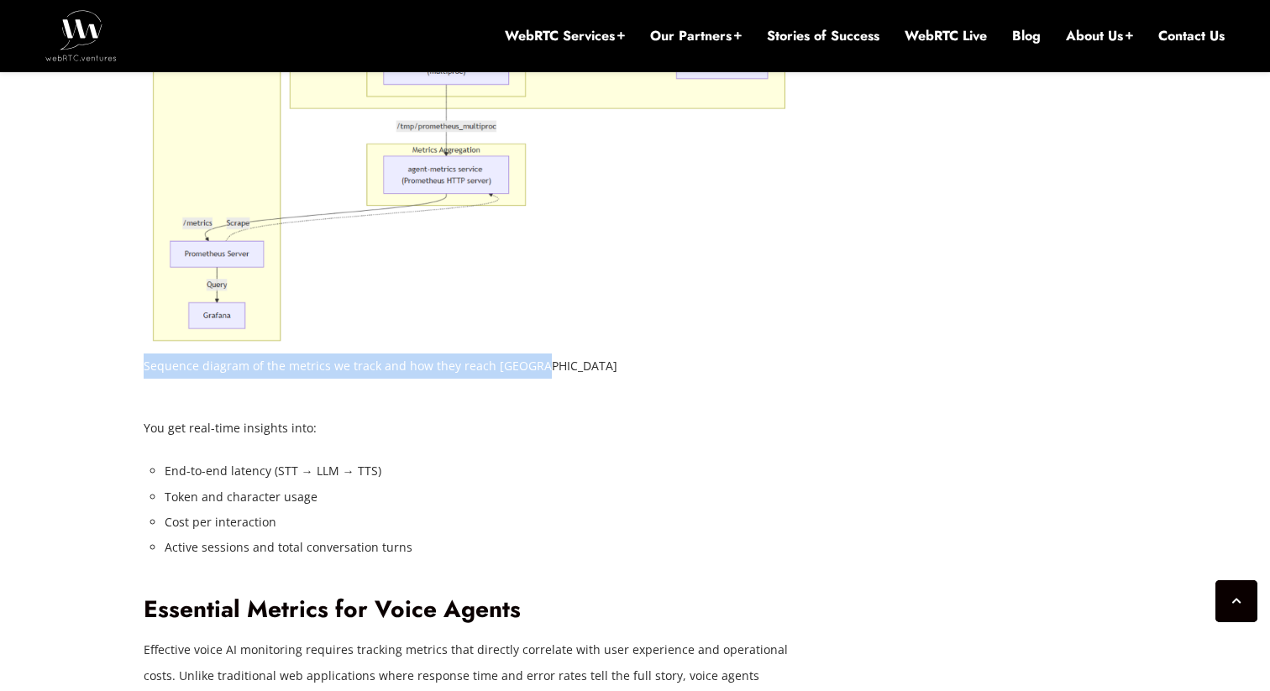
scroll to position [2716, 0]
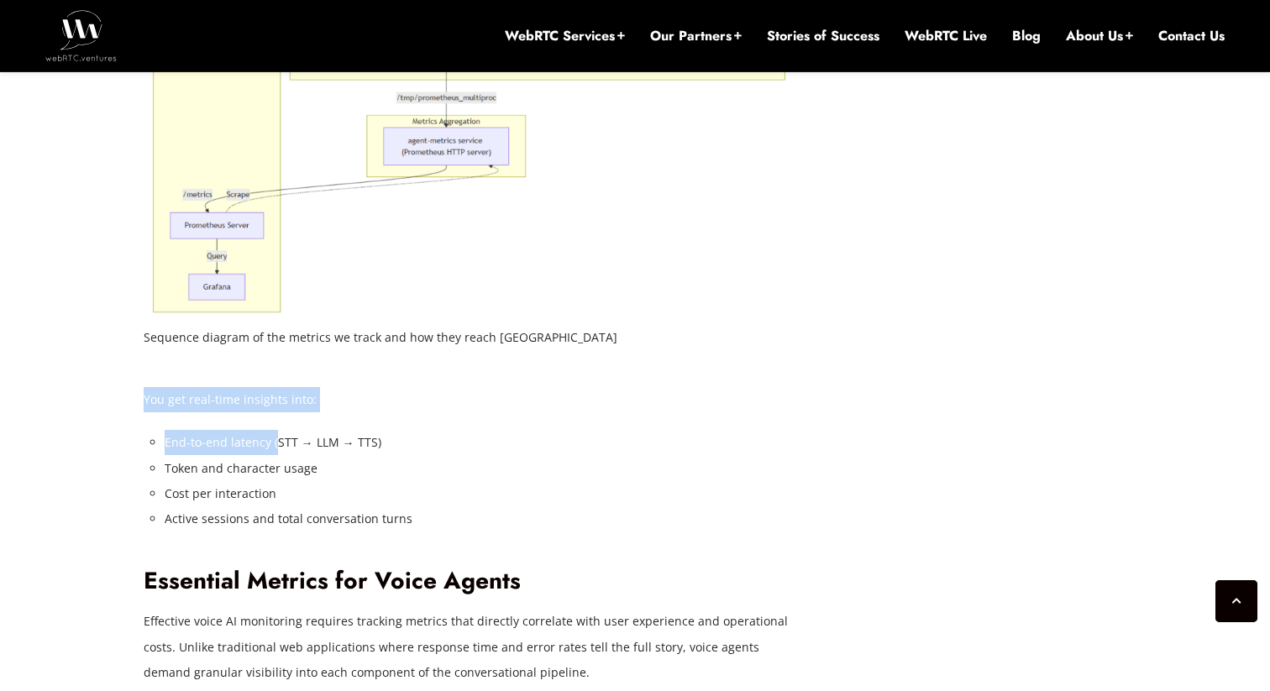
drag, startPoint x: 144, startPoint y: 406, endPoint x: 274, endPoint y: 444, distance: 135.8
click at [274, 444] on li "End-to-end latency (STT → LLM → TTS)" at bounding box center [478, 442] width 626 height 25
drag, startPoint x: 163, startPoint y: 446, endPoint x: 410, endPoint y: 444, distance: 247.0
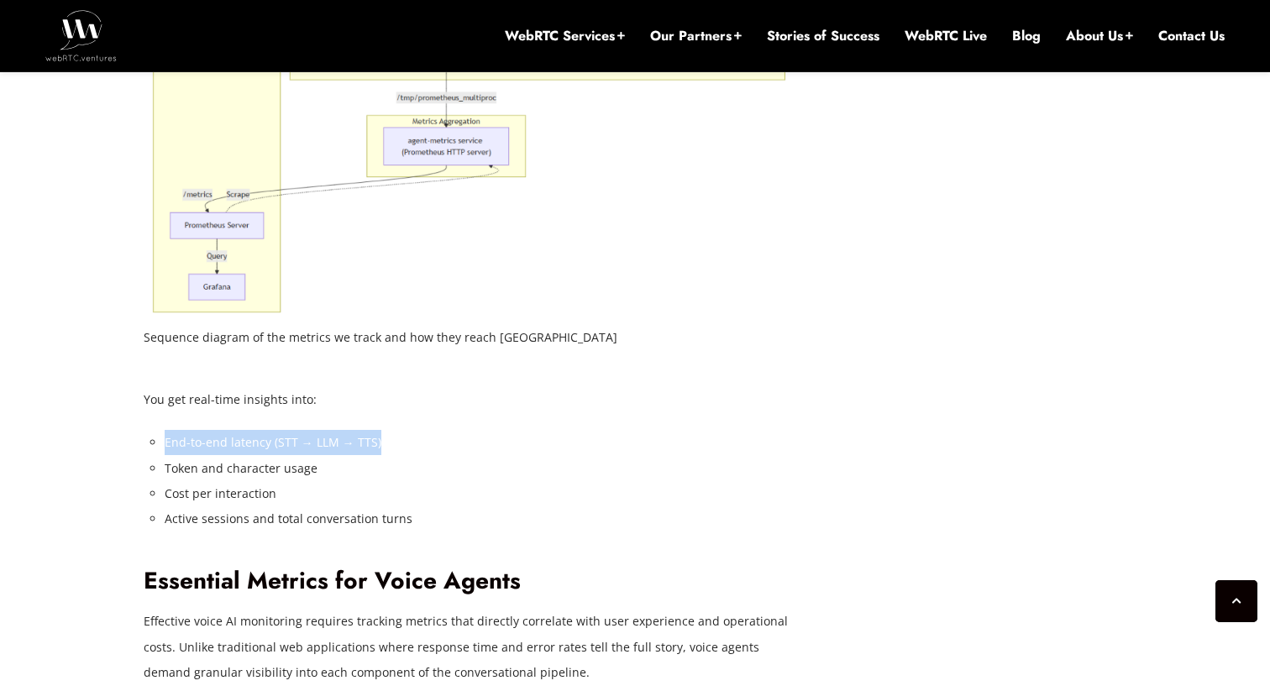
click at [410, 444] on li "End-to-end latency (STT → LLM → TTS)" at bounding box center [478, 442] width 626 height 25
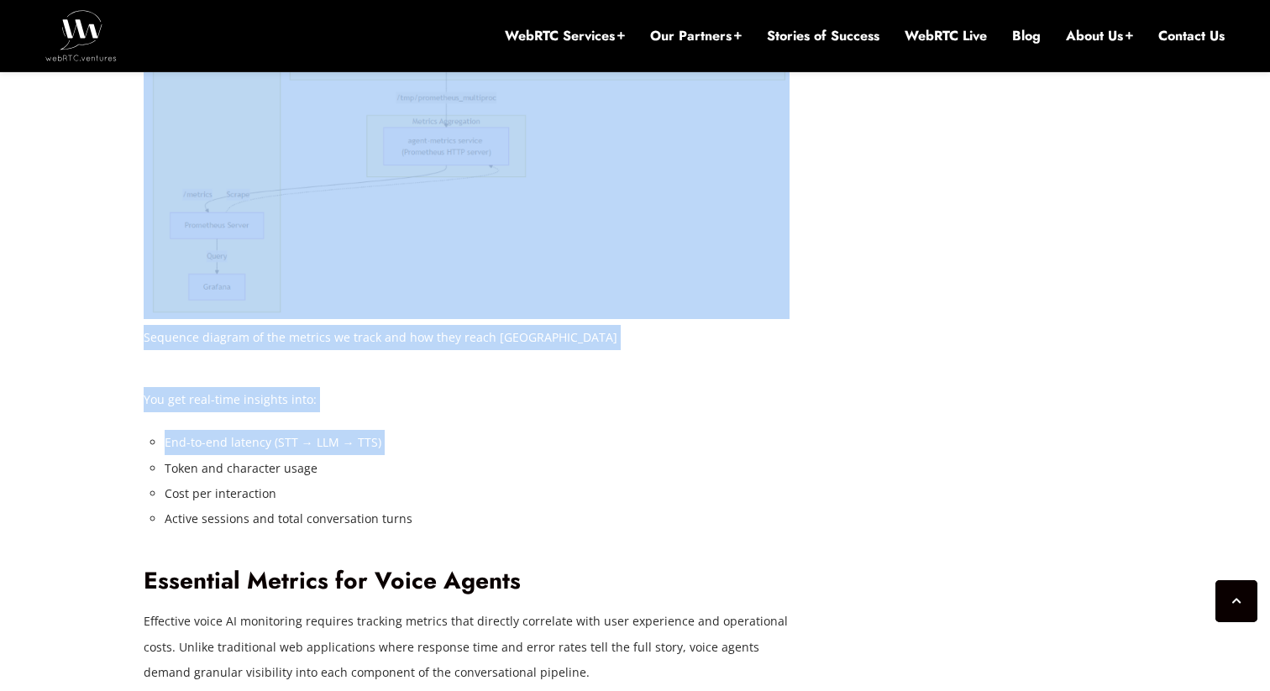
drag, startPoint x: 410, startPoint y: 444, endPoint x: 118, endPoint y: 407, distance: 293.8
drag, startPoint x: 141, startPoint y: 408, endPoint x: 400, endPoint y: 436, distance: 260.2
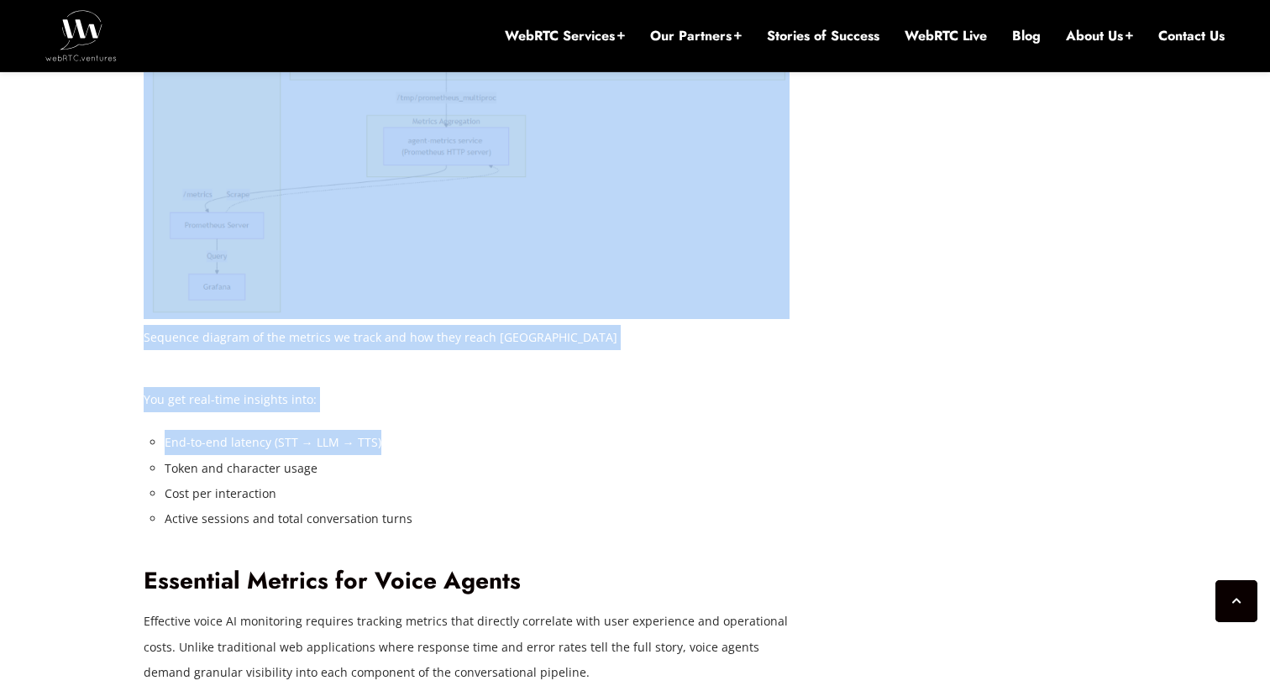
click at [400, 436] on li "End-to-end latency (STT → LLM → TTS)" at bounding box center [478, 442] width 626 height 25
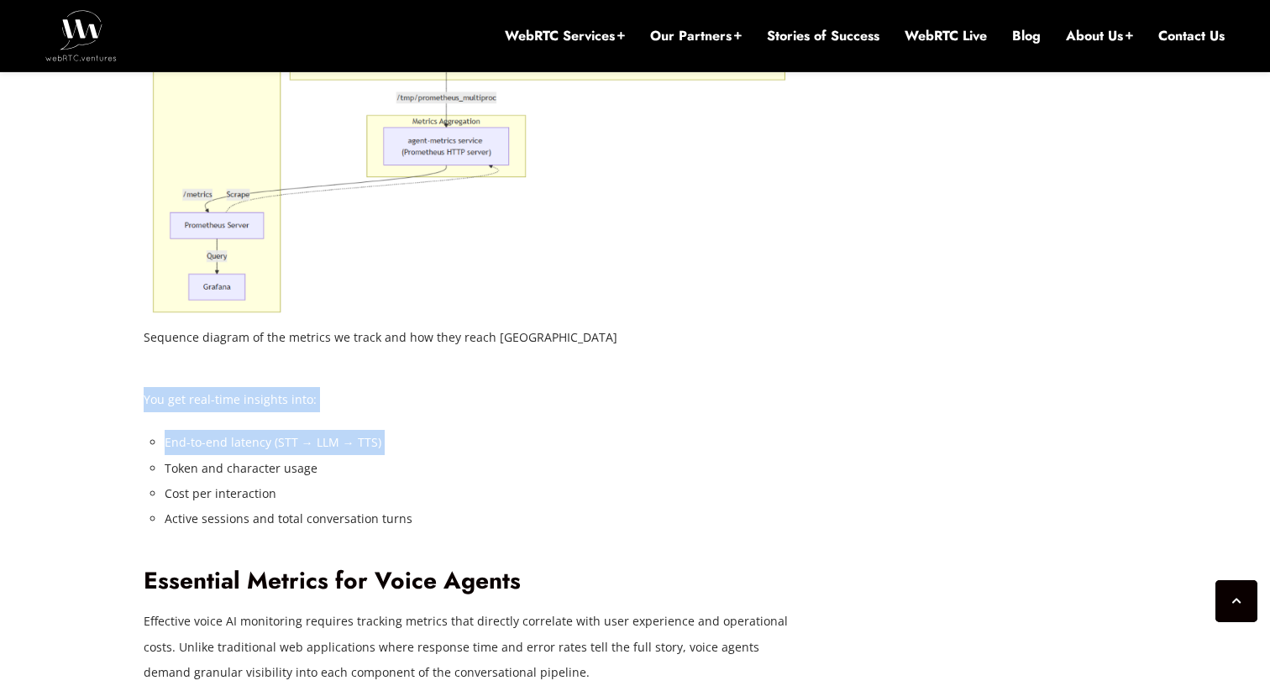
drag, startPoint x: 400, startPoint y: 436, endPoint x: 153, endPoint y: 402, distance: 249.2
click at [153, 402] on p "You get real-time insights into:" at bounding box center [467, 399] width 647 height 25
drag, startPoint x: 153, startPoint y: 402, endPoint x: 387, endPoint y: 450, distance: 239.2
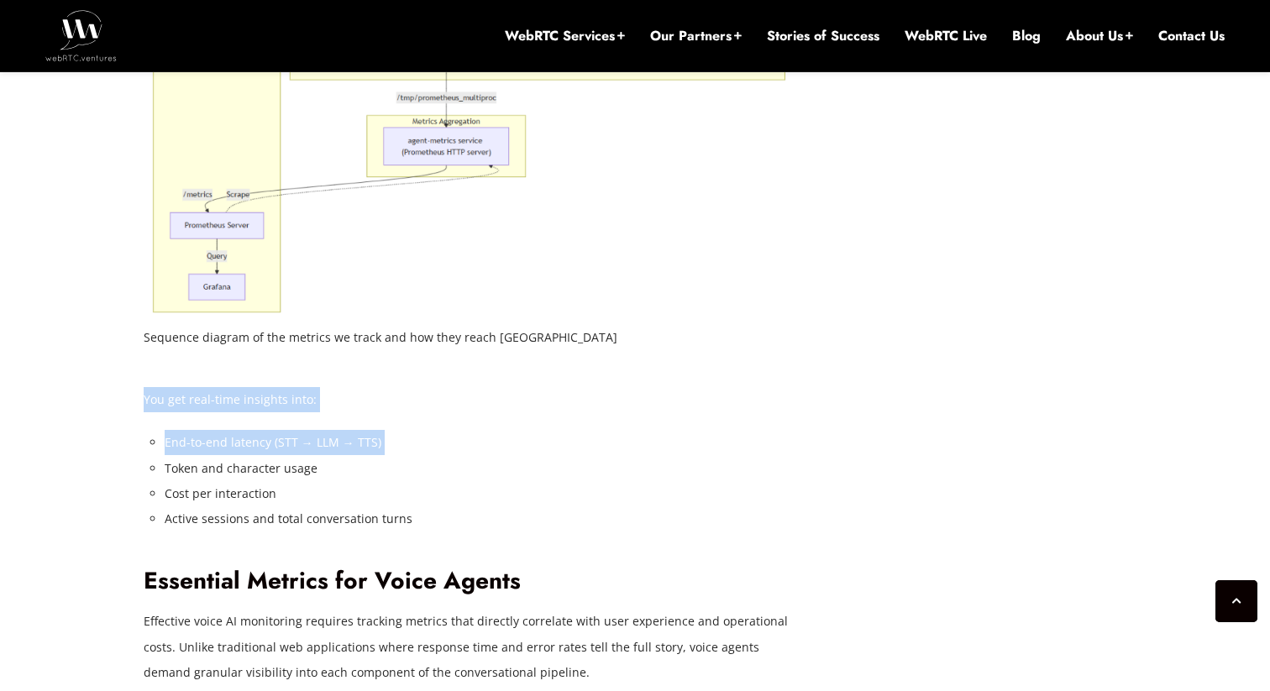
click at [387, 450] on li "End-to-end latency (STT → LLM → TTS)" at bounding box center [478, 442] width 626 height 25
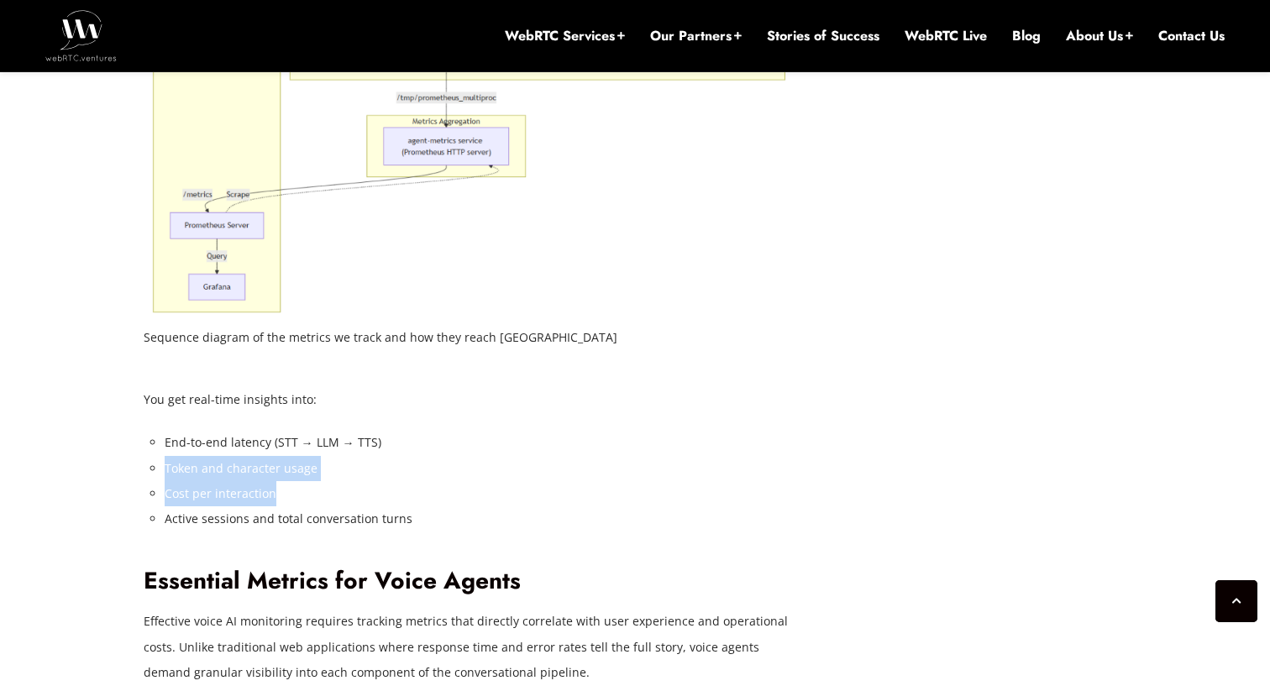
drag, startPoint x: 166, startPoint y: 470, endPoint x: 312, endPoint y: 494, distance: 148.2
click at [312, 494] on ul "End-to-end latency (STT → LLM → TTS) Token and character usage Cost per interac…" at bounding box center [478, 480] width 626 height 101
click at [312, 494] on li "Cost per interaction" at bounding box center [478, 493] width 626 height 25
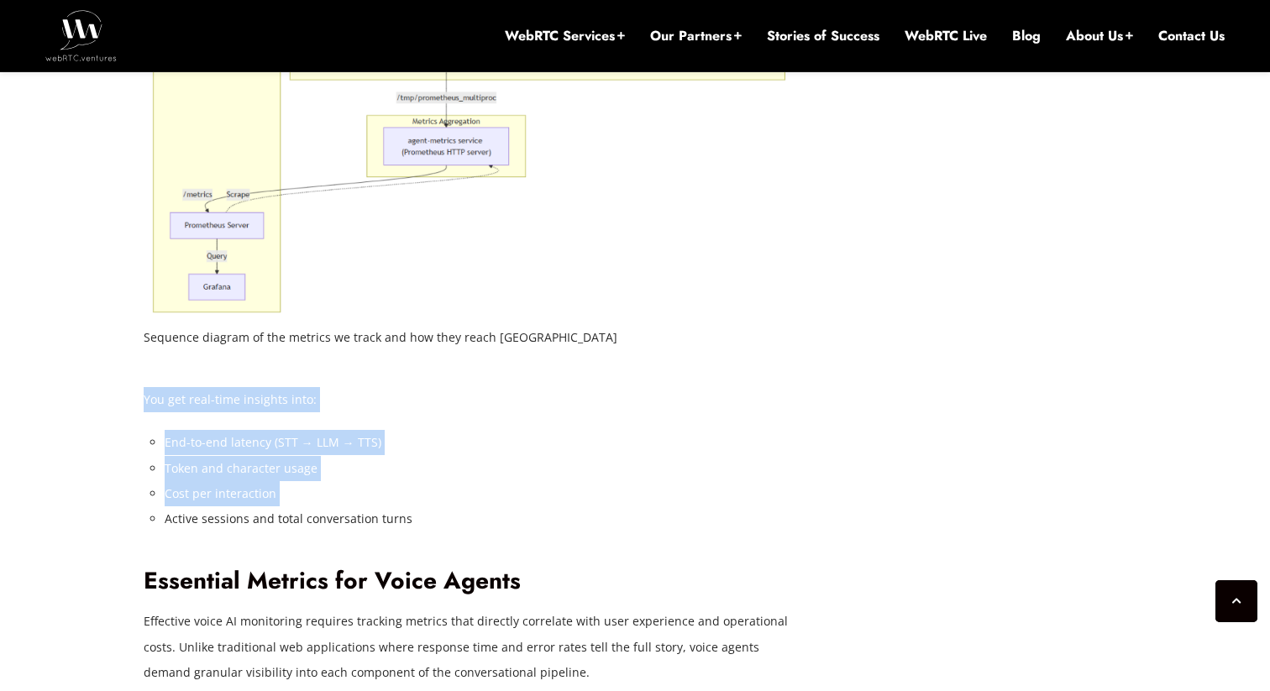
drag, startPoint x: 312, startPoint y: 494, endPoint x: 144, endPoint y: 399, distance: 193.7
click at [144, 399] on p "You get real-time insights into:" at bounding box center [467, 399] width 647 height 25
drag, startPoint x: 144, startPoint y: 399, endPoint x: 279, endPoint y: 497, distance: 167.2
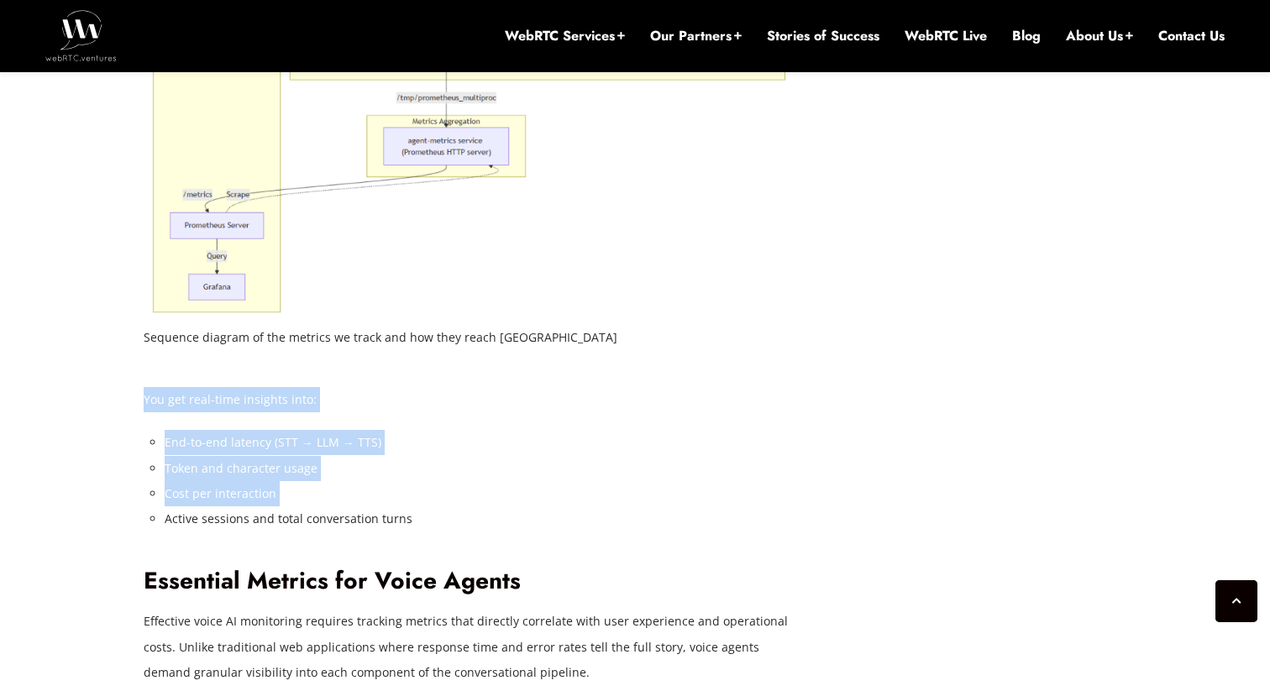
click at [279, 497] on li "Cost per interaction" at bounding box center [478, 493] width 626 height 25
drag, startPoint x: 279, startPoint y: 497, endPoint x: 144, endPoint y: 393, distance: 170.0
click at [144, 393] on p "You get real-time insights into:" at bounding box center [467, 399] width 647 height 25
drag, startPoint x: 144, startPoint y: 393, endPoint x: 417, endPoint y: 522, distance: 302.1
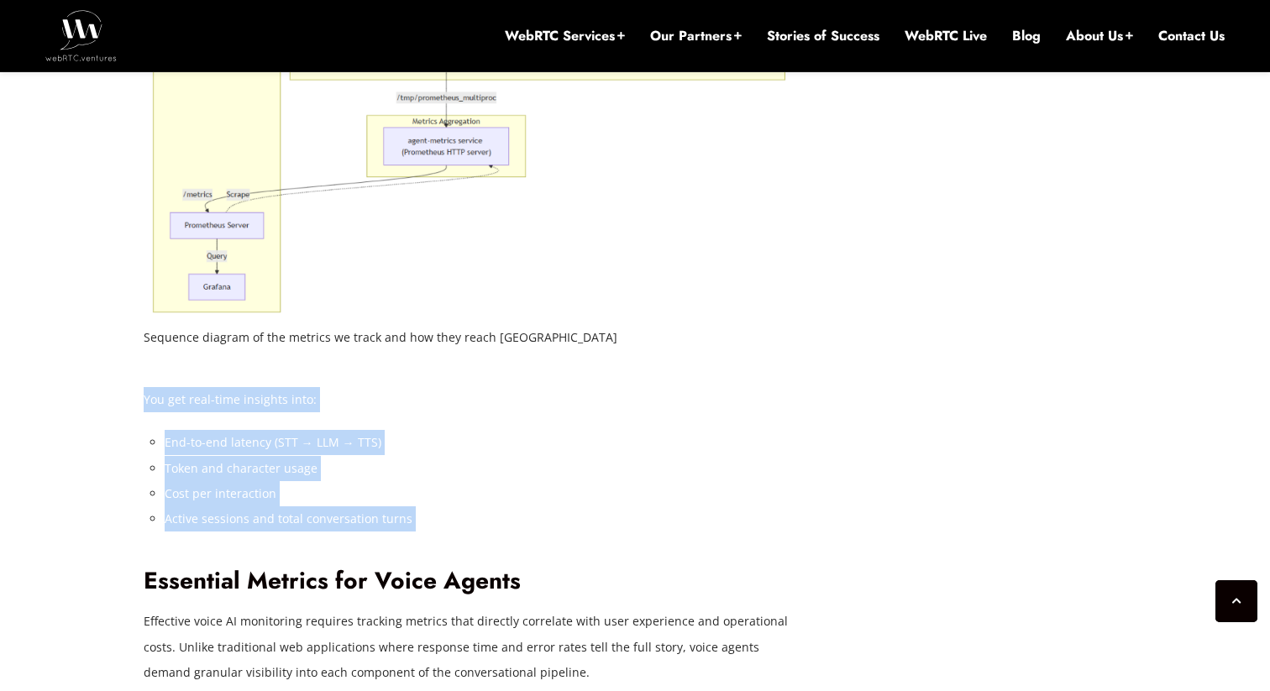
click at [417, 522] on li "Active sessions and total conversation turns" at bounding box center [478, 519] width 626 height 25
drag, startPoint x: 417, startPoint y: 522, endPoint x: 150, endPoint y: 404, distance: 292.2
click at [150, 404] on p "You get real-time insights into:" at bounding box center [467, 399] width 647 height 25
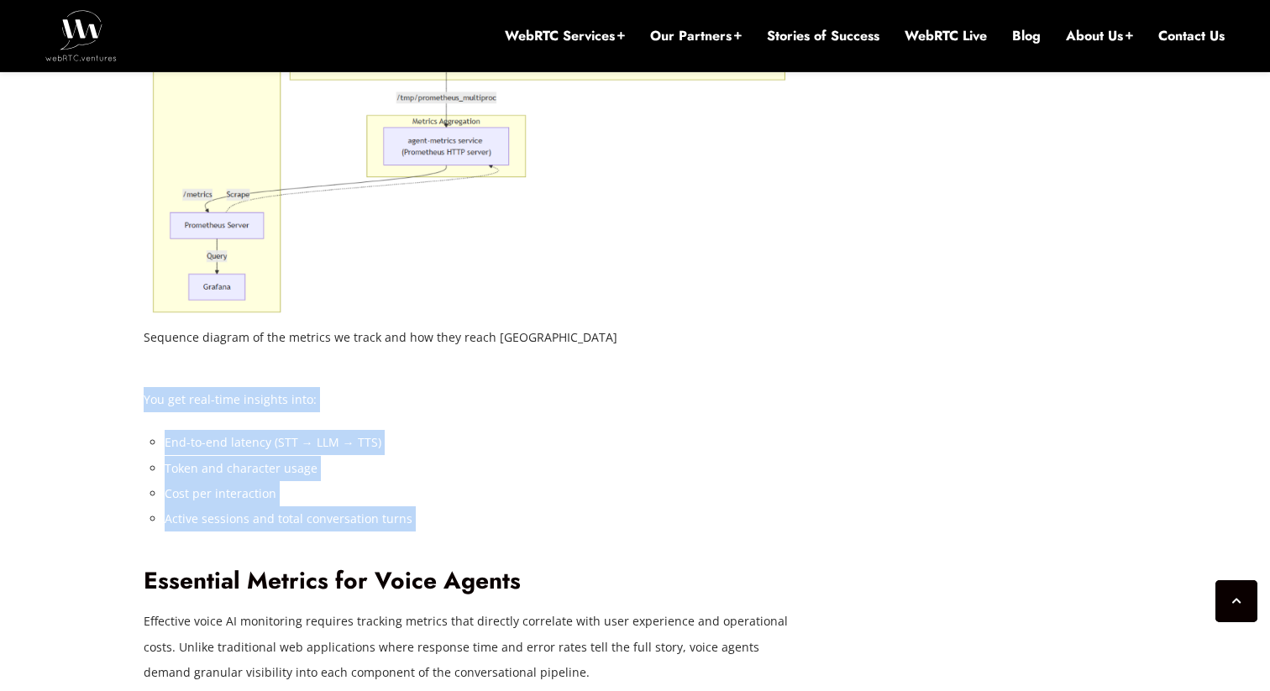
drag, startPoint x: 150, startPoint y: 404, endPoint x: 402, endPoint y: 519, distance: 276.3
click at [402, 519] on li "Active sessions and total conversation turns" at bounding box center [478, 519] width 626 height 25
drag, startPoint x: 402, startPoint y: 519, endPoint x: 153, endPoint y: 407, distance: 272.6
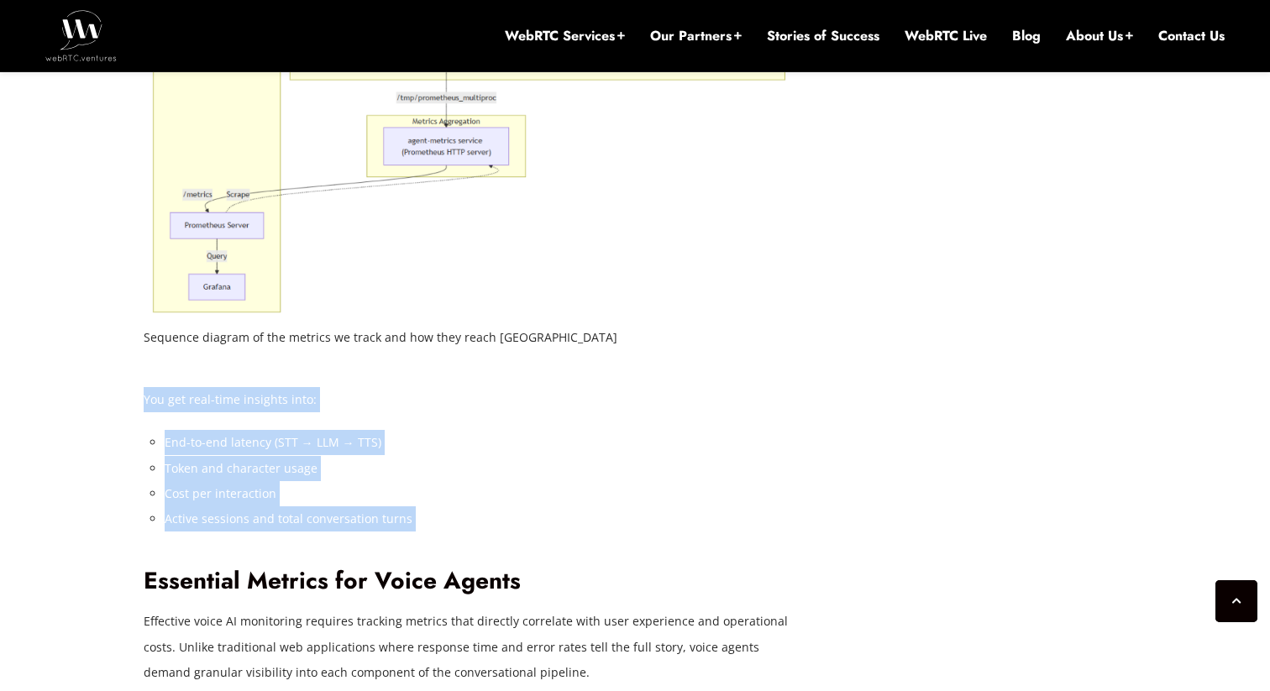
click at [153, 407] on p "You get real-time insights into:" at bounding box center [467, 399] width 647 height 25
drag, startPoint x: 153, startPoint y: 407, endPoint x: 433, endPoint y: 518, distance: 301.7
click at [433, 518] on li "Active sessions and total conversation turns" at bounding box center [478, 519] width 626 height 25
drag, startPoint x: 433, startPoint y: 518, endPoint x: 150, endPoint y: 401, distance: 306.5
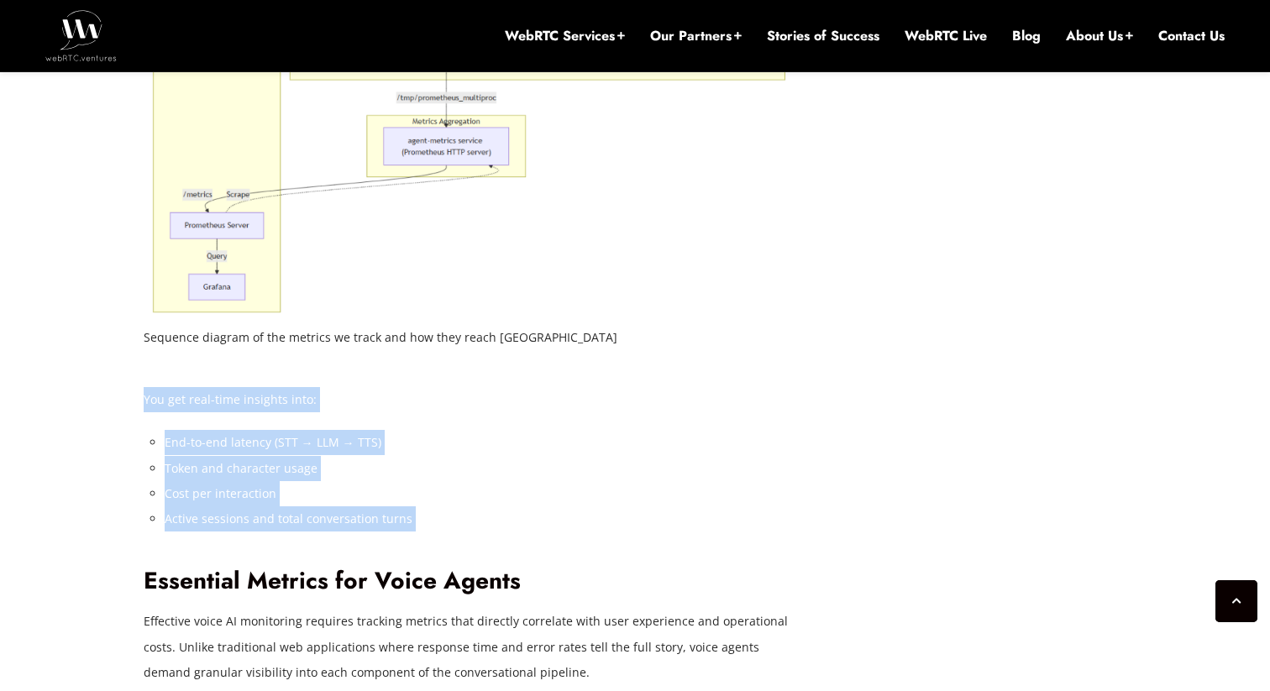
click at [150, 401] on p "You get real-time insights into:" at bounding box center [467, 399] width 647 height 25
drag, startPoint x: 150, startPoint y: 401, endPoint x: 417, endPoint y: 513, distance: 289.9
click at [417, 513] on li "Active sessions and total conversation turns" at bounding box center [478, 519] width 626 height 25
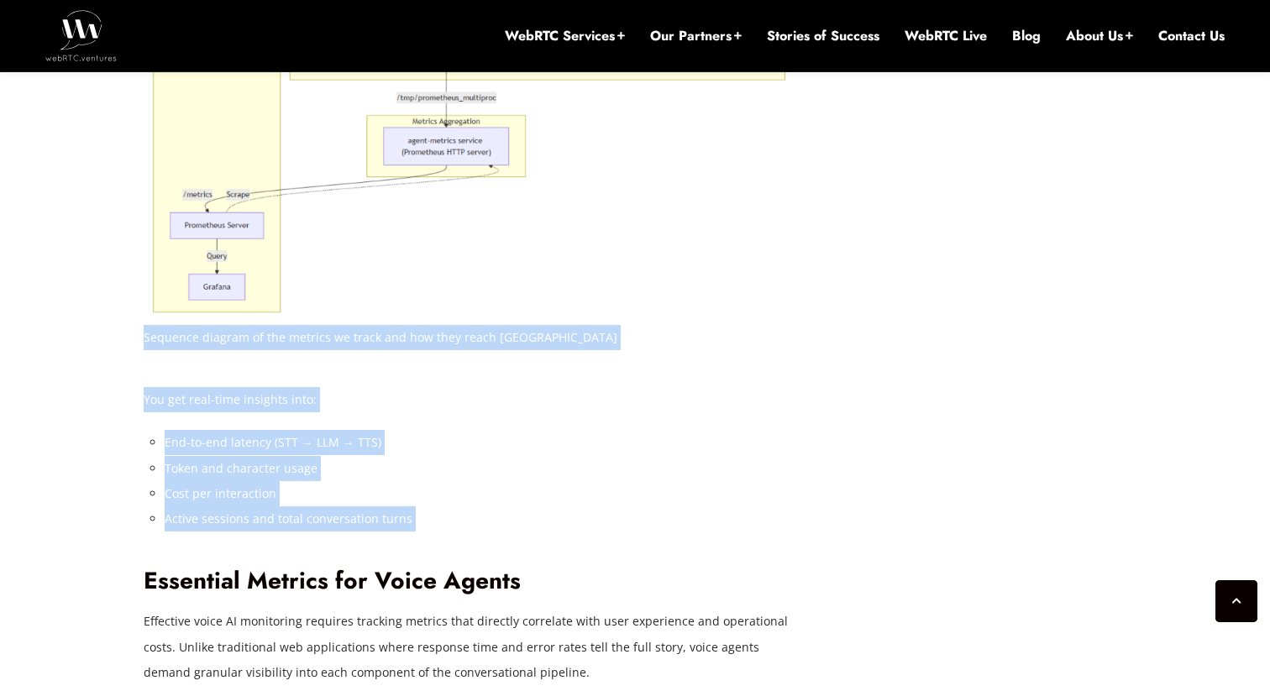
drag, startPoint x: 417, startPoint y: 513, endPoint x: 151, endPoint y: 348, distance: 313.5
click at [151, 348] on figcaption "Sequence diagram of the metrics we track and how they reach [GEOGRAPHIC_DATA]" at bounding box center [467, 337] width 647 height 25
drag, startPoint x: 151, startPoint y: 348, endPoint x: 425, endPoint y: 512, distance: 319.5
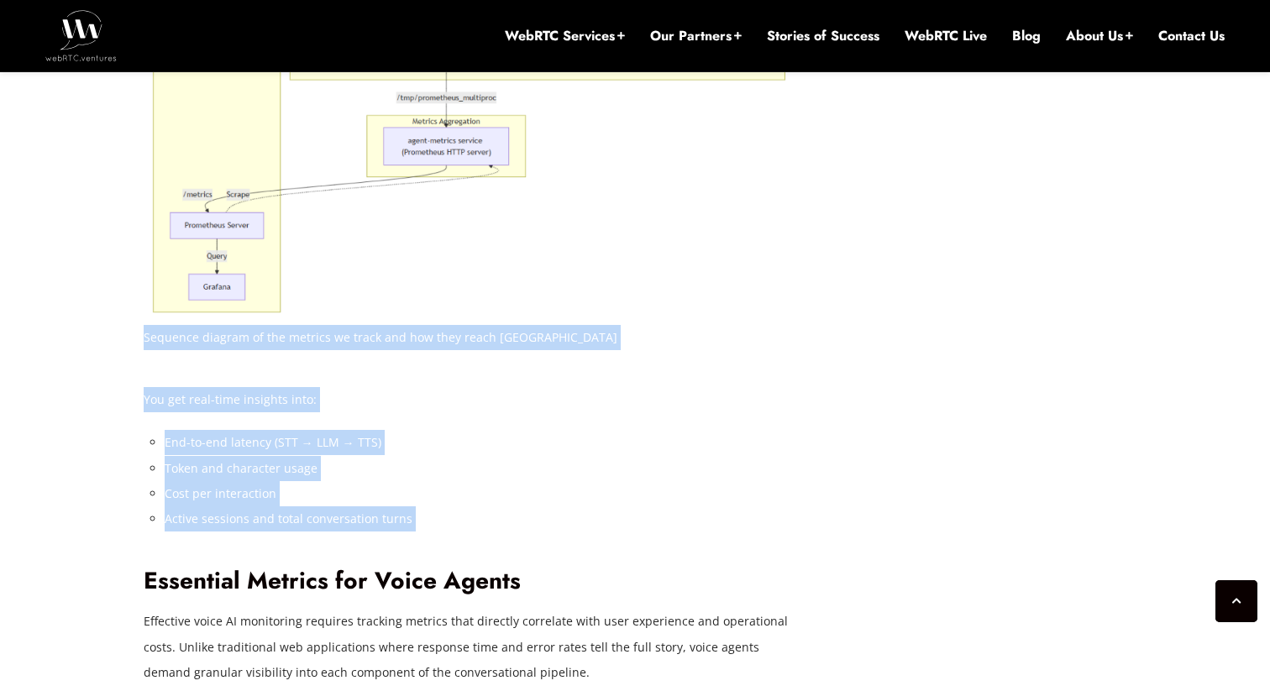
click at [425, 512] on li "Active sessions and total conversation turns" at bounding box center [478, 519] width 626 height 25
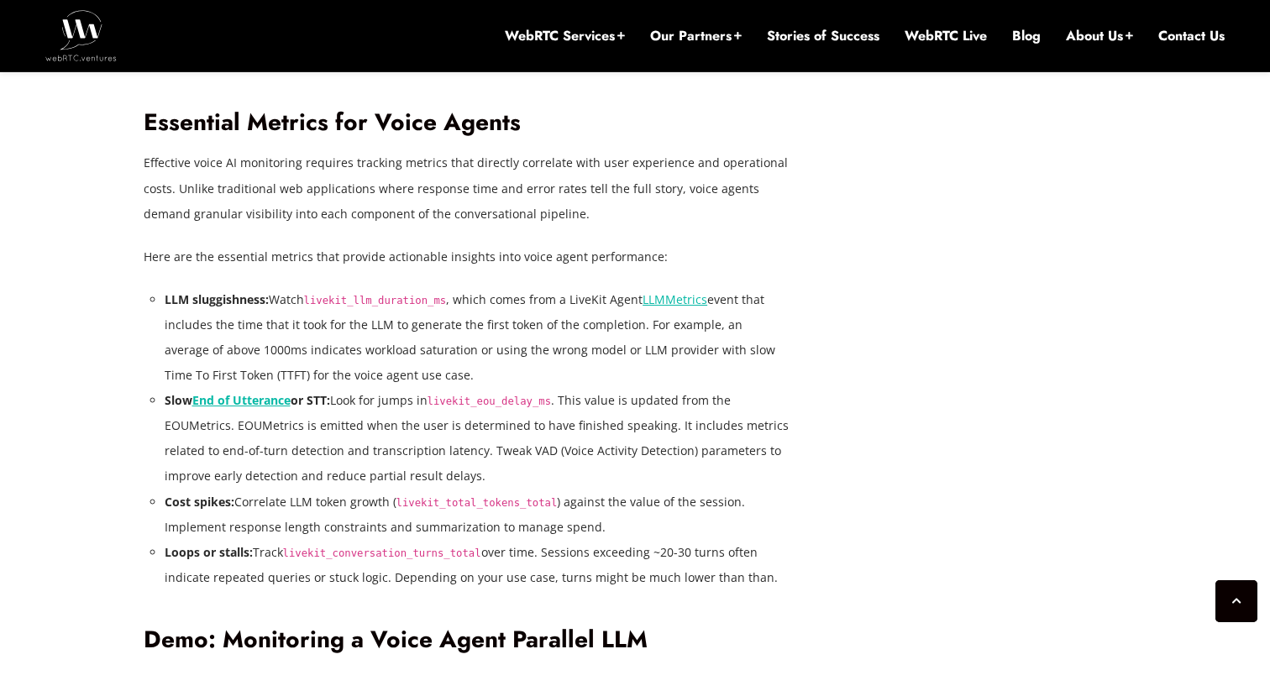
scroll to position [3179, 0]
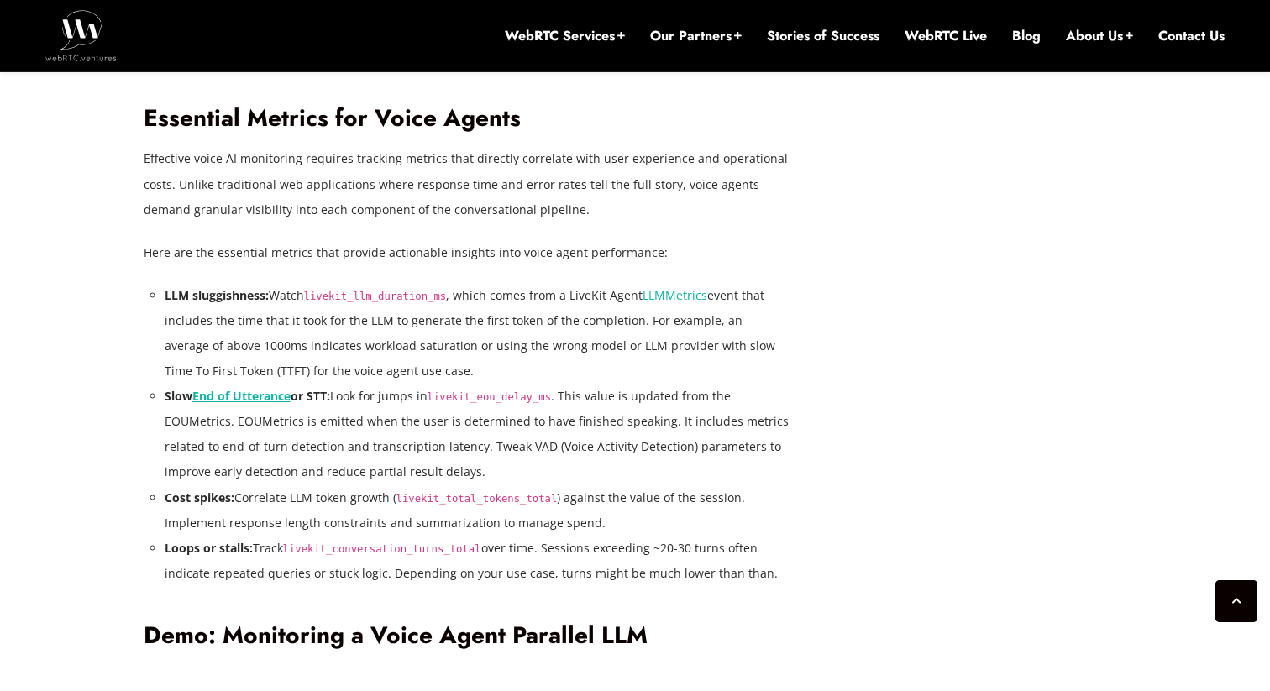
drag, startPoint x: 137, startPoint y: 159, endPoint x: 587, endPoint y: 218, distance: 454.1
click at [587, 218] on div "July 23, 2025 Alberto Gonzalez Comments Off on Observability and Monitoring for…" at bounding box center [636, 677] width 1004 height 6011
click at [587, 218] on p "Effective voice AI monitoring requires tracking metrics that directly correlate…" at bounding box center [467, 184] width 647 height 76
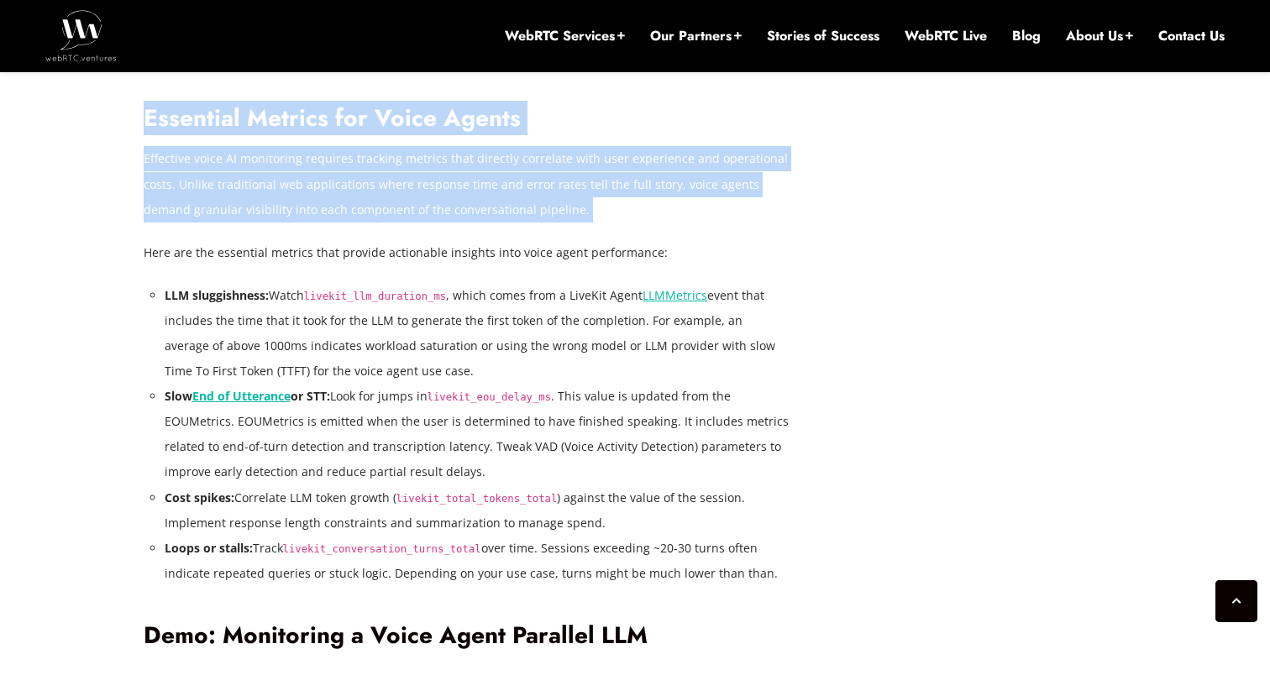
drag, startPoint x: 587, startPoint y: 218, endPoint x: 89, endPoint y: 144, distance: 503.4
click at [89, 144] on div "July 23, 2025 Alberto Gonzalez Comments Off on Observability and Monitoring for…" at bounding box center [635, 677] width 1270 height 6213
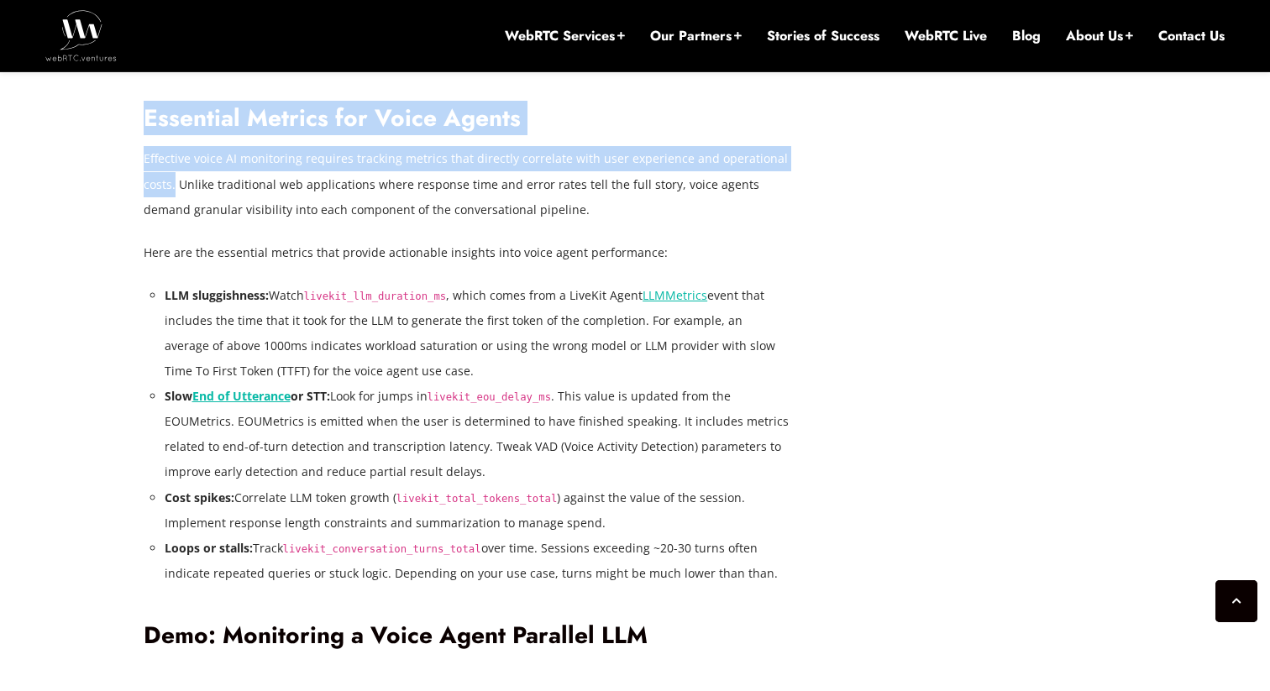
drag, startPoint x: 89, startPoint y: 144, endPoint x: 169, endPoint y: 190, distance: 91.8
click at [169, 190] on div "July 23, 2025 Alberto Gonzalez Comments Off on Observability and Monitoring for…" at bounding box center [635, 677] width 1270 height 6213
click at [169, 190] on p "Effective voice AI monitoring requires tracking metrics that directly correlate…" at bounding box center [467, 184] width 647 height 76
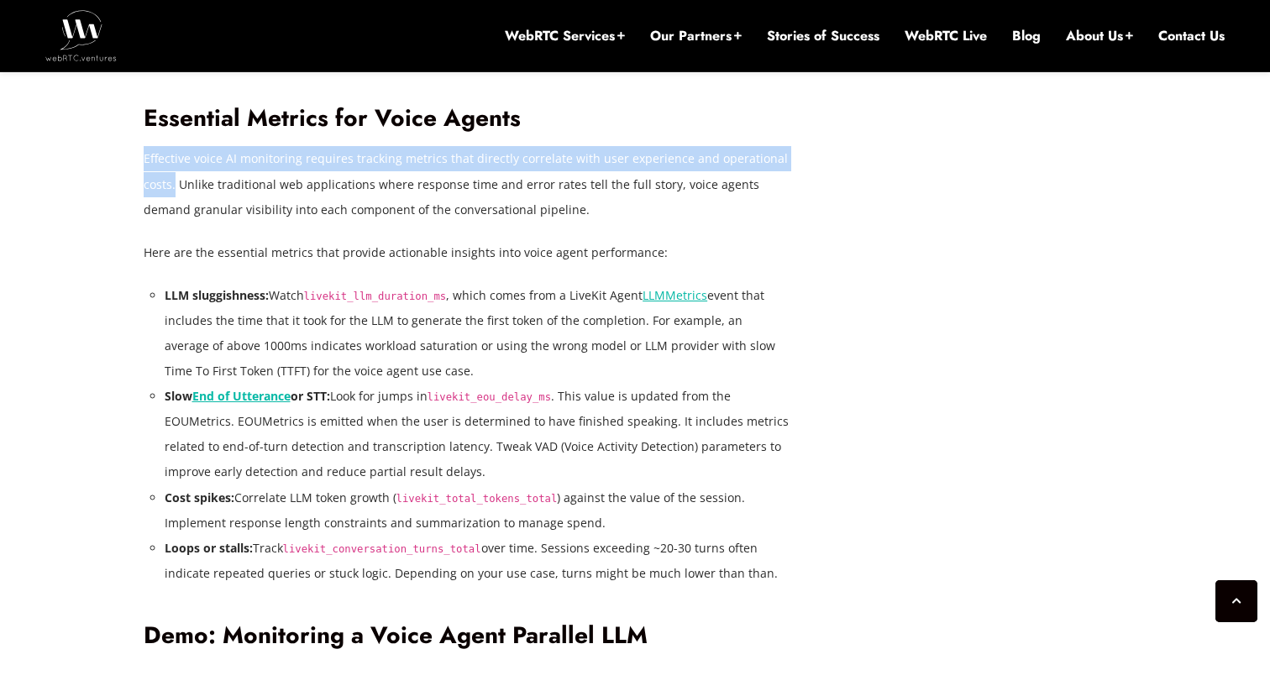
drag, startPoint x: 169, startPoint y: 190, endPoint x: 150, endPoint y: 168, distance: 28.6
click at [150, 168] on p "Effective voice AI monitoring requires tracking metrics that directly correlate…" at bounding box center [467, 184] width 647 height 76
drag, startPoint x: 171, startPoint y: 191, endPoint x: 529, endPoint y: 211, distance: 358.4
click at [529, 211] on p "Effective voice AI monitoring requires tracking metrics that directly correlate…" at bounding box center [467, 184] width 647 height 76
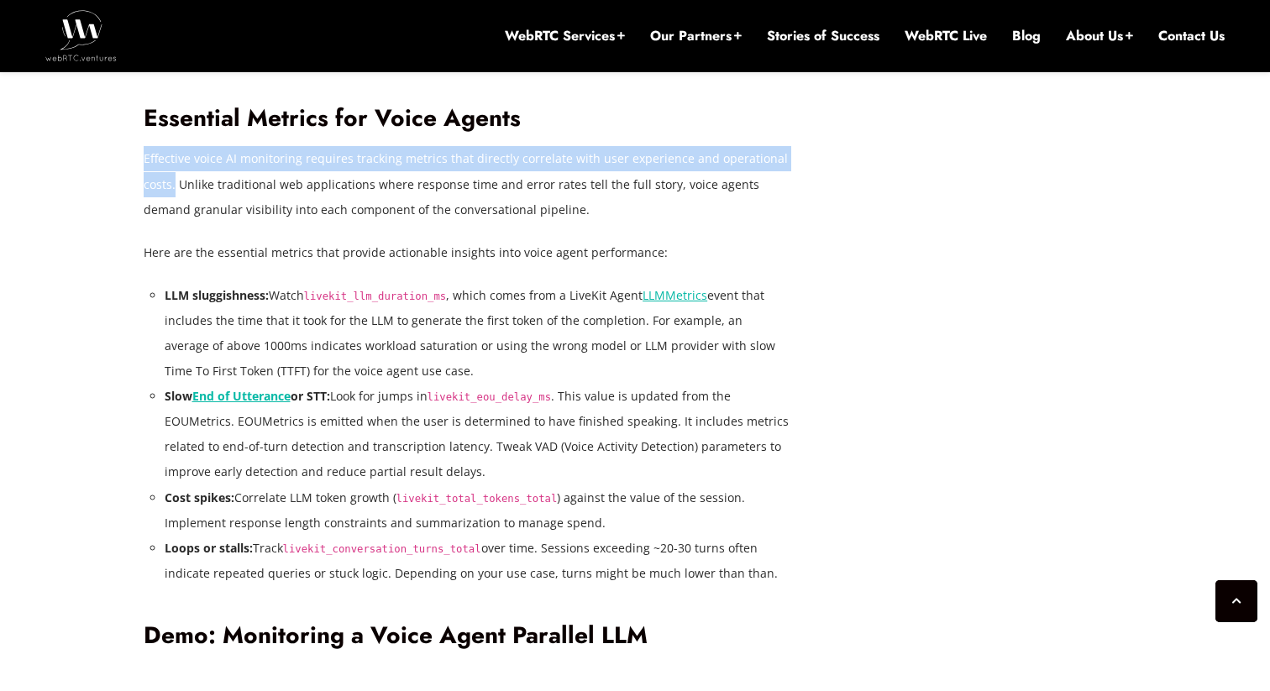
click at [529, 211] on p "Effective voice AI monitoring requires tracking metrics that directly correlate…" at bounding box center [467, 184] width 647 height 76
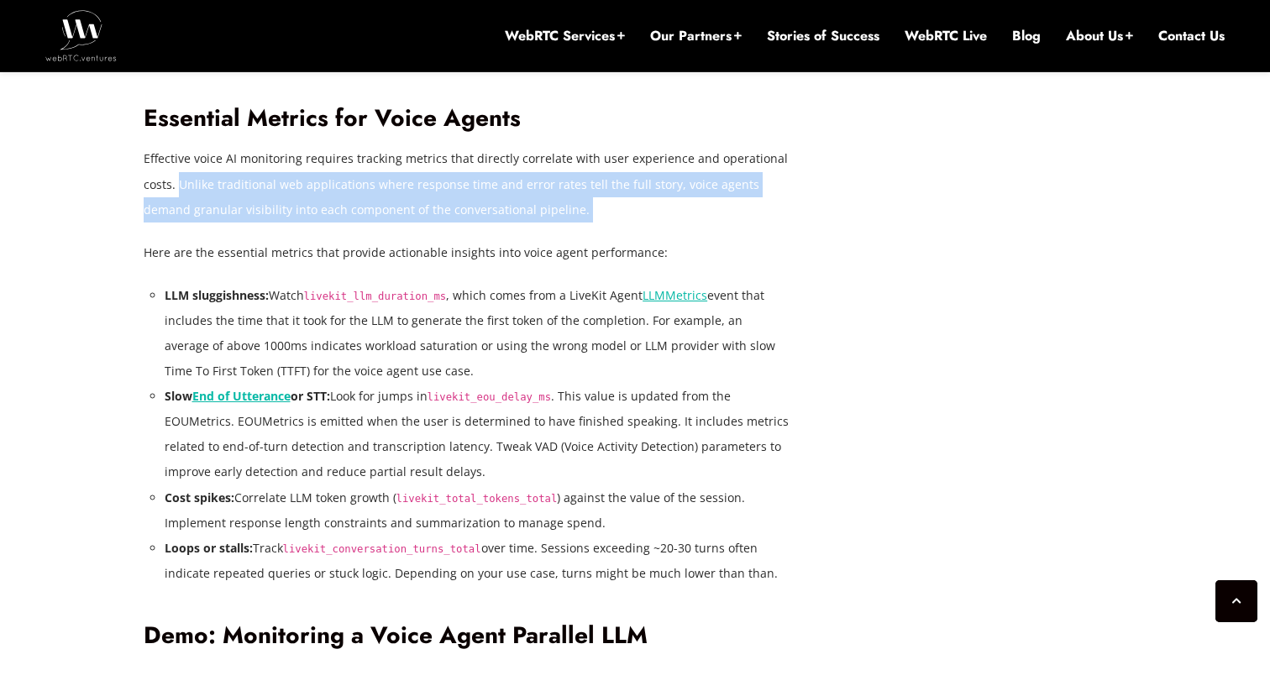
drag, startPoint x: 529, startPoint y: 211, endPoint x: 192, endPoint y: 180, distance: 338.3
click at [192, 180] on p "Effective voice AI monitoring requires tracking metrics that directly correlate…" at bounding box center [467, 184] width 647 height 76
drag, startPoint x: 192, startPoint y: 180, endPoint x: 531, endPoint y: 209, distance: 339.8
click at [531, 209] on p "Effective voice AI monitoring requires tracking metrics that directly correlate…" at bounding box center [467, 184] width 647 height 76
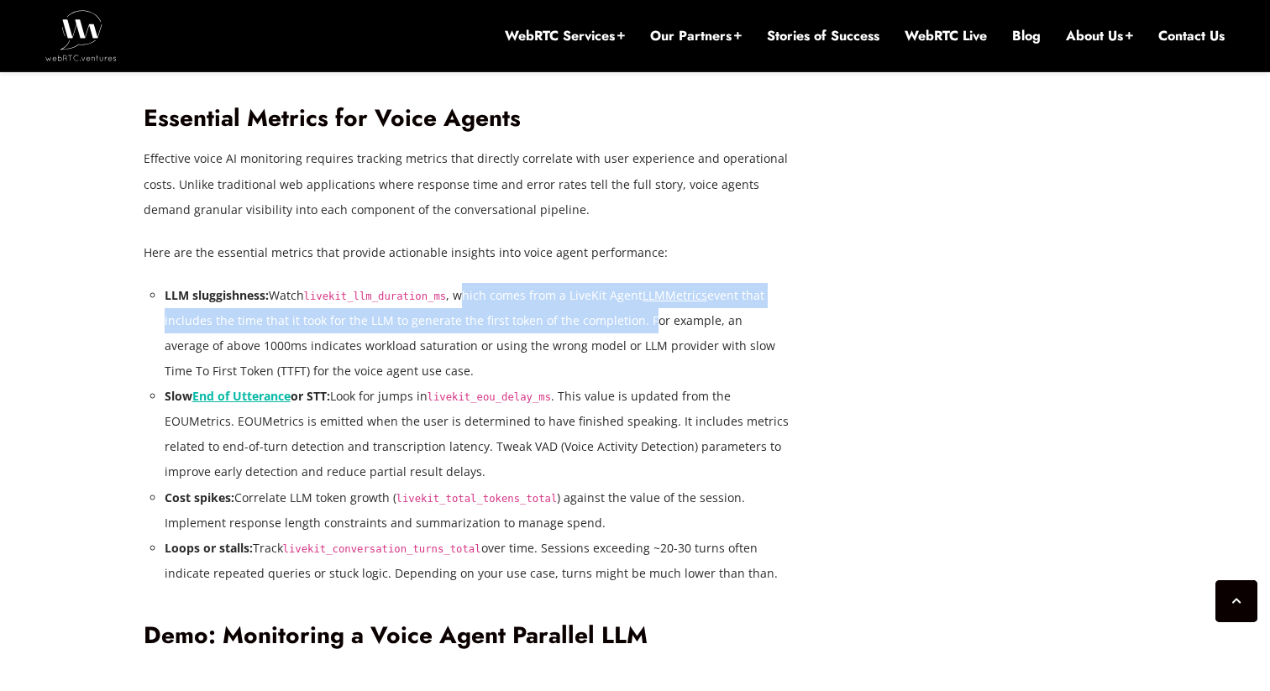
drag, startPoint x: 463, startPoint y: 297, endPoint x: 641, endPoint y: 328, distance: 180.8
click at [641, 328] on li "LLM sluggishness: Watch livekit_llm_duration_ms , which comes from a LiveKit Ag…" at bounding box center [478, 333] width 626 height 101
drag, startPoint x: 641, startPoint y: 328, endPoint x: 511, endPoint y: 303, distance: 132.6
click at [511, 303] on li "LLM sluggishness: Watch livekit_llm_duration_ms , which comes from a LiveKit Ag…" at bounding box center [478, 333] width 626 height 101
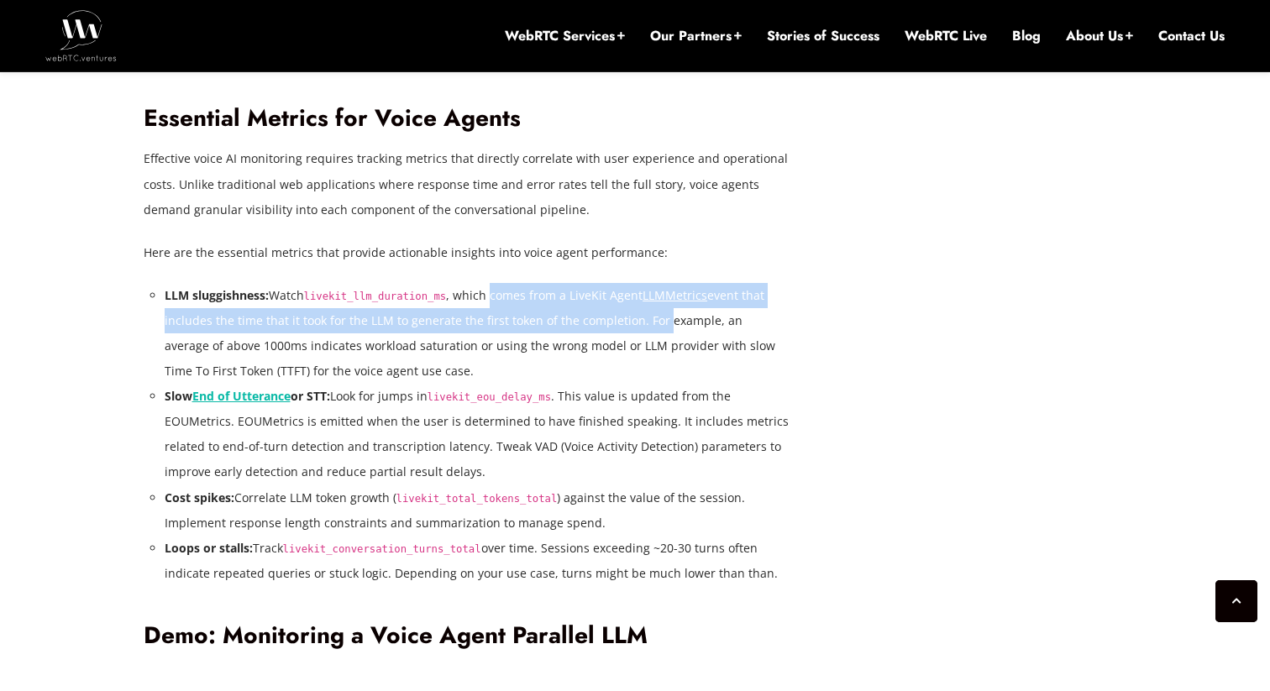
click at [609, 332] on li "LLM sluggishness: Watch livekit_llm_duration_ms , which comes from a LiveKit Ag…" at bounding box center [478, 333] width 626 height 101
drag, startPoint x: 648, startPoint y: 330, endPoint x: 673, endPoint y: 364, distance: 41.5
click at [673, 364] on li "LLM sluggishness: Watch livekit_llm_duration_ms , which comes from a LiveKit Ag…" at bounding box center [478, 333] width 626 height 101
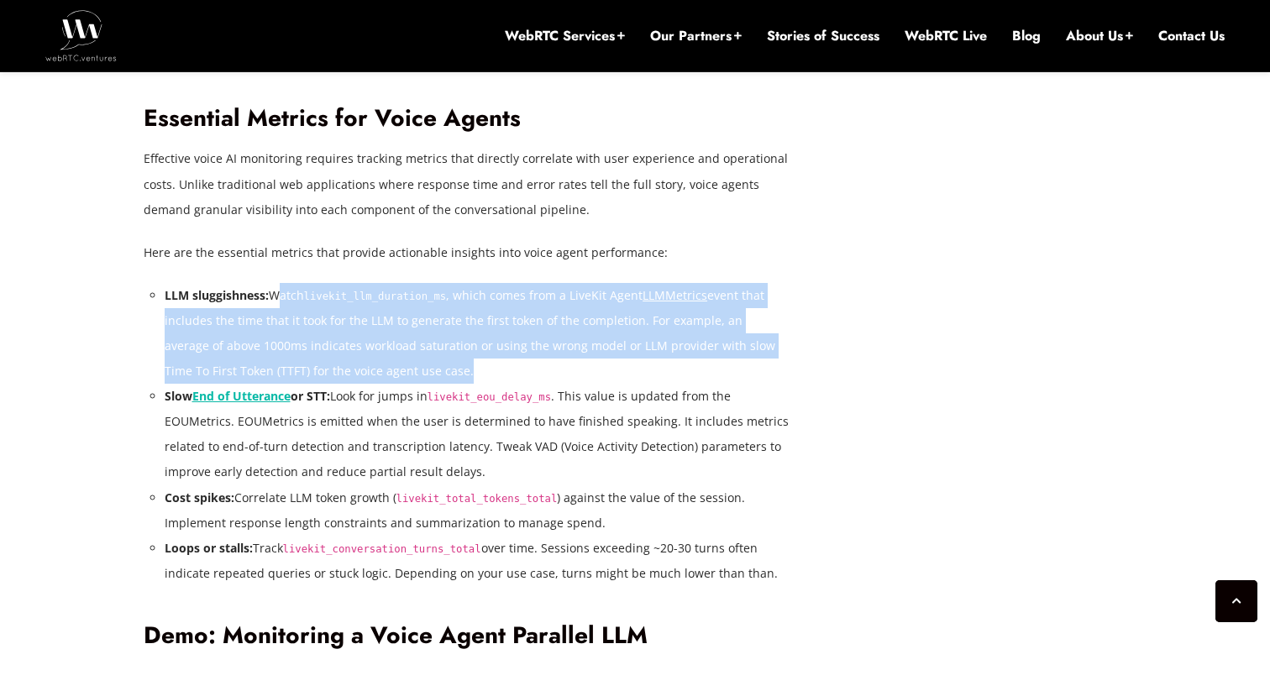
drag, startPoint x: 673, startPoint y: 364, endPoint x: 277, endPoint y: 291, distance: 402.2
click at [277, 291] on li "LLM sluggishness: Watch livekit_llm_duration_ms , which comes from a LiveKit Ag…" at bounding box center [478, 333] width 626 height 101
drag, startPoint x: 277, startPoint y: 291, endPoint x: 415, endPoint y: 365, distance: 156.3
click at [415, 365] on li "LLM sluggishness: Watch livekit_llm_duration_ms , which comes from a LiveKit Ag…" at bounding box center [478, 333] width 626 height 101
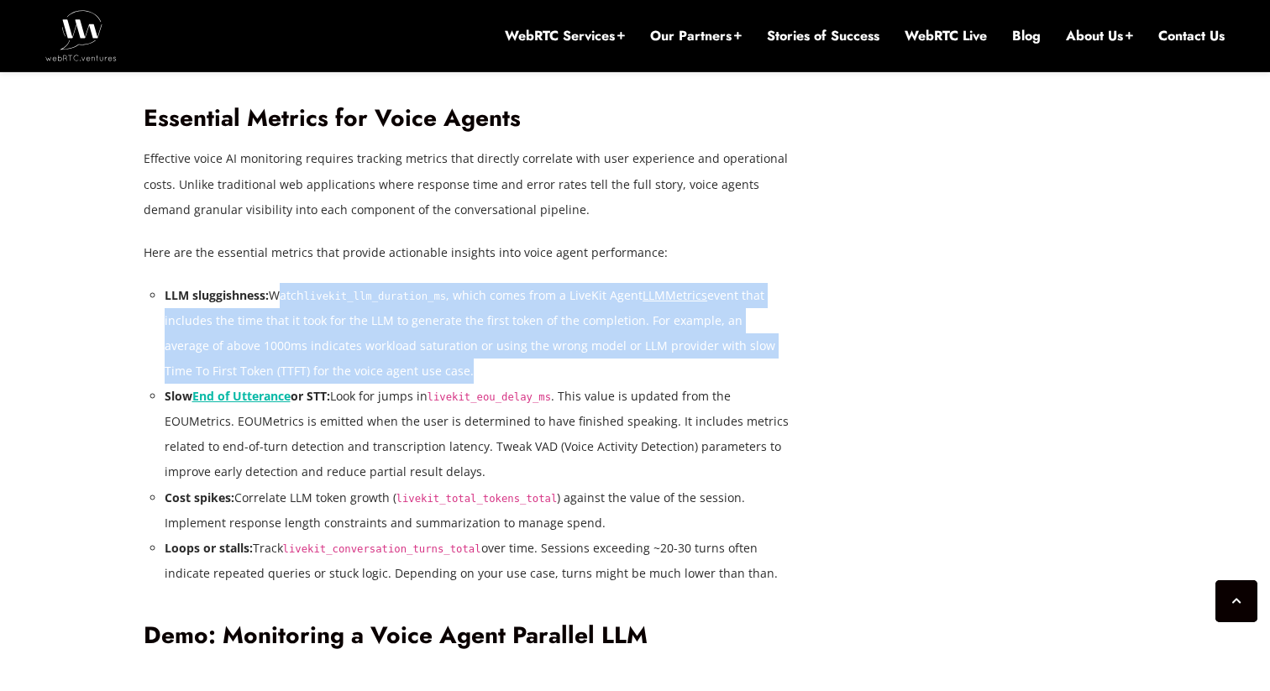
click at [415, 365] on li "LLM sluggishness: Watch livekit_llm_duration_ms , which comes from a LiveKit Ag…" at bounding box center [478, 333] width 626 height 101
drag, startPoint x: 415, startPoint y: 365, endPoint x: 295, endPoint y: 297, distance: 138.5
click at [295, 297] on li "LLM sluggishness: Watch livekit_llm_duration_ms , which comes from a LiveKit Ag…" at bounding box center [478, 333] width 626 height 101
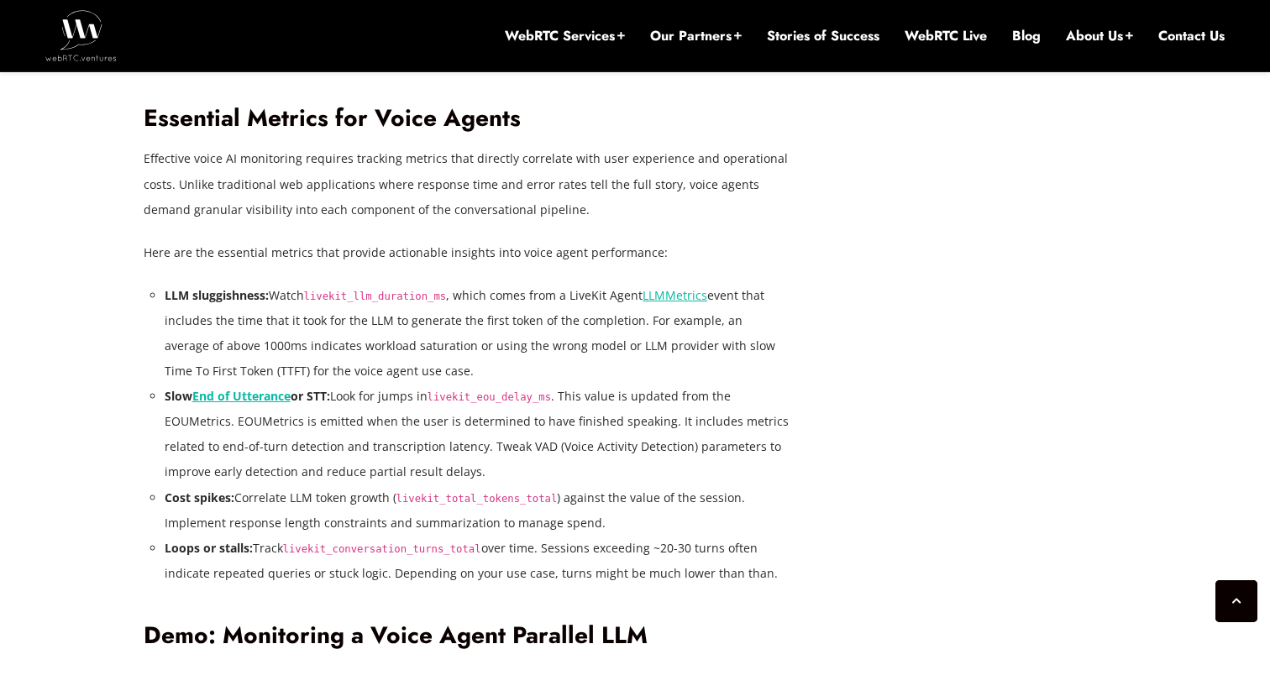
click at [22, 352] on div "July 23, 2025 Alberto Gonzalez Comments Off on Observability and Monitoring for…" at bounding box center [635, 677] width 1270 height 6213
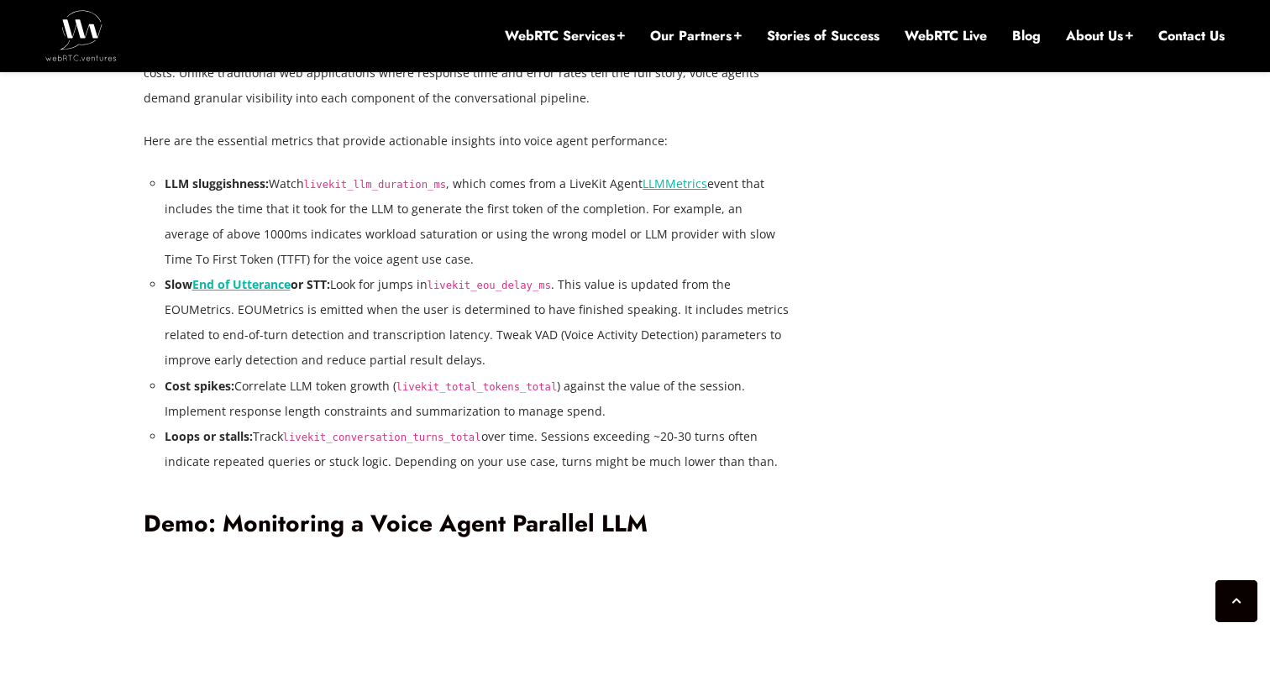
scroll to position [3294, 0]
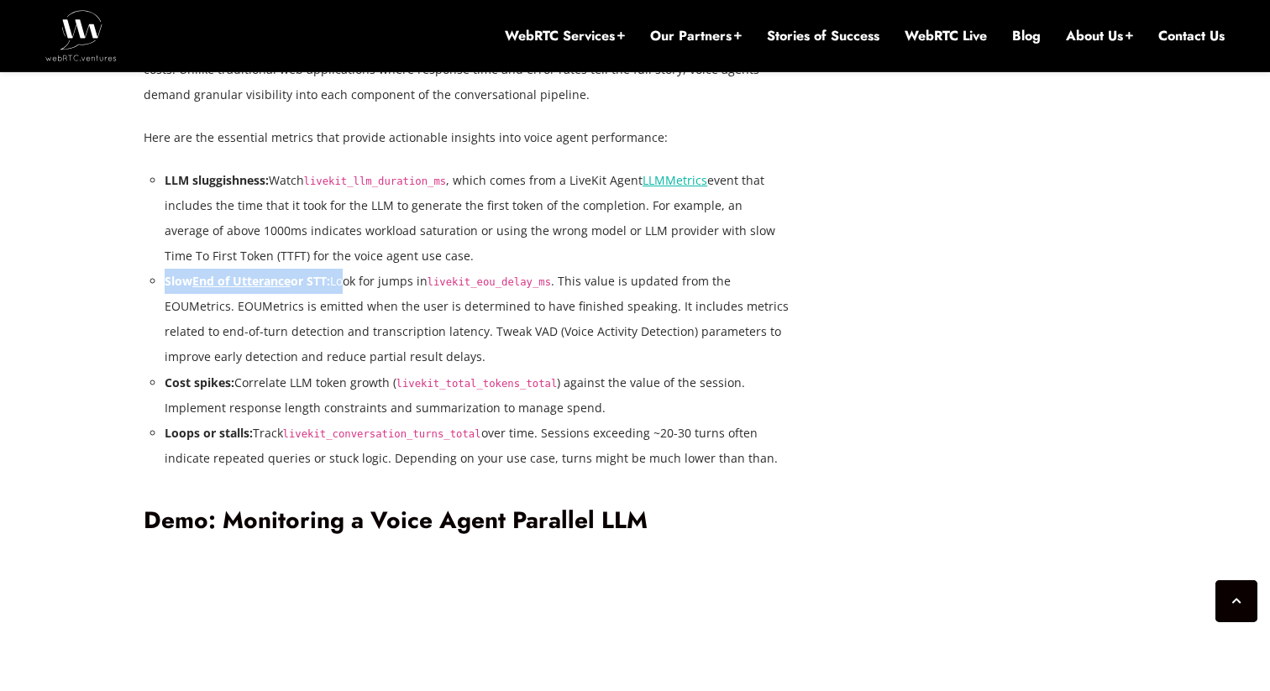
drag, startPoint x: 165, startPoint y: 283, endPoint x: 345, endPoint y: 291, distance: 180.8
click at [345, 291] on li "Slow End of Utterance or STT: Look for jumps in livekit_eou_delay_ms . This val…" at bounding box center [478, 319] width 626 height 101
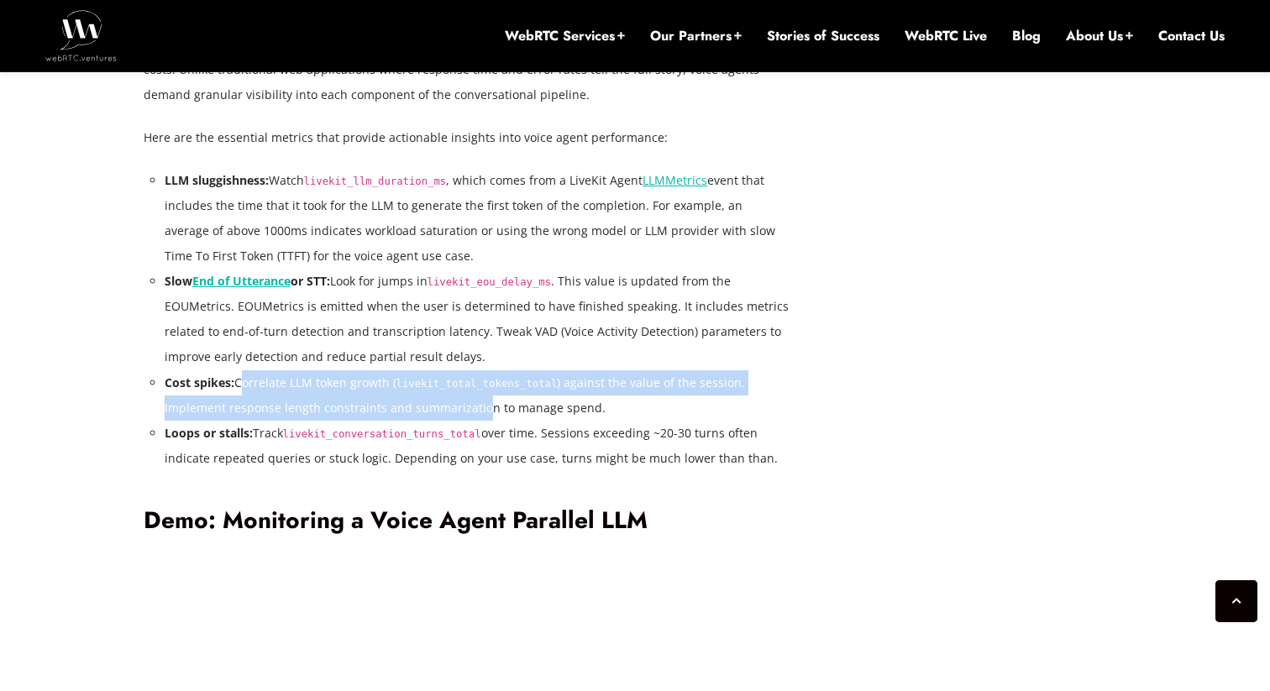
drag, startPoint x: 239, startPoint y: 386, endPoint x: 497, endPoint y: 401, distance: 259.2
click at [497, 401] on li "Cost spikes: Correlate LLM token growth ( livekit_total_tokens_total ) against …" at bounding box center [478, 395] width 626 height 50
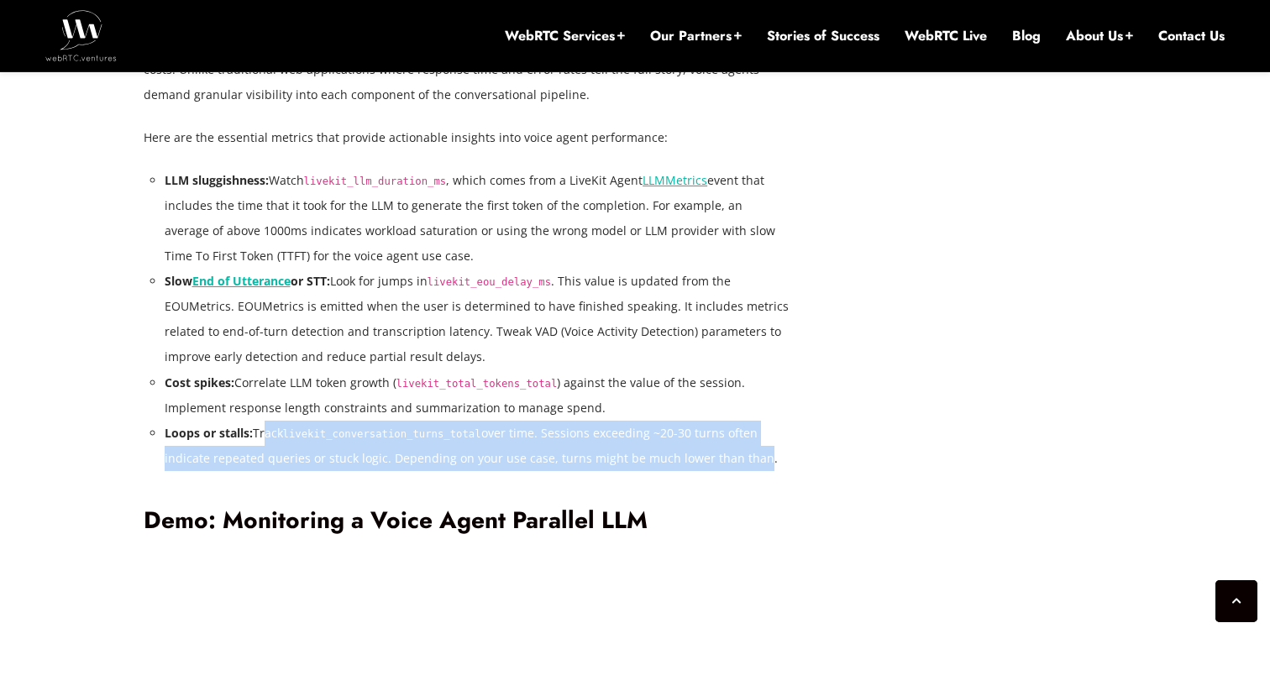
drag, startPoint x: 260, startPoint y: 434, endPoint x: 751, endPoint y: 451, distance: 490.8
click at [751, 451] on li "Loops or stalls: Track livekit_conversation_turns_total over time. Sessions exc…" at bounding box center [478, 446] width 626 height 50
drag, startPoint x: 253, startPoint y: 438, endPoint x: 512, endPoint y: 446, distance: 258.8
click at [512, 446] on li "Loops or stalls: Track livekit_conversation_turns_total over time. Sessions exc…" at bounding box center [478, 446] width 626 height 50
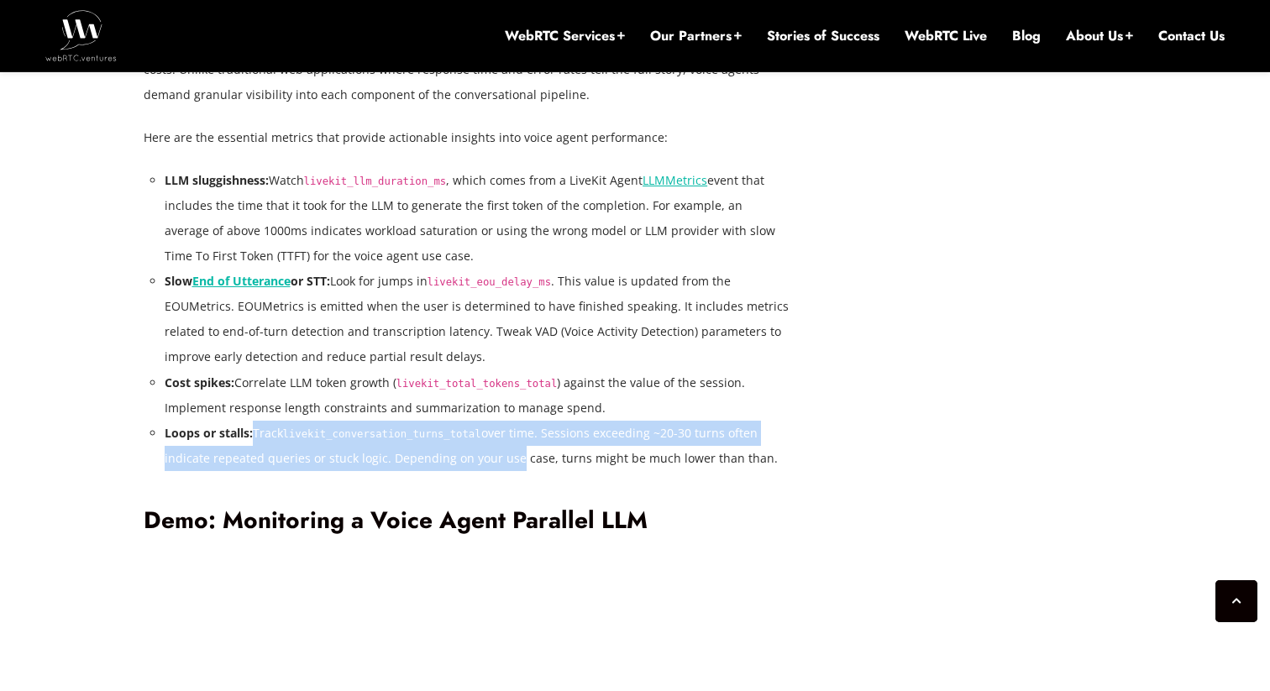
click at [370, 457] on li "Loops or stalls: Track livekit_conversation_turns_total over time. Sessions exc…" at bounding box center [478, 446] width 626 height 50
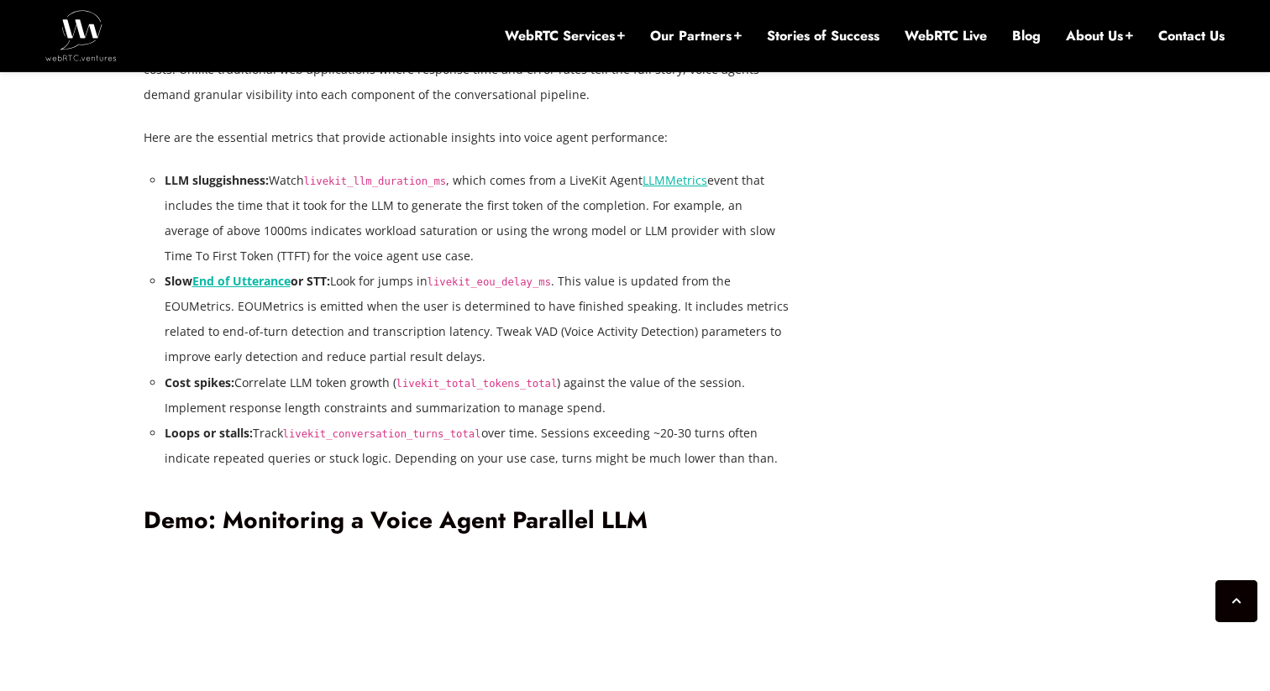
click at [387, 465] on li "Loops or stalls: Track livekit_conversation_turns_total over time. Sessions exc…" at bounding box center [478, 446] width 626 height 50
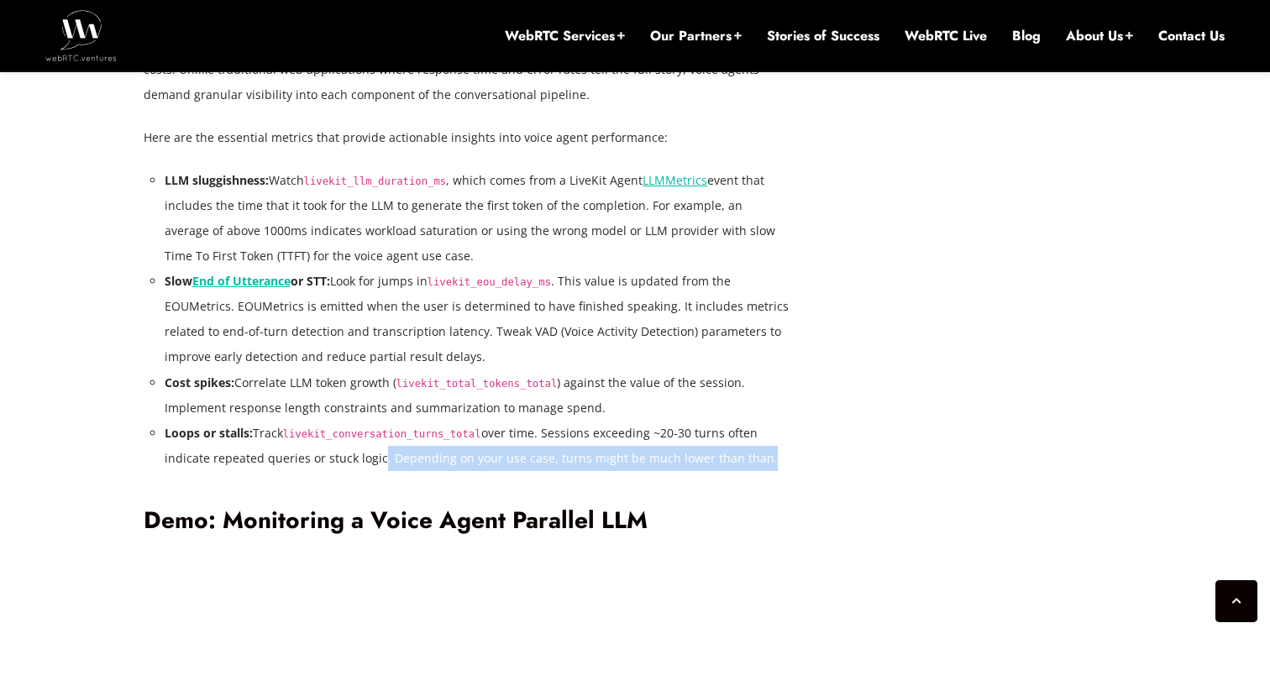
drag, startPoint x: 379, startPoint y: 461, endPoint x: 767, endPoint y: 457, distance: 388.1
click at [767, 457] on li "Loops or stalls: Track livekit_conversation_turns_total over time. Sessions exc…" at bounding box center [478, 446] width 626 height 50
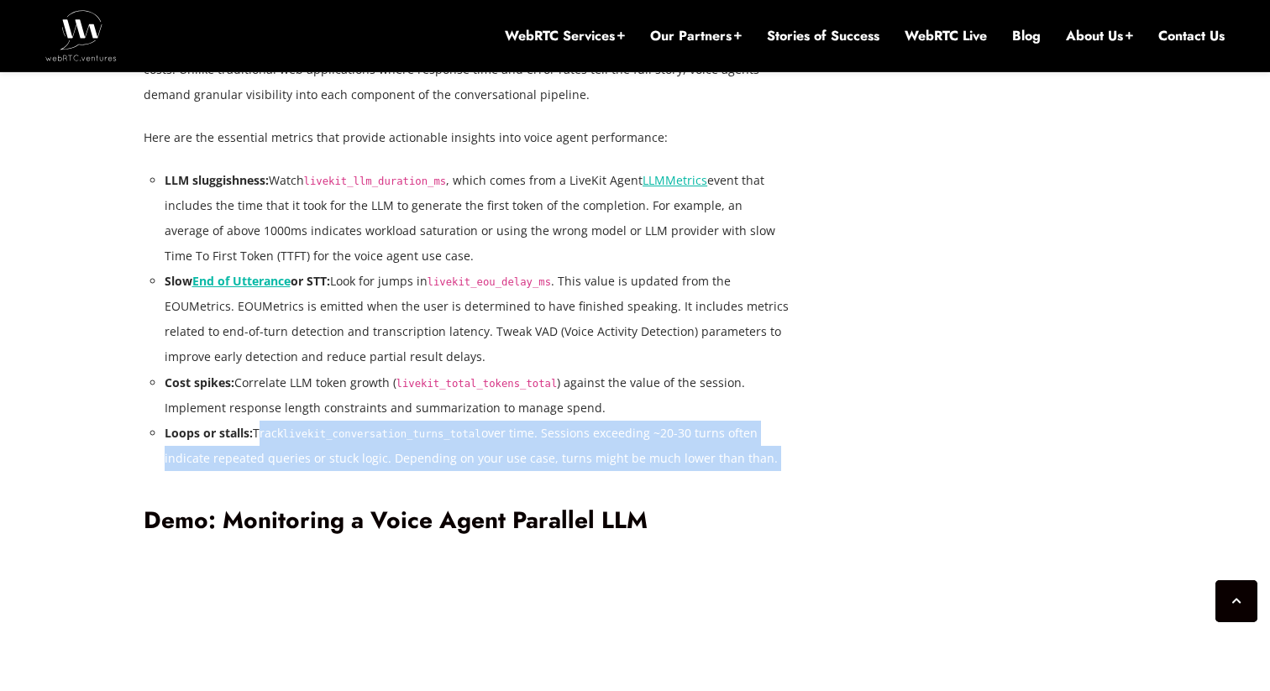
drag, startPoint x: 767, startPoint y: 457, endPoint x: 260, endPoint y: 432, distance: 507.1
click at [260, 432] on li "Loops or stalls: Track livekit_conversation_turns_total over time. Sessions exc…" at bounding box center [478, 446] width 626 height 50
drag, startPoint x: 260, startPoint y: 432, endPoint x: 763, endPoint y: 464, distance: 503.3
click at [763, 464] on li "Loops or stalls: Track livekit_conversation_turns_total over time. Sessions exc…" at bounding box center [478, 446] width 626 height 50
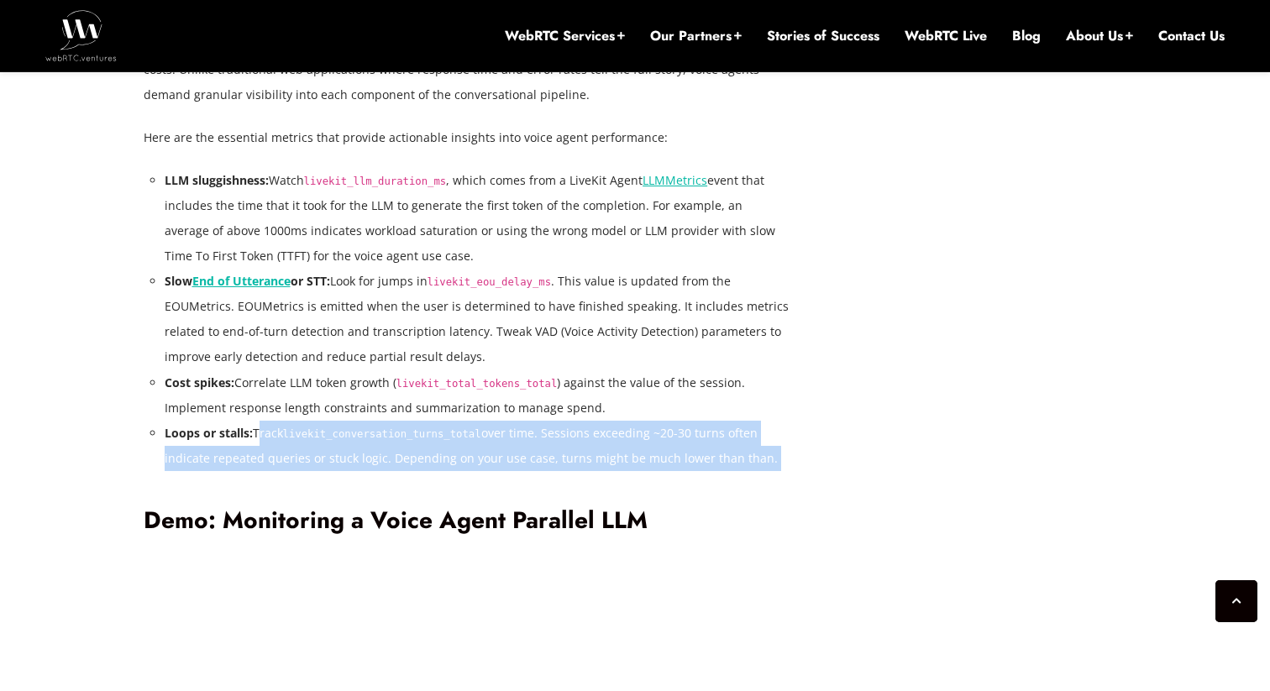
click at [763, 464] on li "Loops or stalls: Track livekit_conversation_turns_total over time. Sessions exc…" at bounding box center [478, 446] width 626 height 50
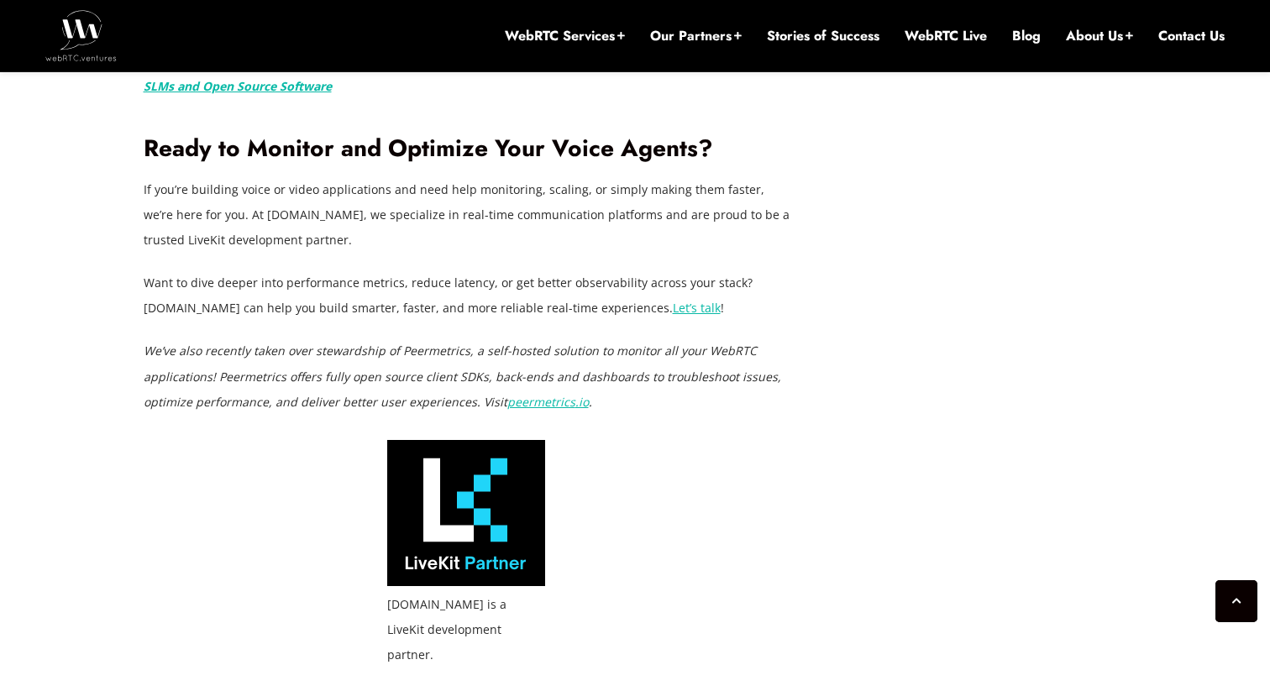
scroll to position [4971, 0]
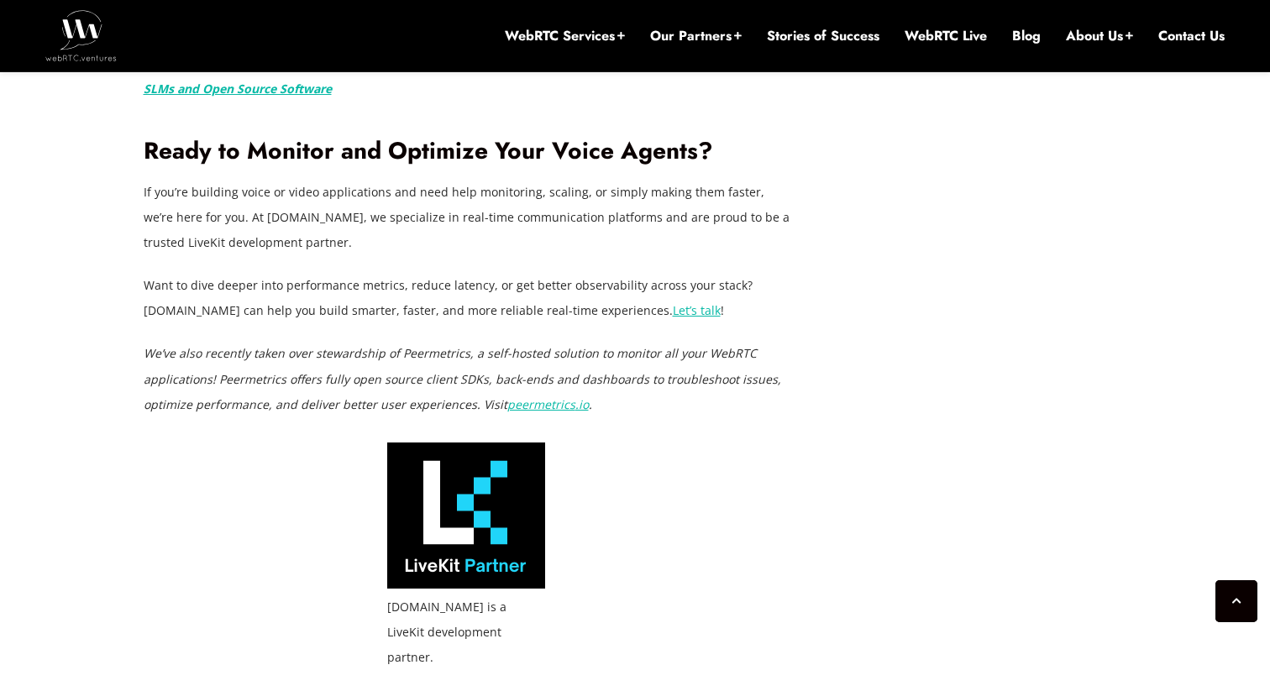
drag, startPoint x: 145, startPoint y: 200, endPoint x: 323, endPoint y: 231, distance: 179.9
click at [323, 231] on p "If you’re building voice or video applications and need help monitoring, scalin…" at bounding box center [467, 218] width 647 height 76
drag, startPoint x: 322, startPoint y: 234, endPoint x: 136, endPoint y: 179, distance: 193.5
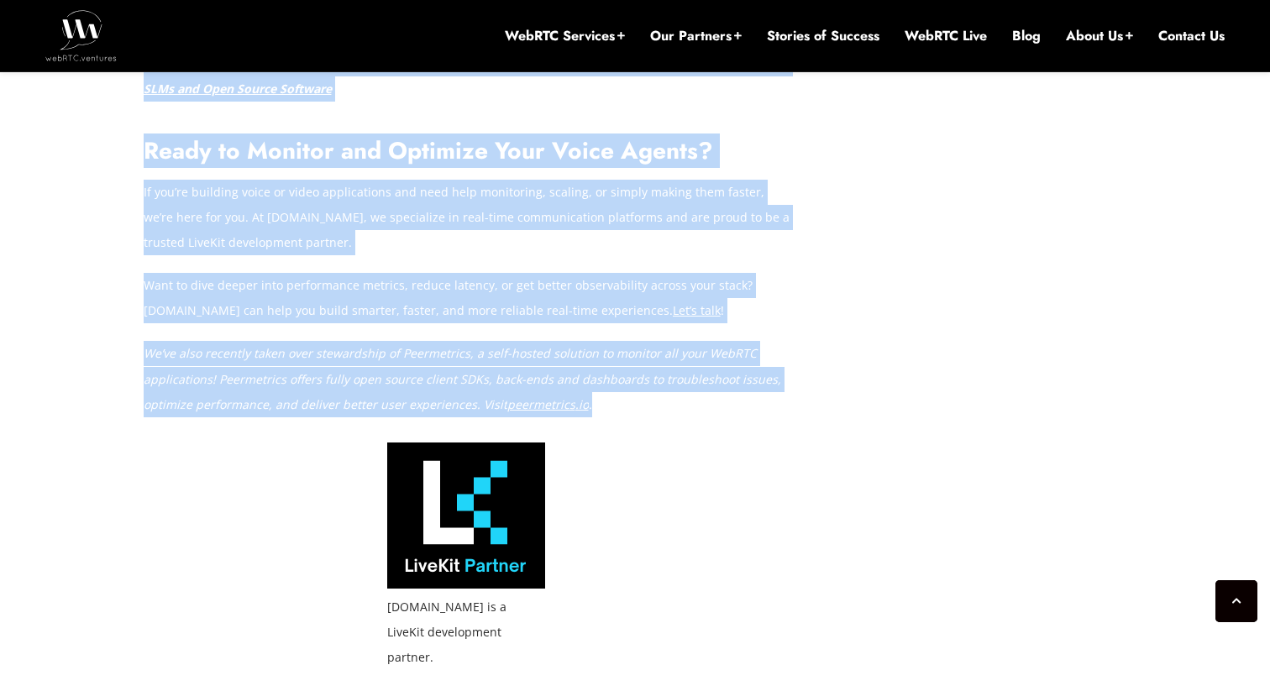
drag, startPoint x: 142, startPoint y: 295, endPoint x: 627, endPoint y: 405, distance: 497.0
click at [627, 405] on p "We’ve also recently taken over stewardship of Peermetrics, a self-hosted soluti…" at bounding box center [467, 379] width 647 height 76
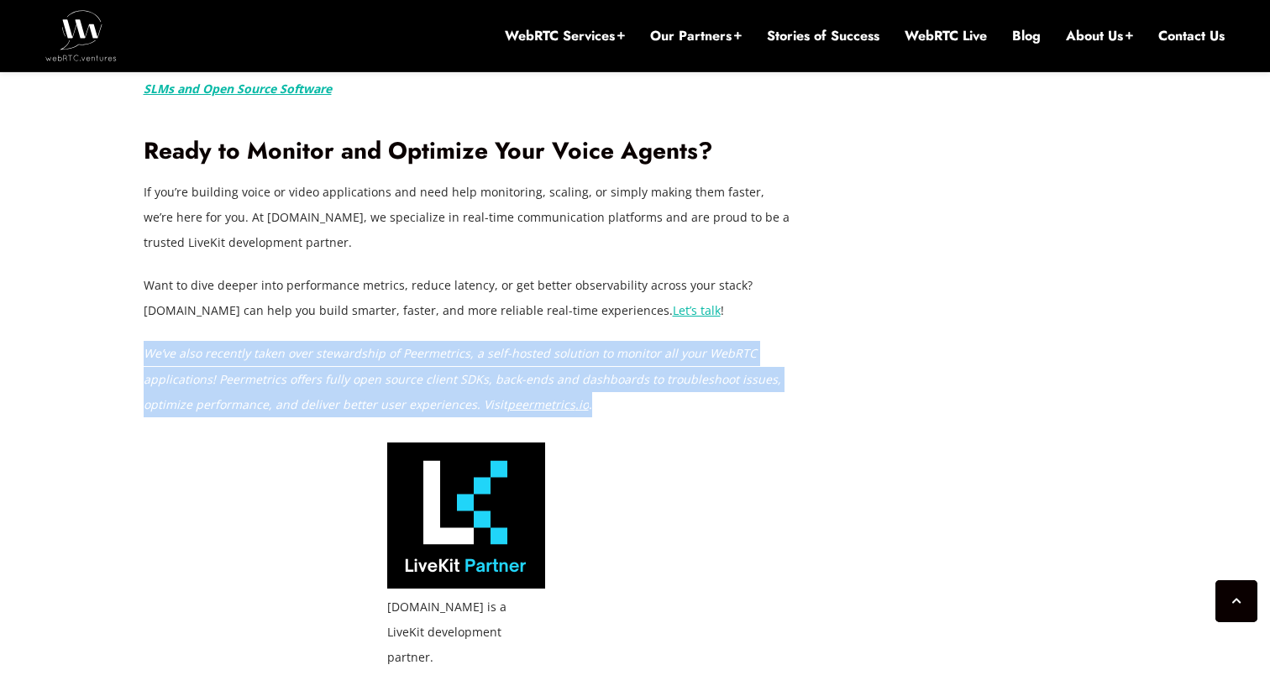
drag, startPoint x: 627, startPoint y: 405, endPoint x: 150, endPoint y: 353, distance: 479.9
click at [150, 353] on p "We’ve also recently taken over stewardship of Peermetrics, a self-hosted soluti…" at bounding box center [467, 379] width 647 height 76
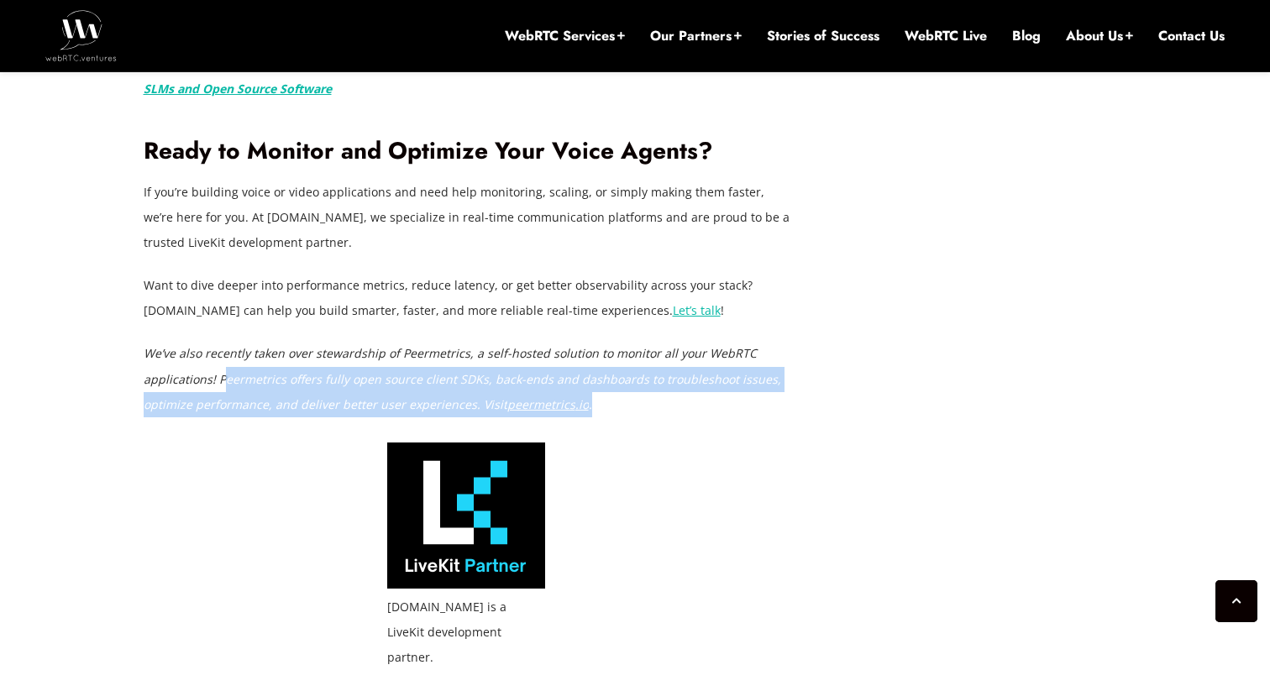
drag, startPoint x: 219, startPoint y: 376, endPoint x: 749, endPoint y: 396, distance: 530.4
click at [749, 396] on p "We’ve also recently taken over stewardship of Peermetrics, a self-hosted soluti…" at bounding box center [467, 379] width 647 height 76
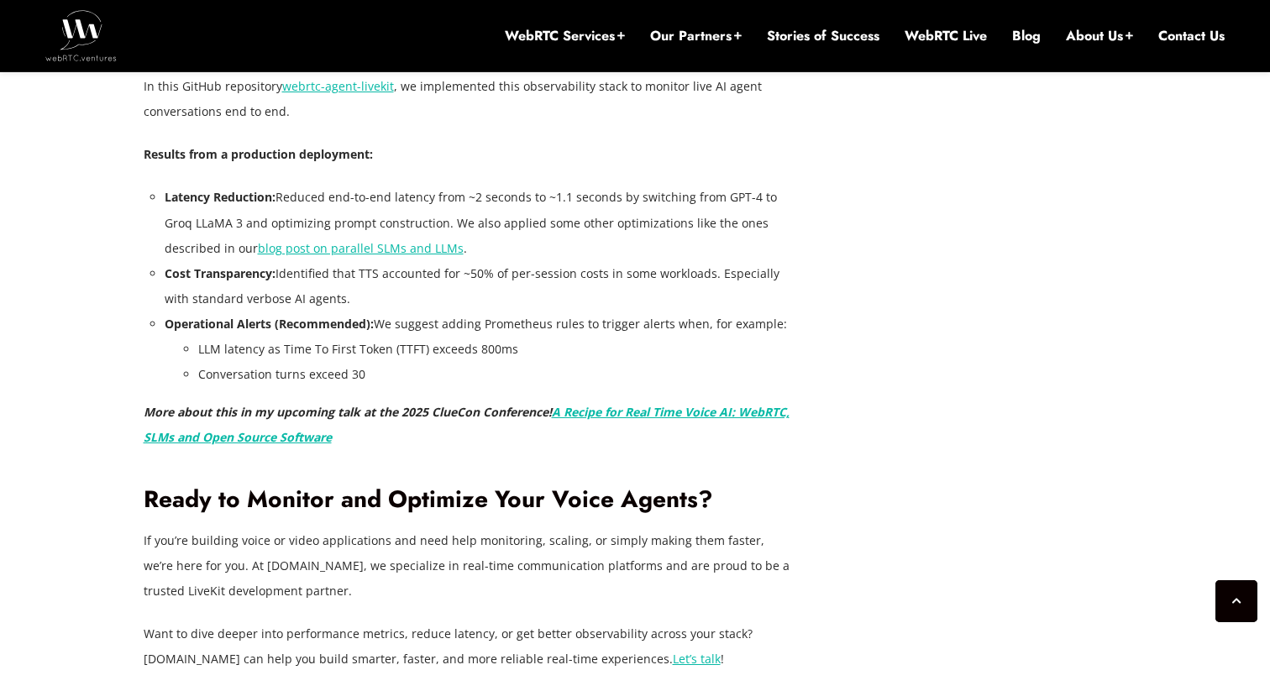
scroll to position [4602, 0]
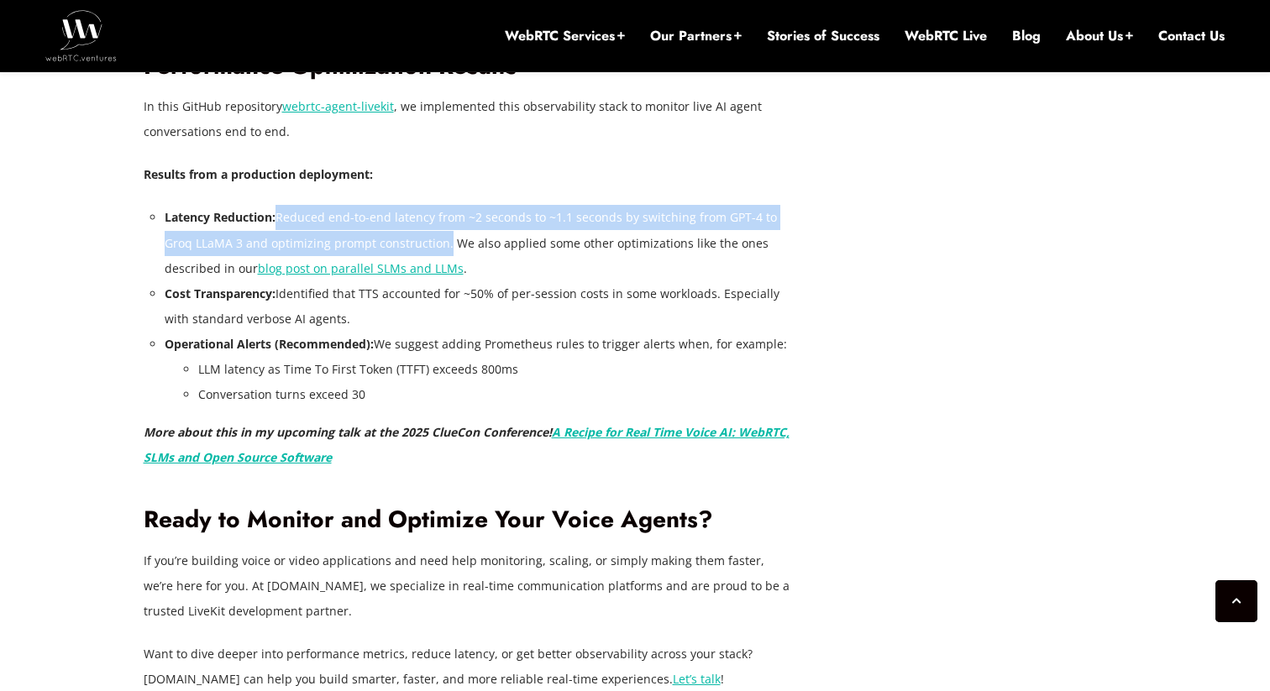
drag, startPoint x: 277, startPoint y: 216, endPoint x: 442, endPoint y: 238, distance: 166.1
click at [442, 238] on li "Latency Reduction: Reduced end-to-end latency from ~2 seconds to ~1.1 seconds b…" at bounding box center [478, 243] width 626 height 76
drag, startPoint x: 442, startPoint y: 238, endPoint x: 295, endPoint y: 227, distance: 147.4
click at [295, 227] on li "Latency Reduction: Reduced end-to-end latency from ~2 seconds to ~1.1 seconds b…" at bounding box center [478, 243] width 626 height 76
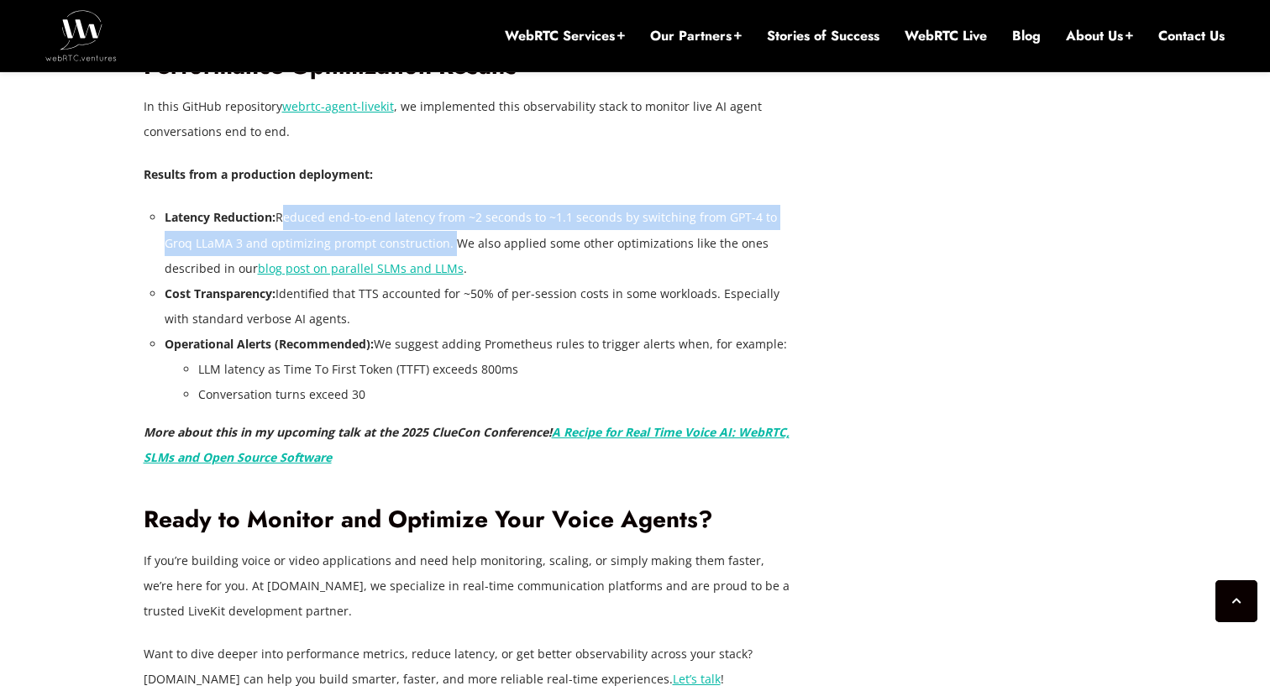
click at [295, 227] on li "Latency Reduction: Reduced end-to-end latency from ~2 seconds to ~1.1 seconds b…" at bounding box center [478, 243] width 626 height 76
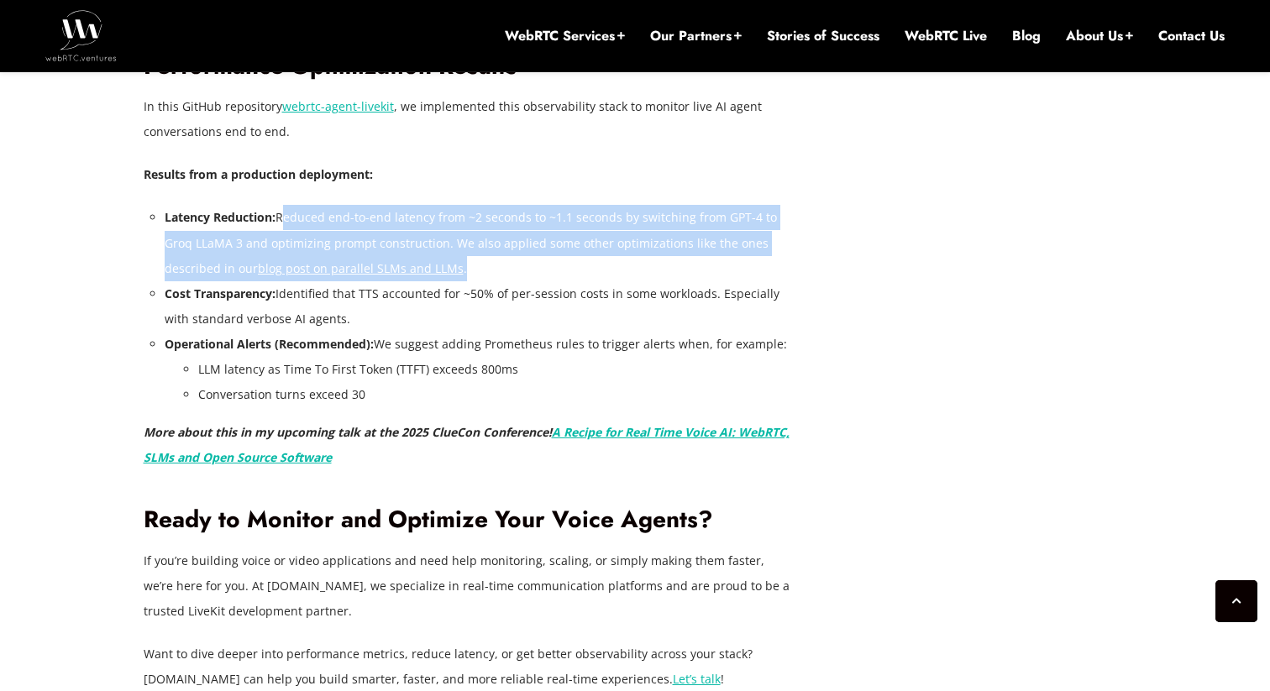
drag, startPoint x: 295, startPoint y: 227, endPoint x: 746, endPoint y: 257, distance: 452.1
click at [746, 257] on li "Latency Reduction: Reduced end-to-end latency from ~2 seconds to ~1.1 seconds b…" at bounding box center [478, 243] width 626 height 76
drag, startPoint x: 746, startPoint y: 257, endPoint x: 322, endPoint y: 224, distance: 425.5
click at [322, 223] on li "Latency Reduction: Reduced end-to-end latency from ~2 seconds to ~1.1 seconds b…" at bounding box center [478, 243] width 626 height 76
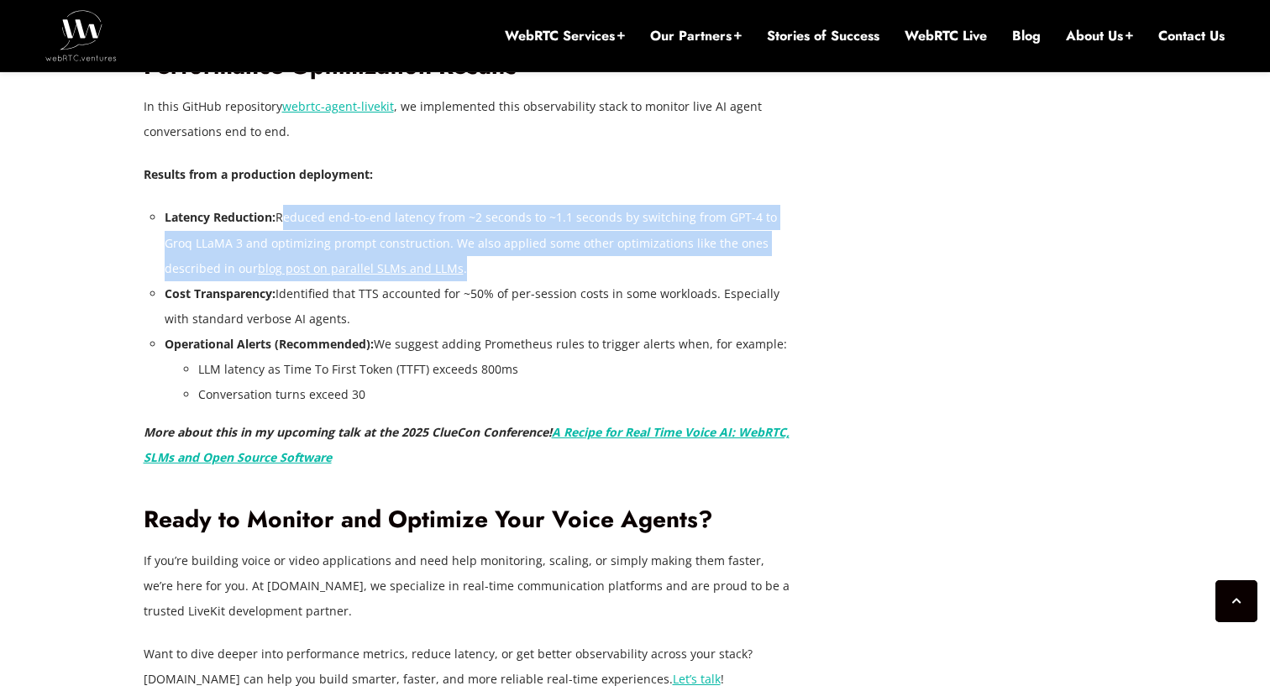
click at [322, 224] on li "Latency Reduction: Reduced end-to-end latency from ~2 seconds to ~1.1 seconds b…" at bounding box center [478, 243] width 626 height 76
drag, startPoint x: 322, startPoint y: 224, endPoint x: 484, endPoint y: 260, distance: 165.9
click at [484, 260] on li "Latency Reduction: Reduced end-to-end latency from ~2 seconds to ~1.1 seconds b…" at bounding box center [478, 243] width 626 height 76
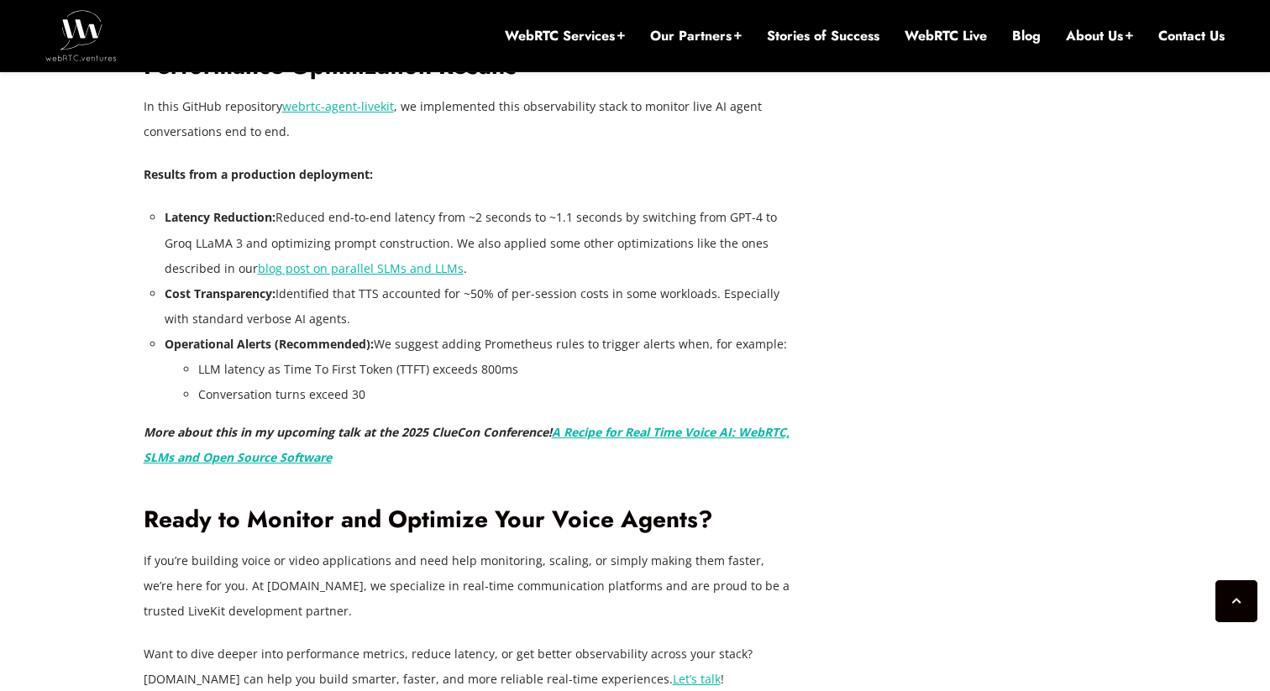
drag, startPoint x: 213, startPoint y: 428, endPoint x: 446, endPoint y: 425, distance: 233.5
click at [446, 425] on em "More about this in my upcoming talk at the 2025 ClueCon Conference! A Recipe fo…" at bounding box center [467, 444] width 646 height 41
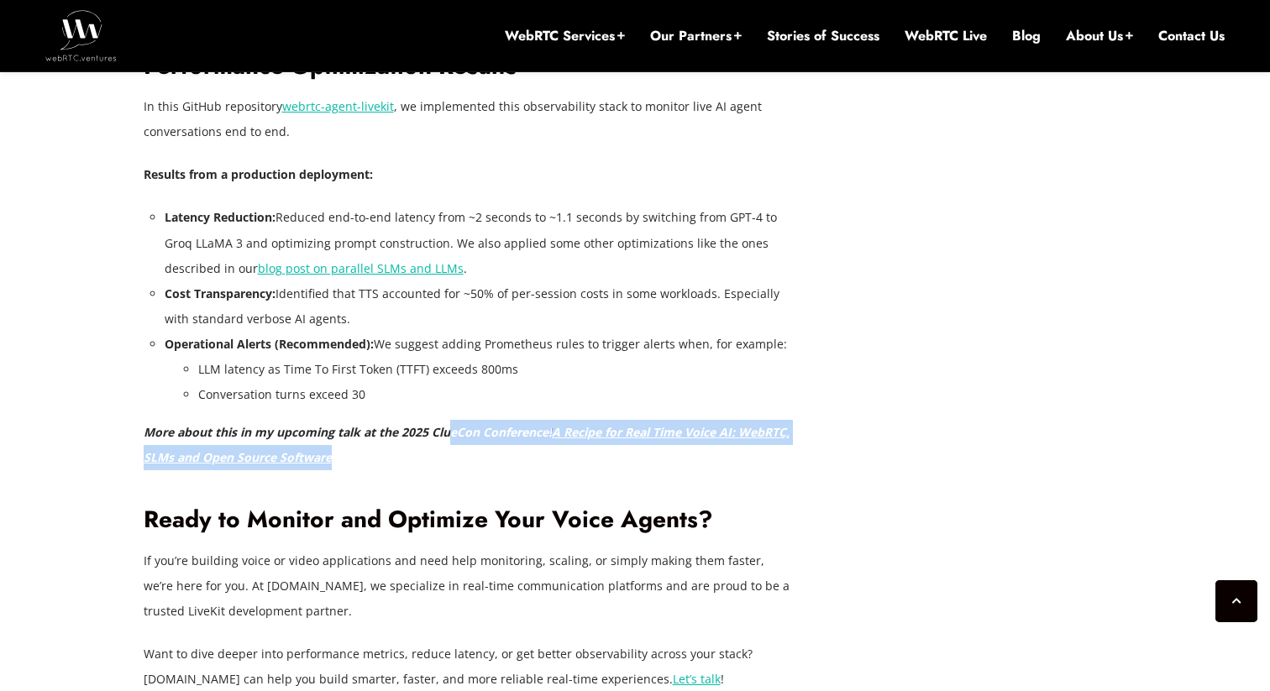
drag, startPoint x: 446, startPoint y: 425, endPoint x: 475, endPoint y: 450, distance: 38.7
click at [475, 450] on p "More about this in my upcoming talk at the 2025 ClueCon Conference! A Recipe fo…" at bounding box center [467, 445] width 647 height 50
drag, startPoint x: 475, startPoint y: 450, endPoint x: 143, endPoint y: 431, distance: 333.2
click at [144, 431] on p "More about this in my upcoming talk at the 2025 ClueCon Conference! A Recipe fo…" at bounding box center [467, 445] width 647 height 50
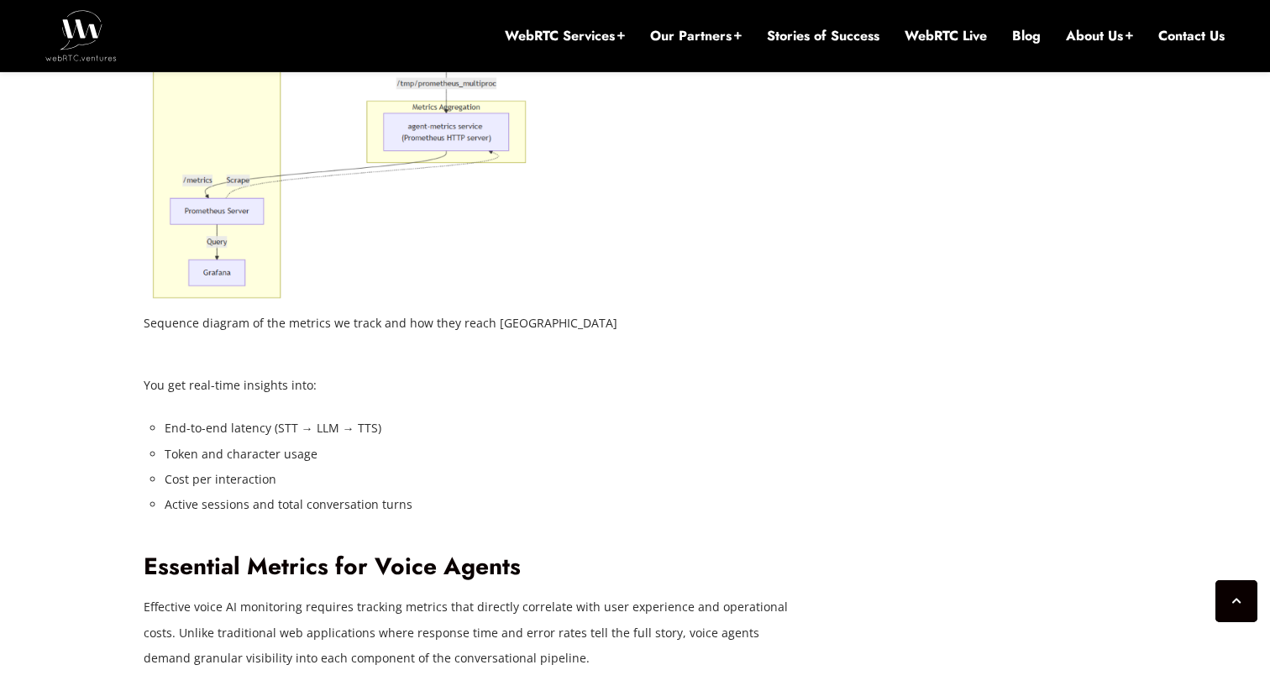
scroll to position [2751, 0]
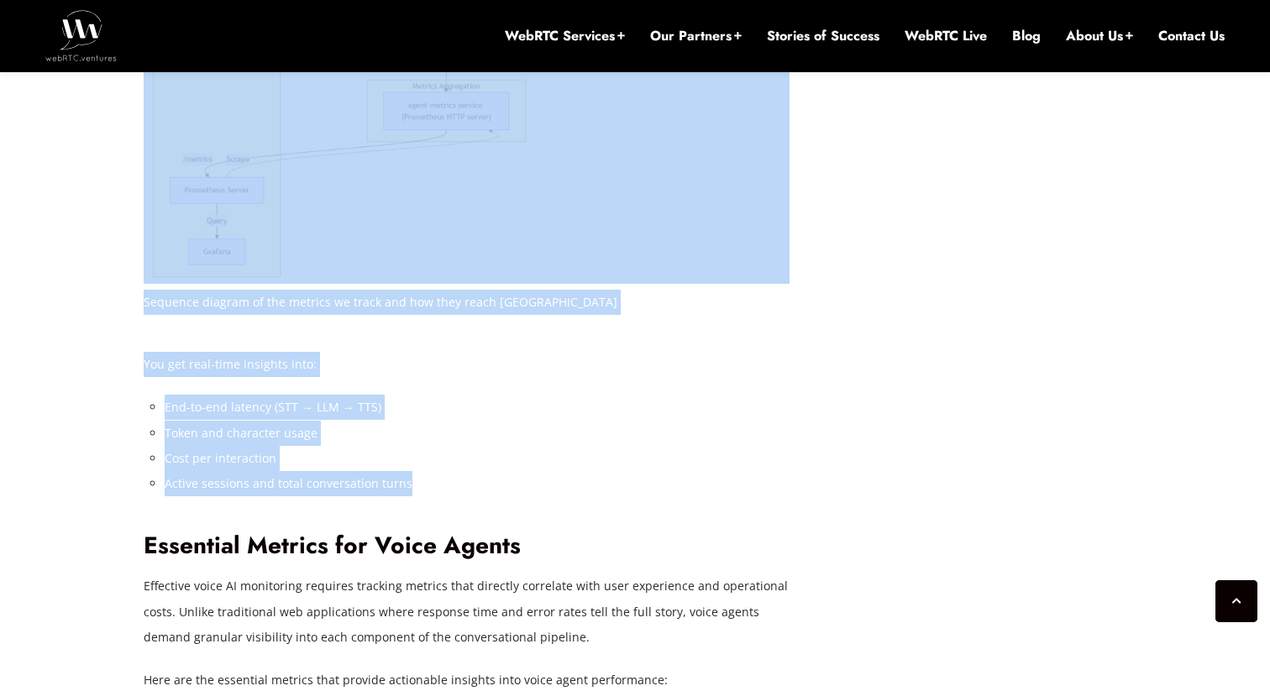
drag, startPoint x: 130, startPoint y: 368, endPoint x: 408, endPoint y: 475, distance: 298.1
click at [408, 475] on li "Active sessions and total conversation turns" at bounding box center [478, 483] width 626 height 25
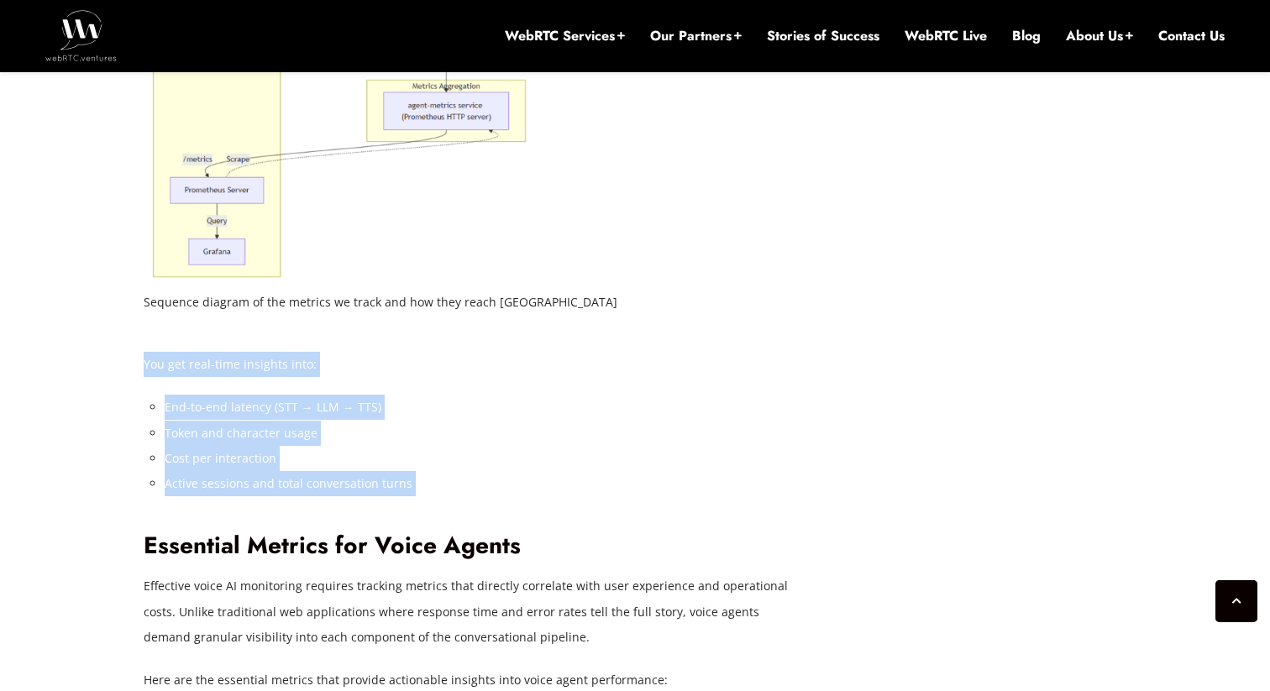
drag, startPoint x: 408, startPoint y: 475, endPoint x: 160, endPoint y: 370, distance: 270.2
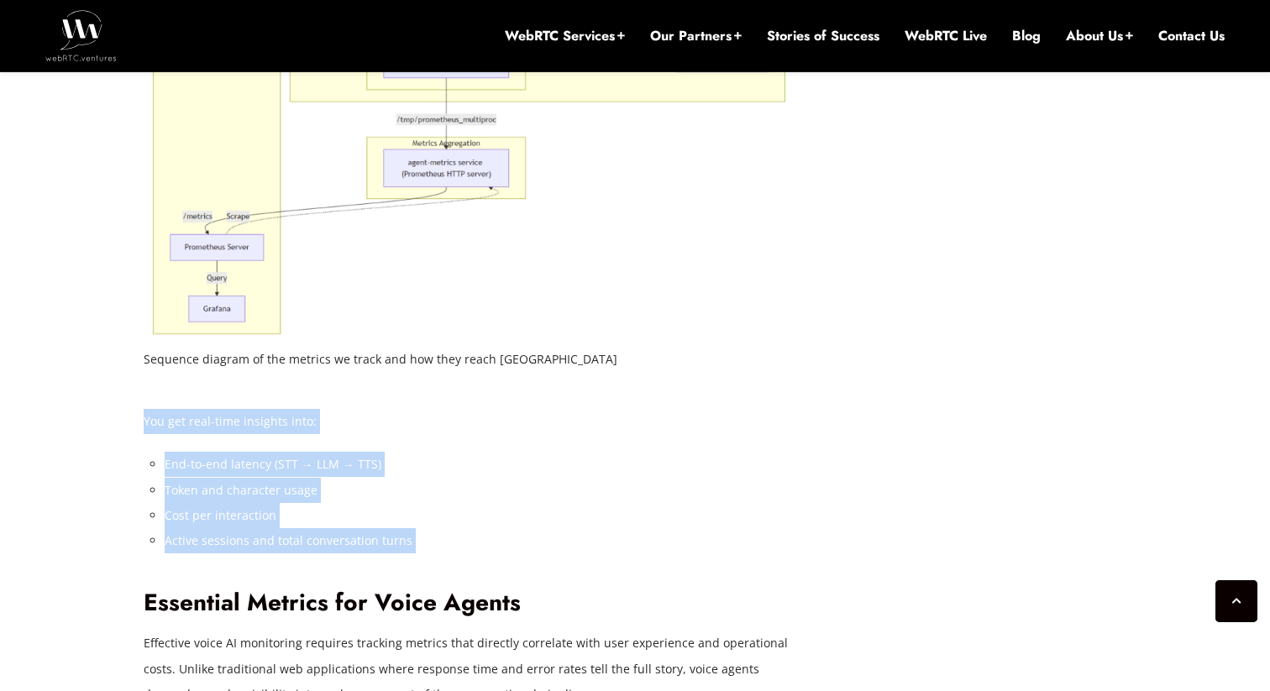
scroll to position [2685, 0]
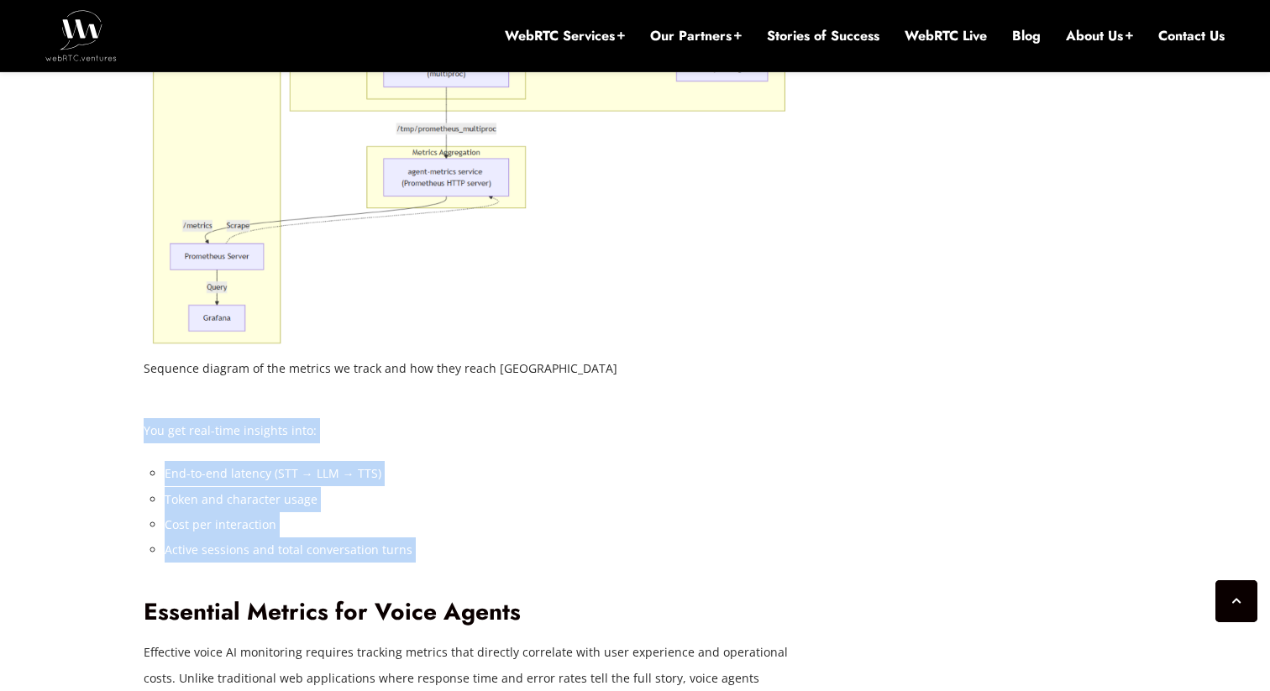
click at [467, 556] on li "Active sessions and total conversation turns" at bounding box center [478, 550] width 626 height 25
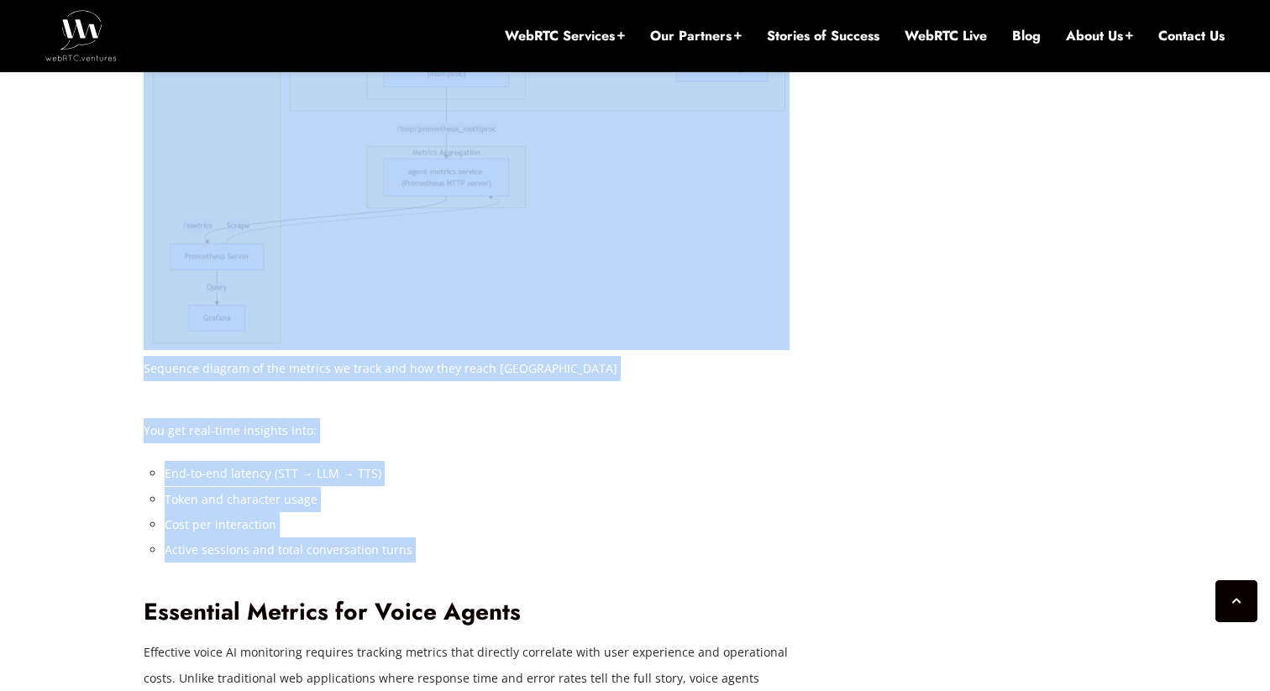
drag, startPoint x: 467, startPoint y: 556, endPoint x: 136, endPoint y: 432, distance: 353.5
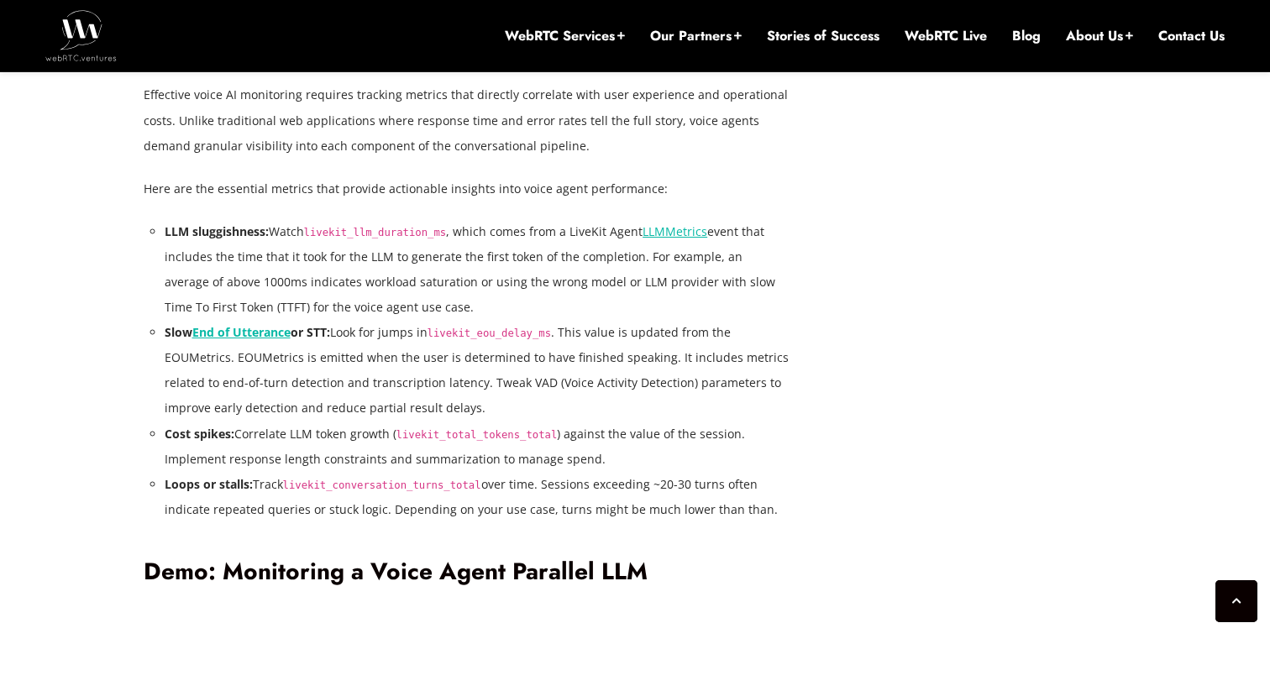
scroll to position [3226, 0]
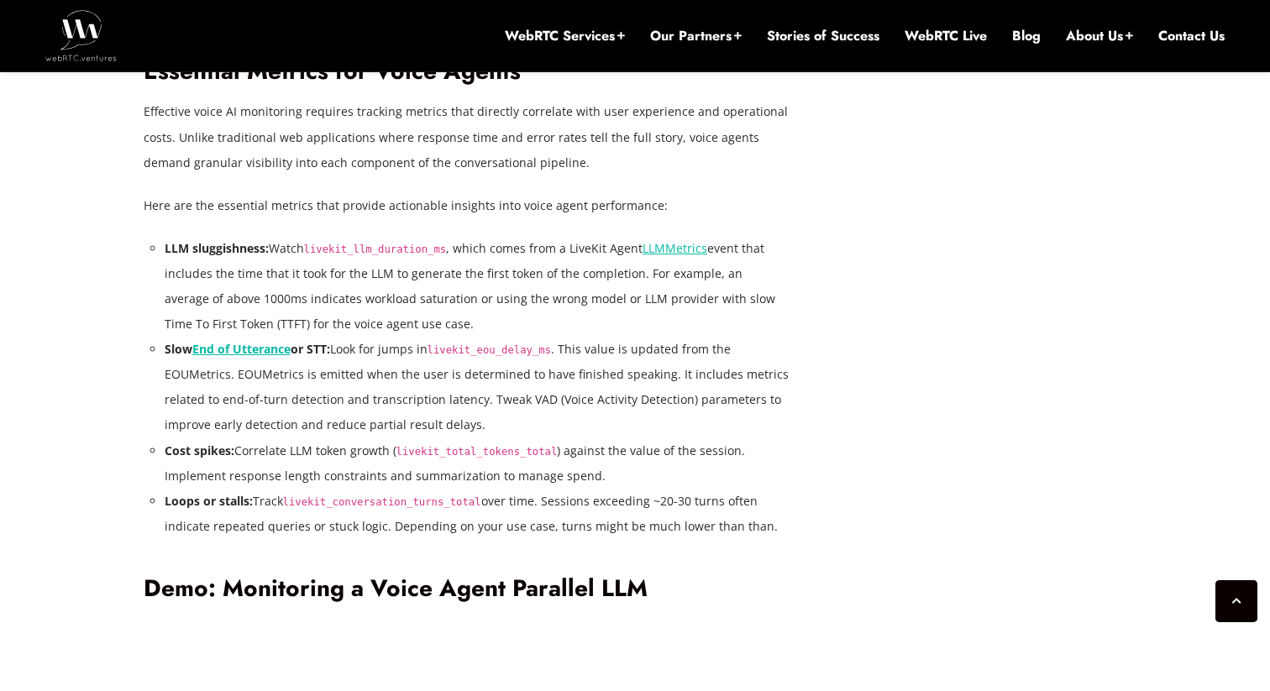
drag, startPoint x: 162, startPoint y: 244, endPoint x: 477, endPoint y: 328, distance: 325.8
click at [477, 328] on div "In a previous post, Reducing Voice Agent Latency with Parallel SLMs and LLMs , …" at bounding box center [467, 342] width 647 height 4524
click at [477, 328] on li "LLM sluggishness: Watch livekit_llm_duration_ms , which comes from a LiveKit Ag…" at bounding box center [478, 286] width 626 height 101
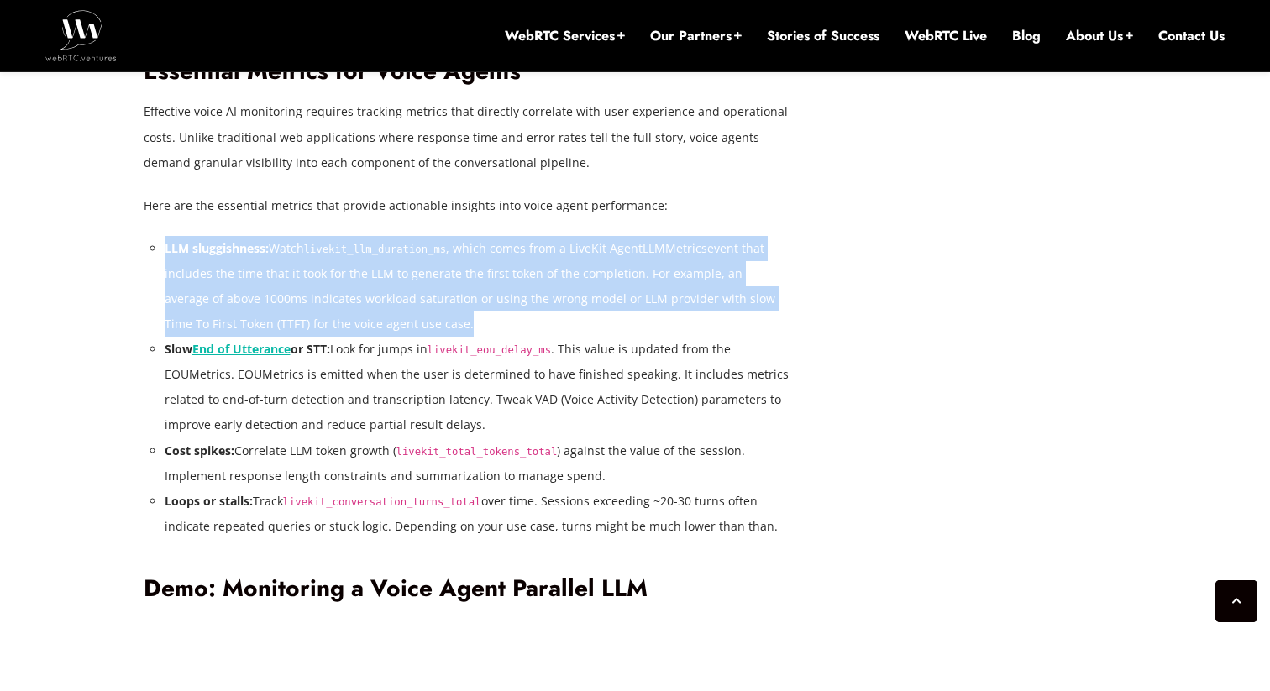
drag, startPoint x: 477, startPoint y: 328, endPoint x: 160, endPoint y: 249, distance: 327.2
click at [160, 249] on div "In a previous post, Reducing Voice Agent Latency with Parallel SLMs and LLMs , …" at bounding box center [467, 342] width 647 height 4524
drag, startPoint x: 160, startPoint y: 249, endPoint x: 405, endPoint y: 318, distance: 255.0
click at [405, 318] on div "In a previous post, Reducing Voice Agent Latency with Parallel SLMs and LLMs , …" at bounding box center [467, 342] width 647 height 4524
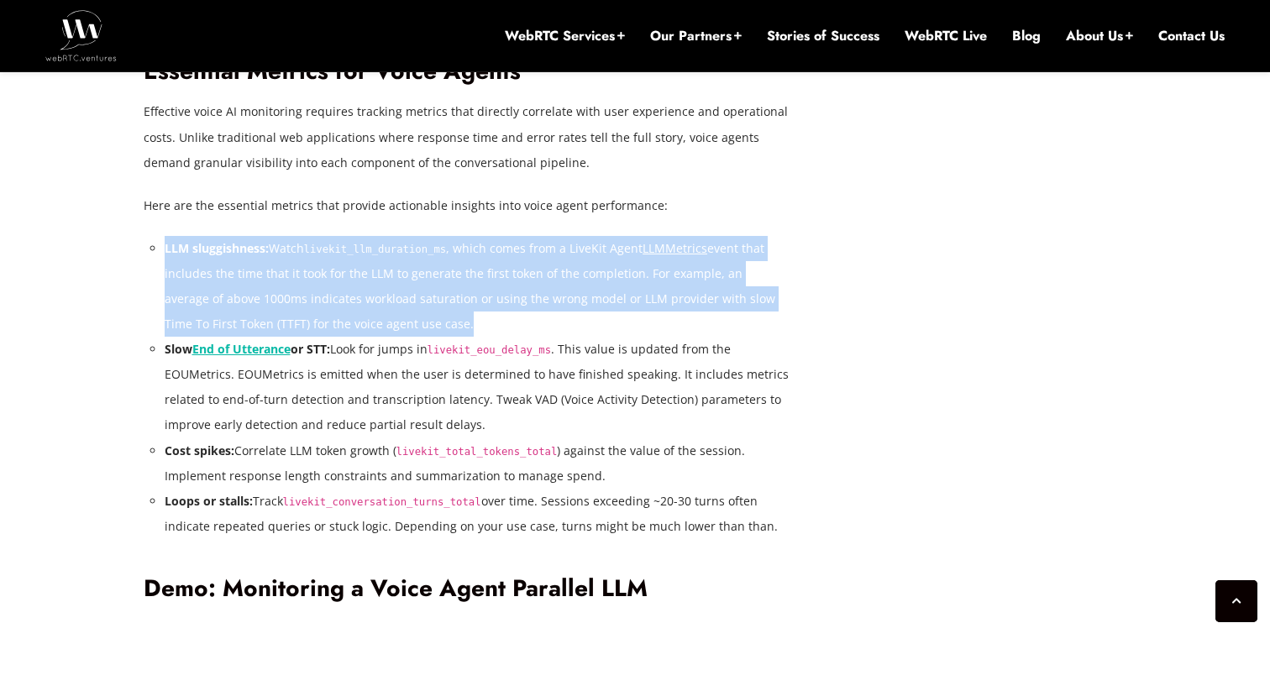
click at [405, 318] on li "LLM sluggishness: Watch livekit_llm_duration_ms , which comes from a LiveKit Ag…" at bounding box center [478, 286] width 626 height 101
drag, startPoint x: 405, startPoint y: 318, endPoint x: 172, endPoint y: 257, distance: 240.6
click at [171, 257] on li "LLM sluggishness: Watch livekit_llm_duration_ms , which comes from a LiveKit Ag…" at bounding box center [478, 286] width 626 height 101
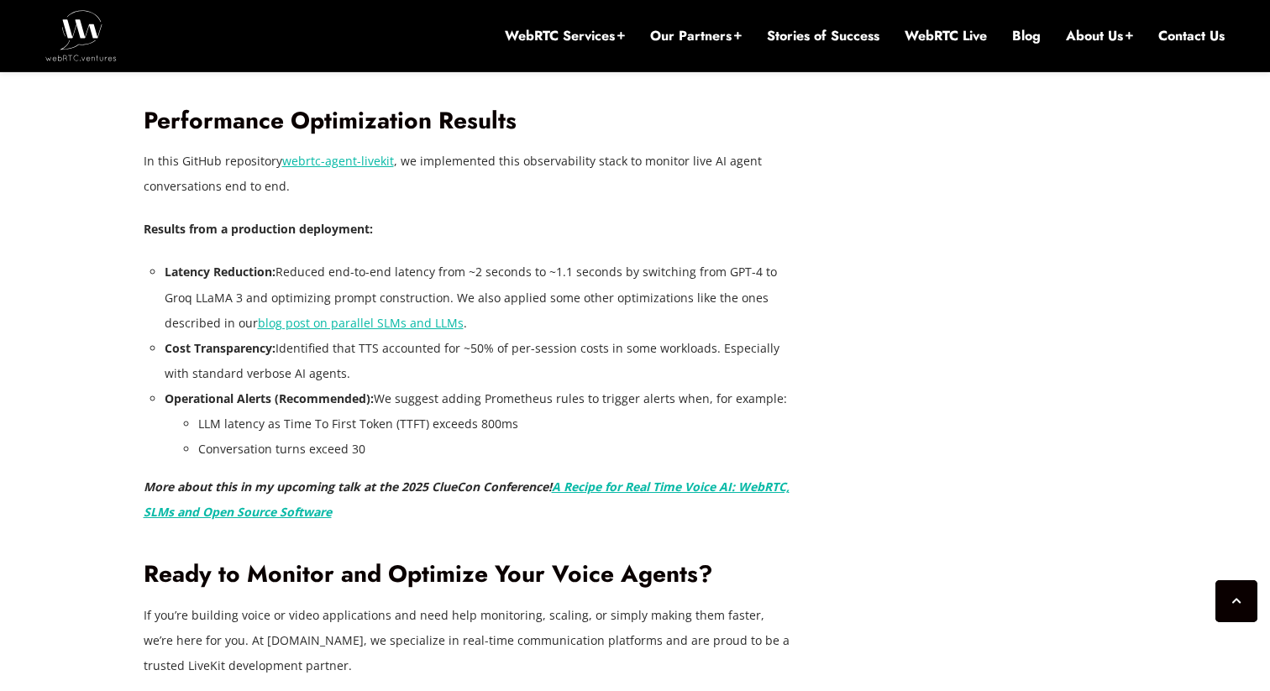
scroll to position [4549, 0]
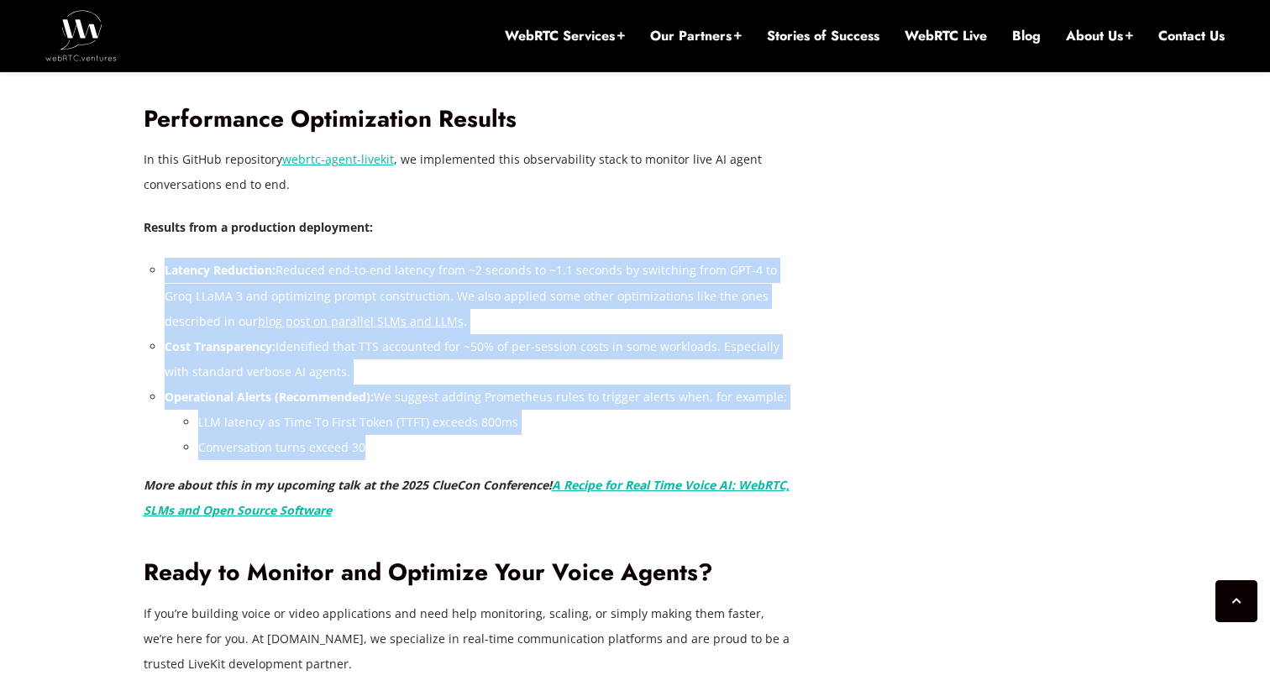
drag, startPoint x: 160, startPoint y: 271, endPoint x: 537, endPoint y: 445, distance: 414.5
click at [537, 445] on li "Conversation turns exceed 30" at bounding box center [494, 447] width 592 height 25
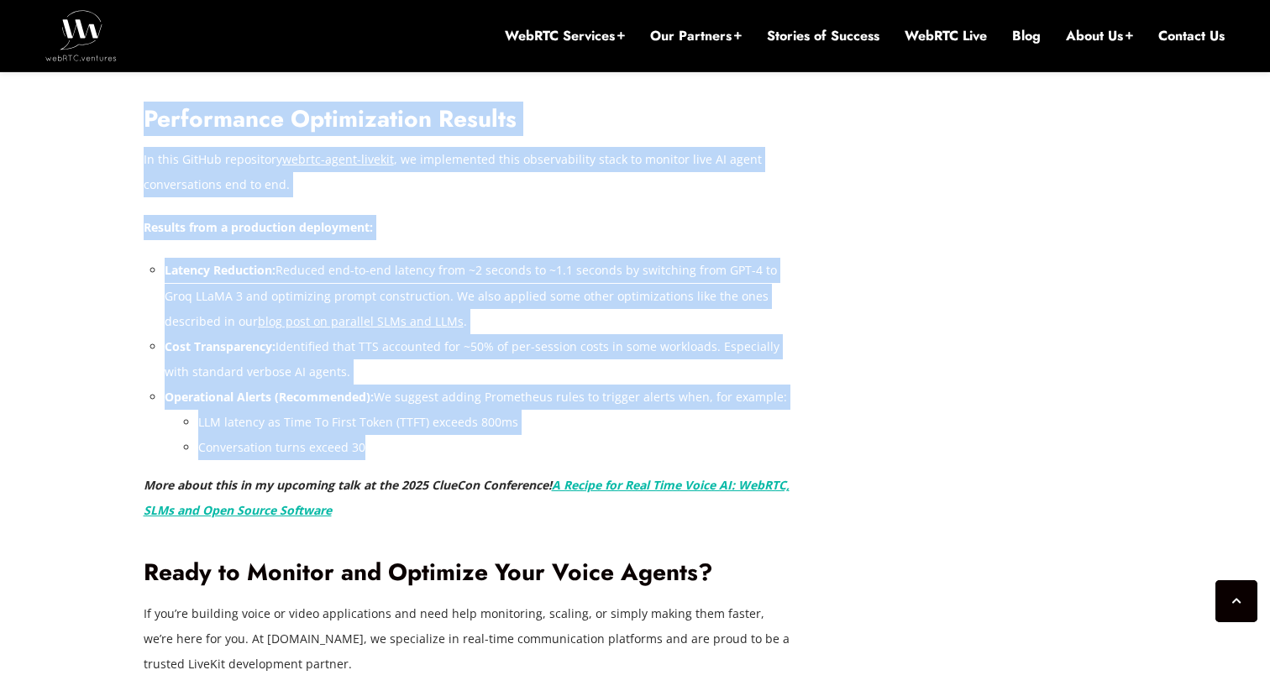
drag, startPoint x: 537, startPoint y: 445, endPoint x: 140, endPoint y: 162, distance: 487.2
drag, startPoint x: 140, startPoint y: 162, endPoint x: 381, endPoint y: 435, distance: 363.6
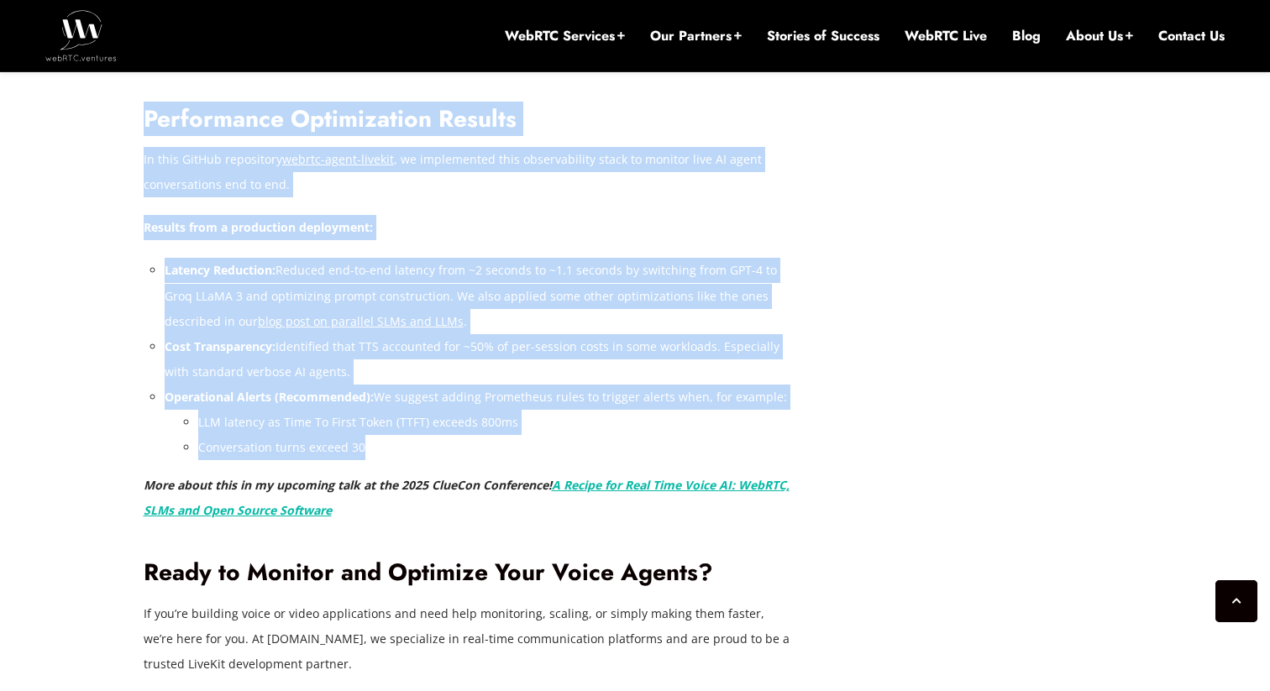
click at [381, 435] on li "Conversation turns exceed 30" at bounding box center [494, 447] width 592 height 25
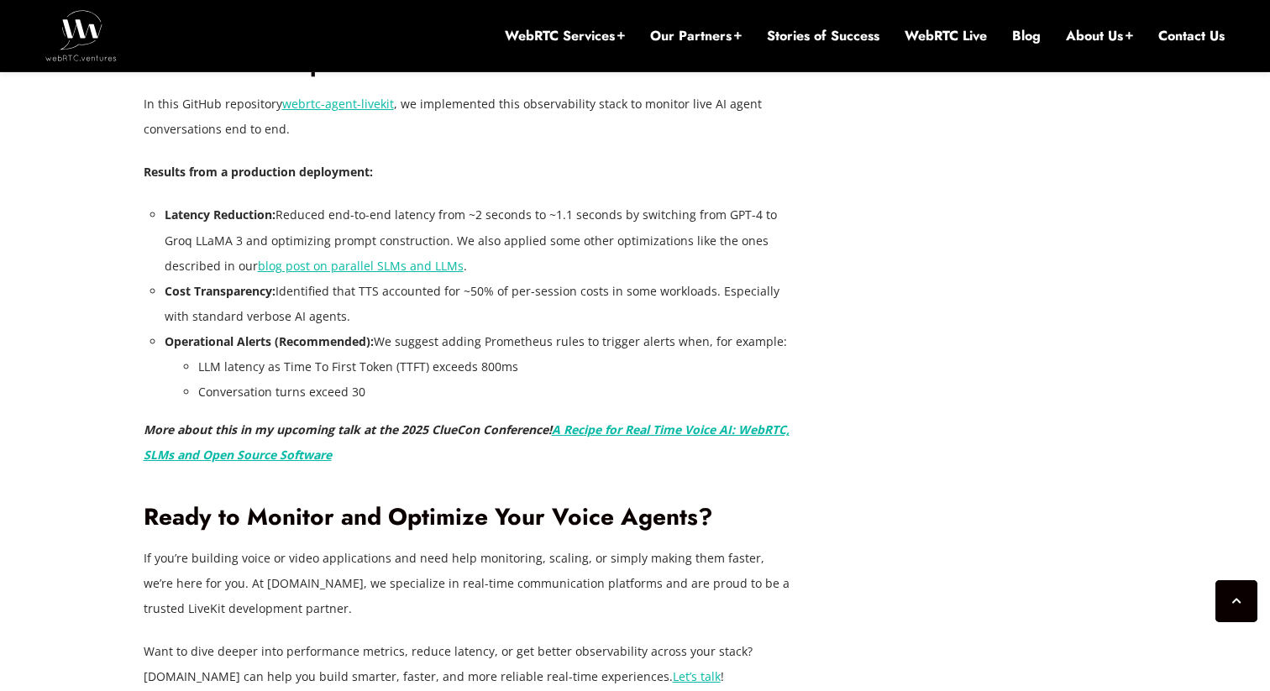
scroll to position [4626, 0]
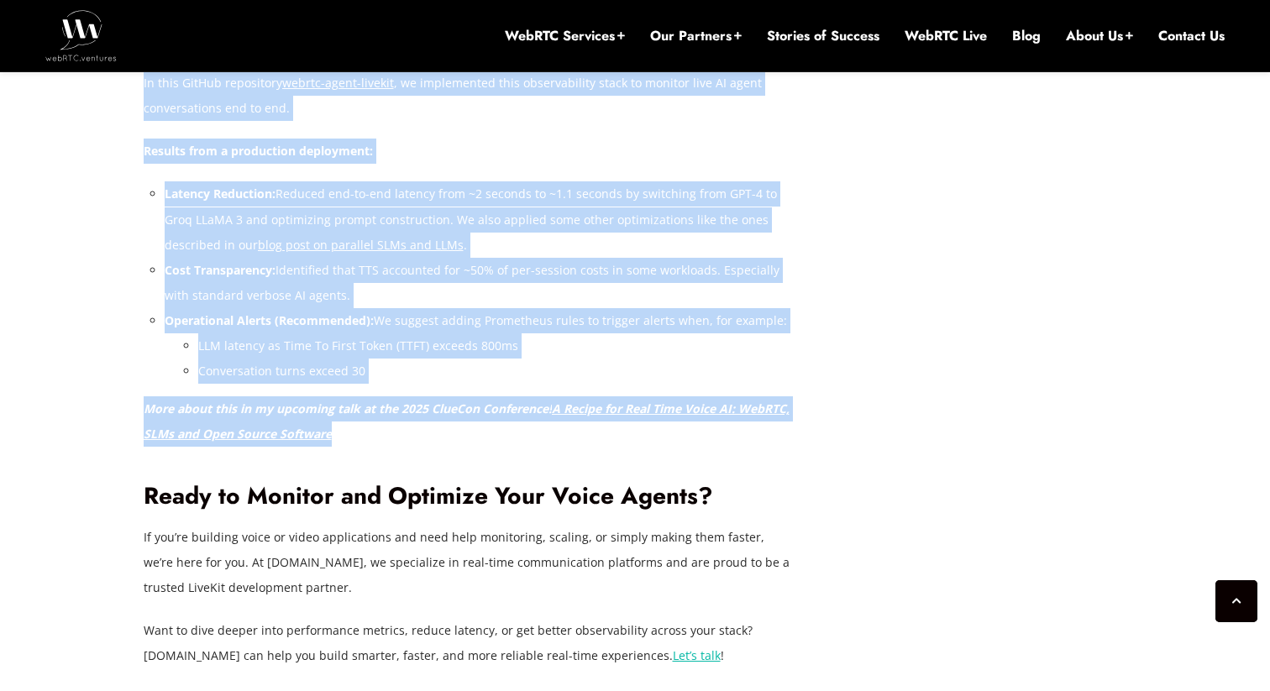
drag, startPoint x: 402, startPoint y: 438, endPoint x: 139, endPoint y: 155, distance: 386.3
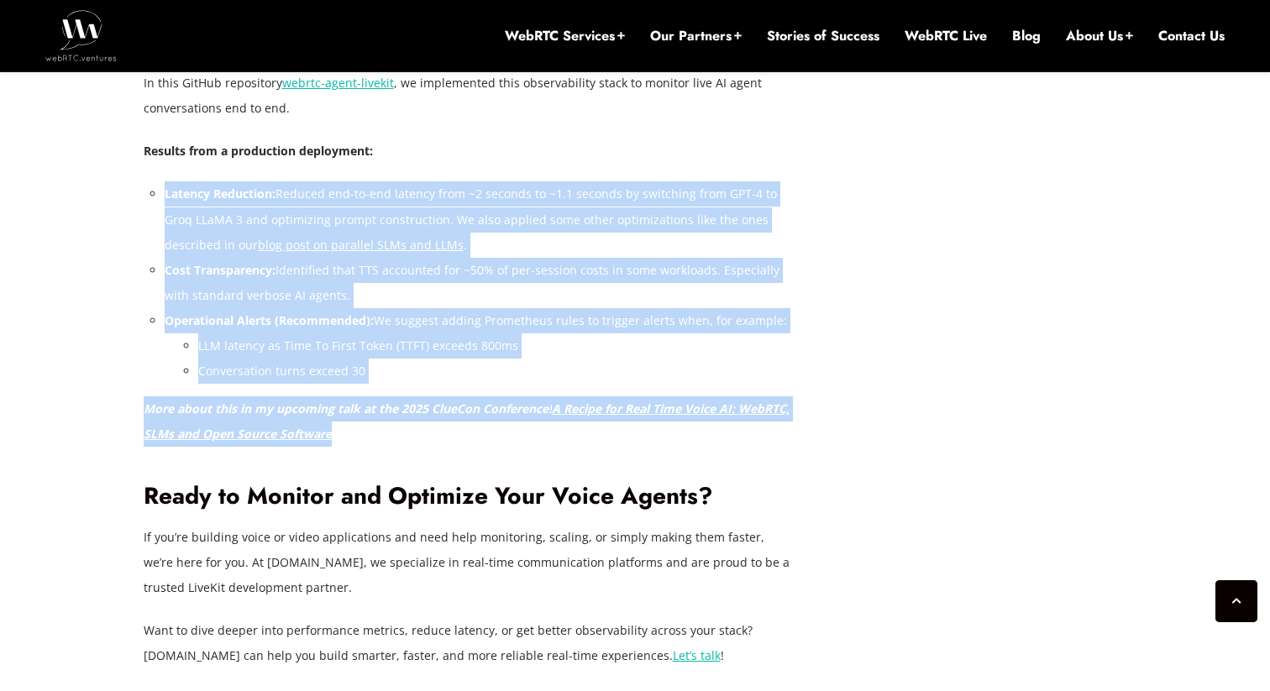
drag, startPoint x: 162, startPoint y: 184, endPoint x: 423, endPoint y: 428, distance: 357.8
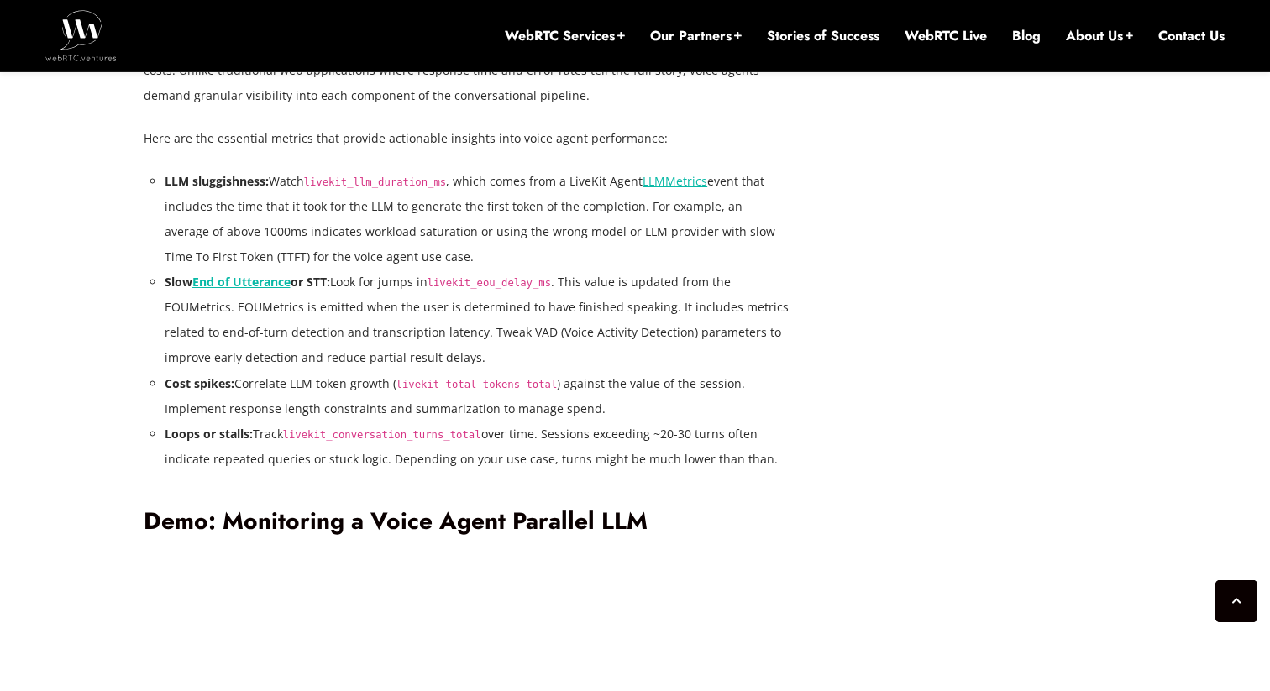
scroll to position [3294, 0]
click at [344, 436] on code "livekit_conversation_turns_total" at bounding box center [382, 434] width 198 height 12
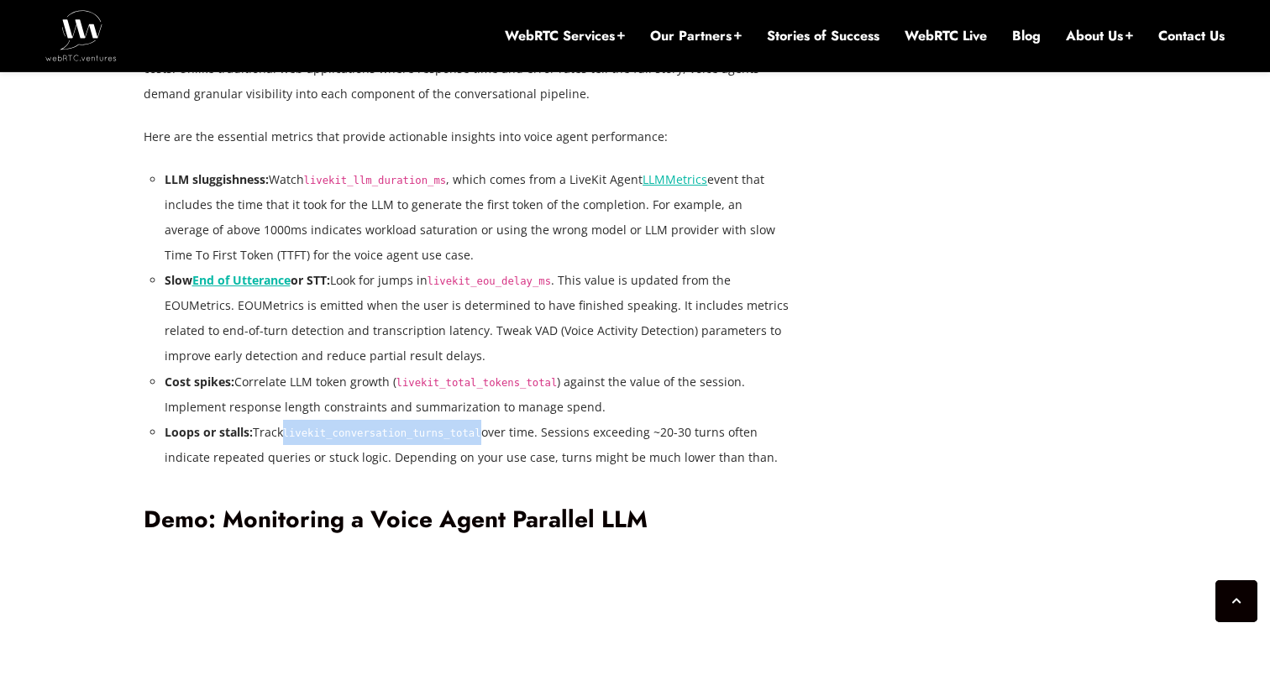
click at [344, 436] on code "livekit_conversation_turns_total" at bounding box center [382, 434] width 198 height 12
click at [558, 423] on li "Loops or stalls: Track livekit_conversation_turns_total over time. Sessions exc…" at bounding box center [478, 445] width 626 height 50
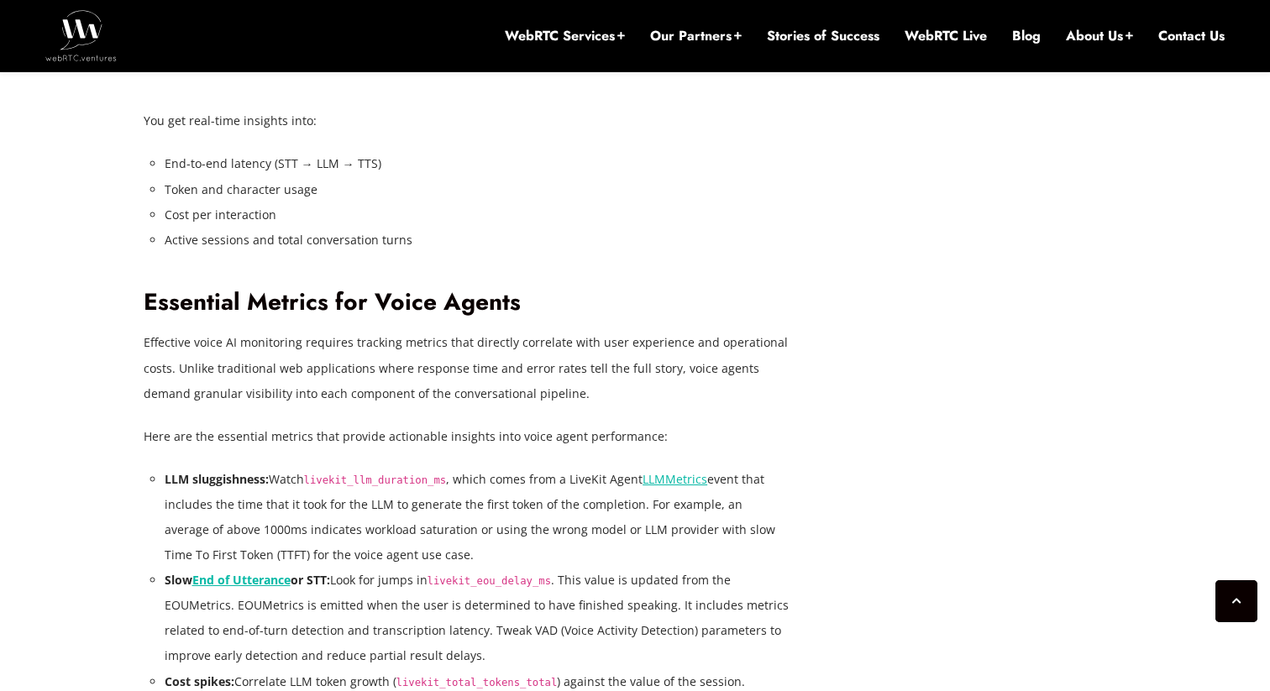
scroll to position [3018, 0]
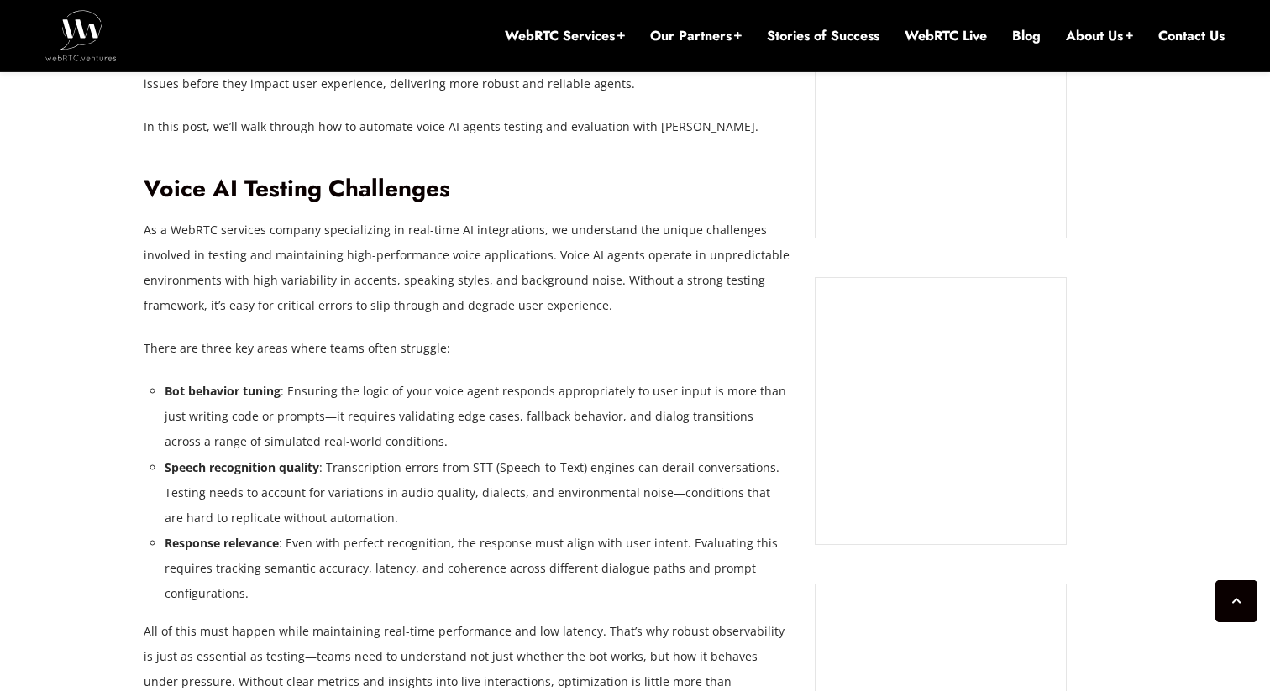
scroll to position [1320, 0]
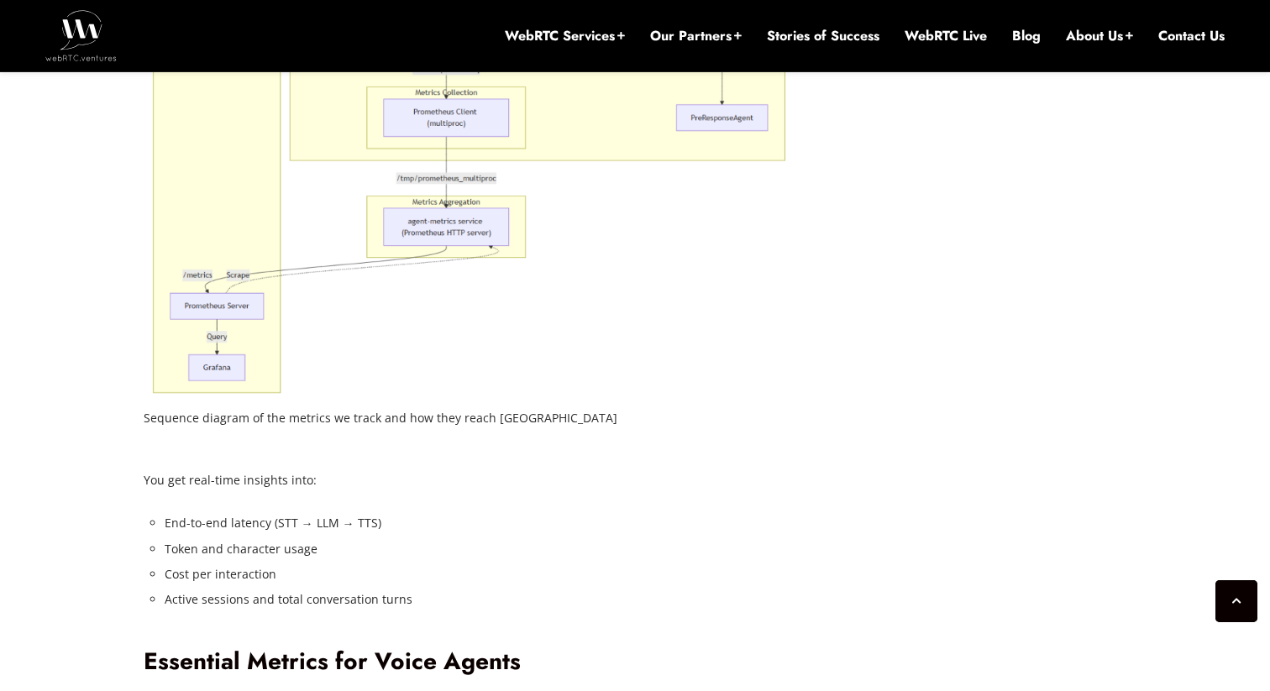
scroll to position [2433, 0]
